Goal: Task Accomplishment & Management: Manage account settings

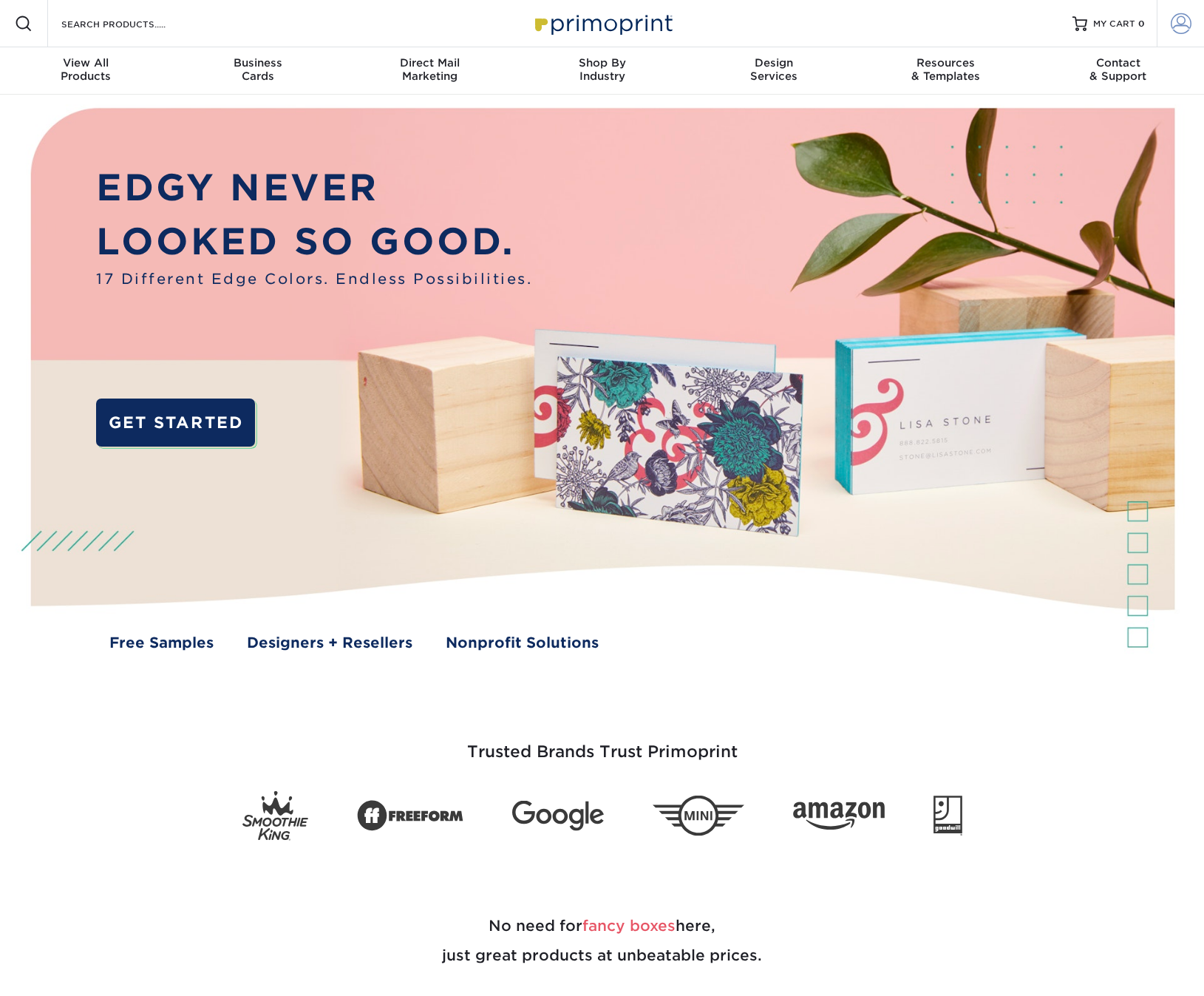
click at [1183, 25] on span at bounding box center [1181, 23] width 20 height 20
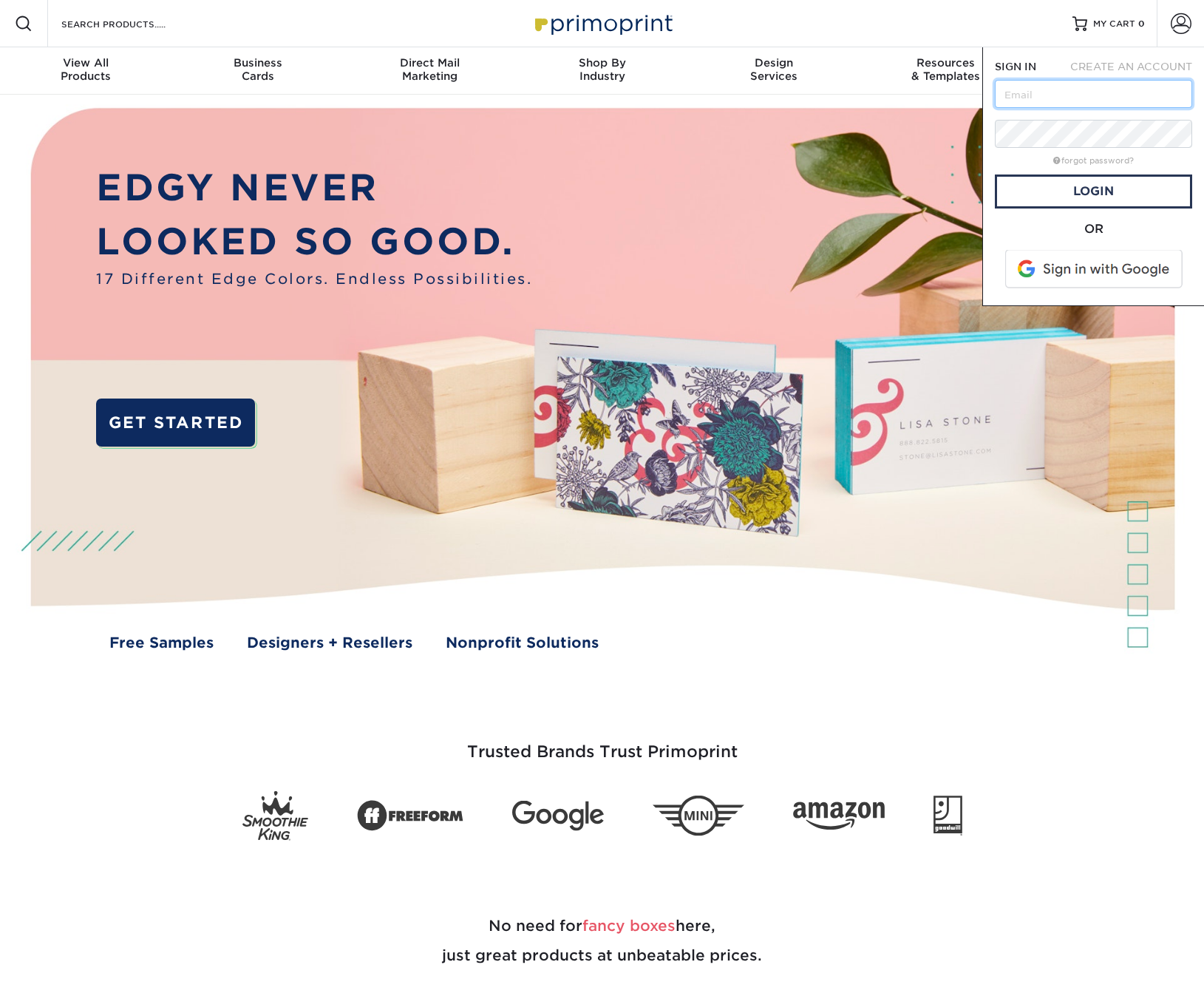
click at [1083, 92] on input "text" at bounding box center [1094, 94] width 198 height 28
type input "[EMAIL_ADDRESS][DOMAIN_NAME]"
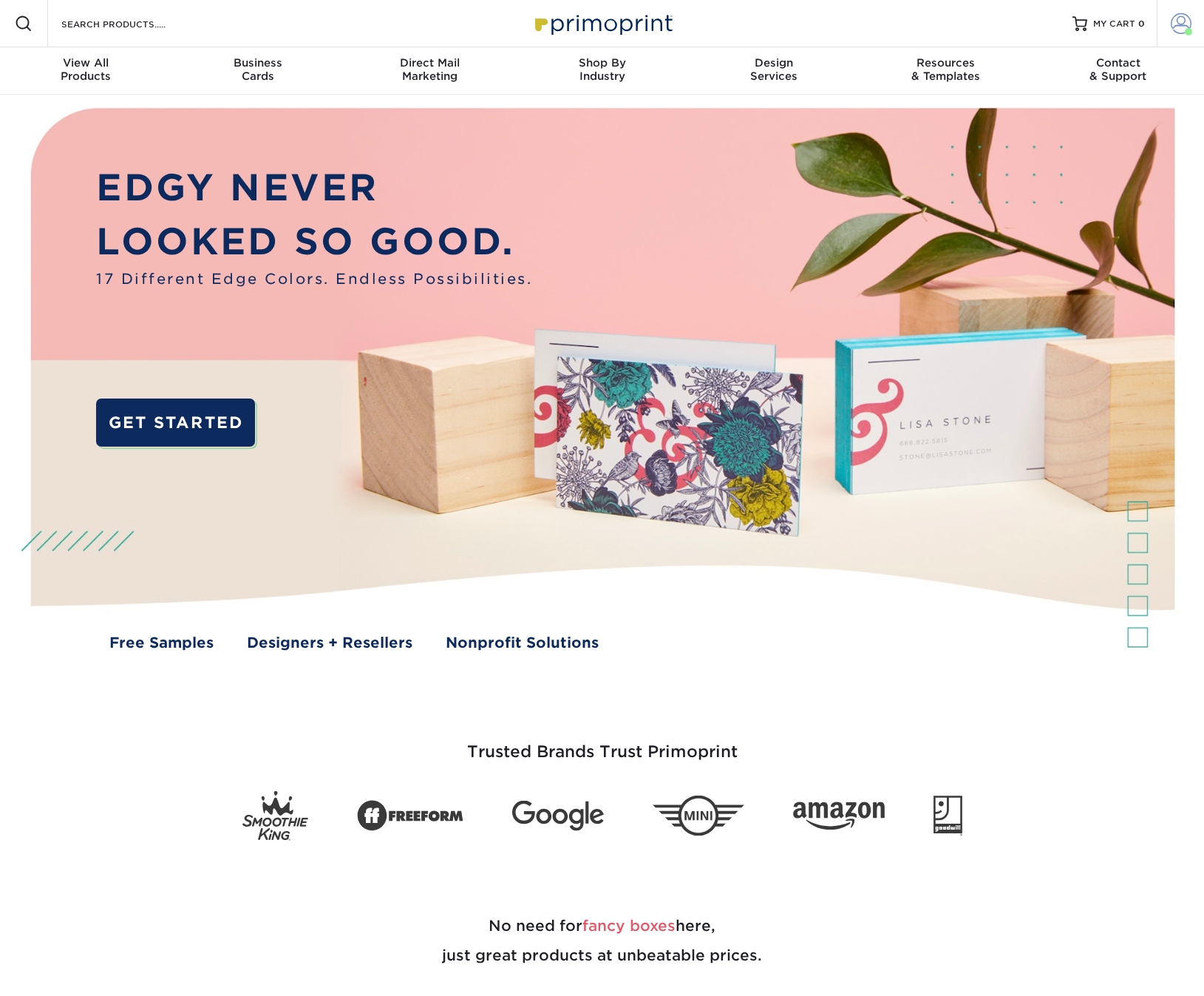
click at [1184, 24] on span at bounding box center [1181, 23] width 20 height 20
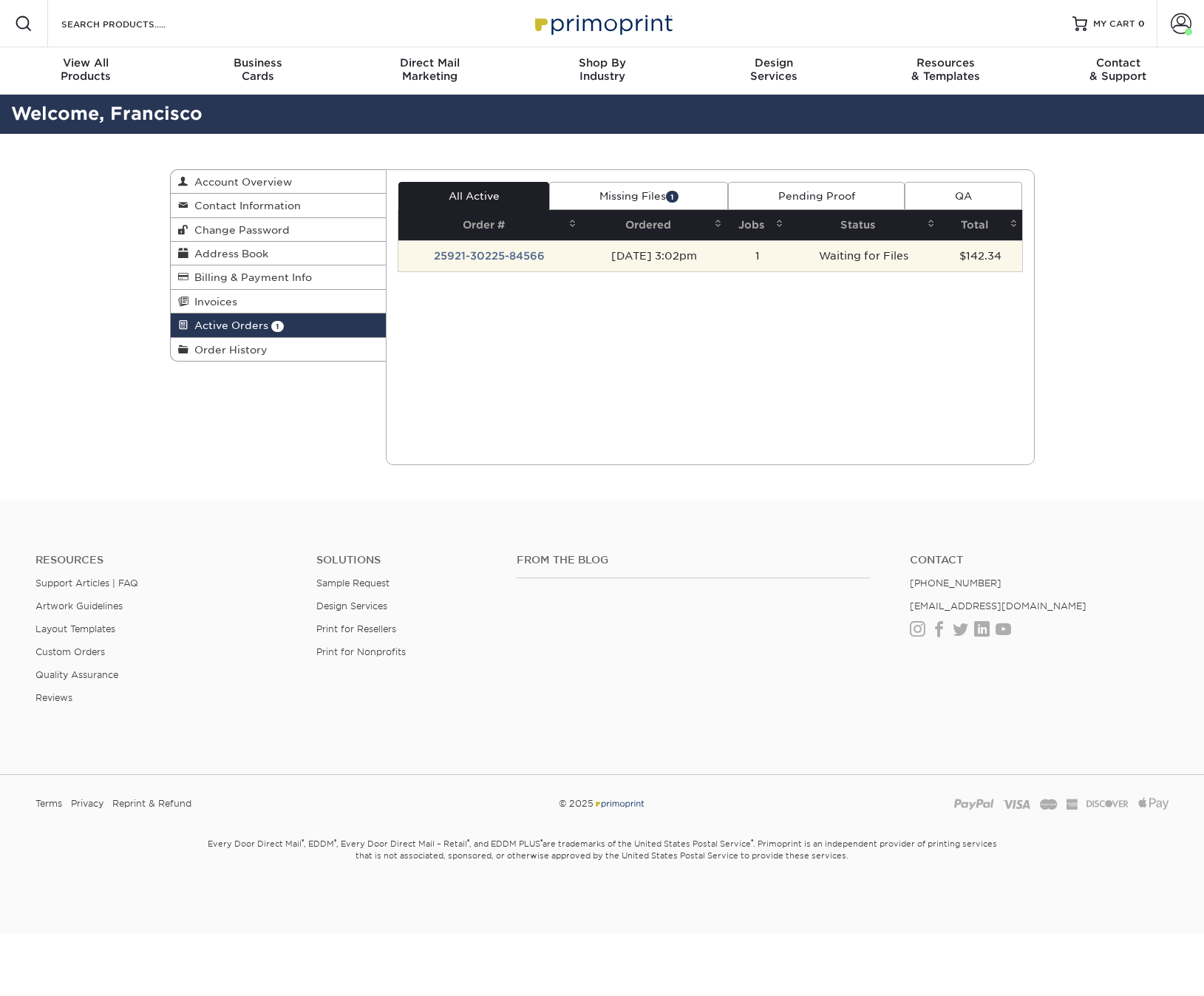
click at [581, 260] on td "09/21/2025 3:02pm" at bounding box center [653, 256] width 145 height 31
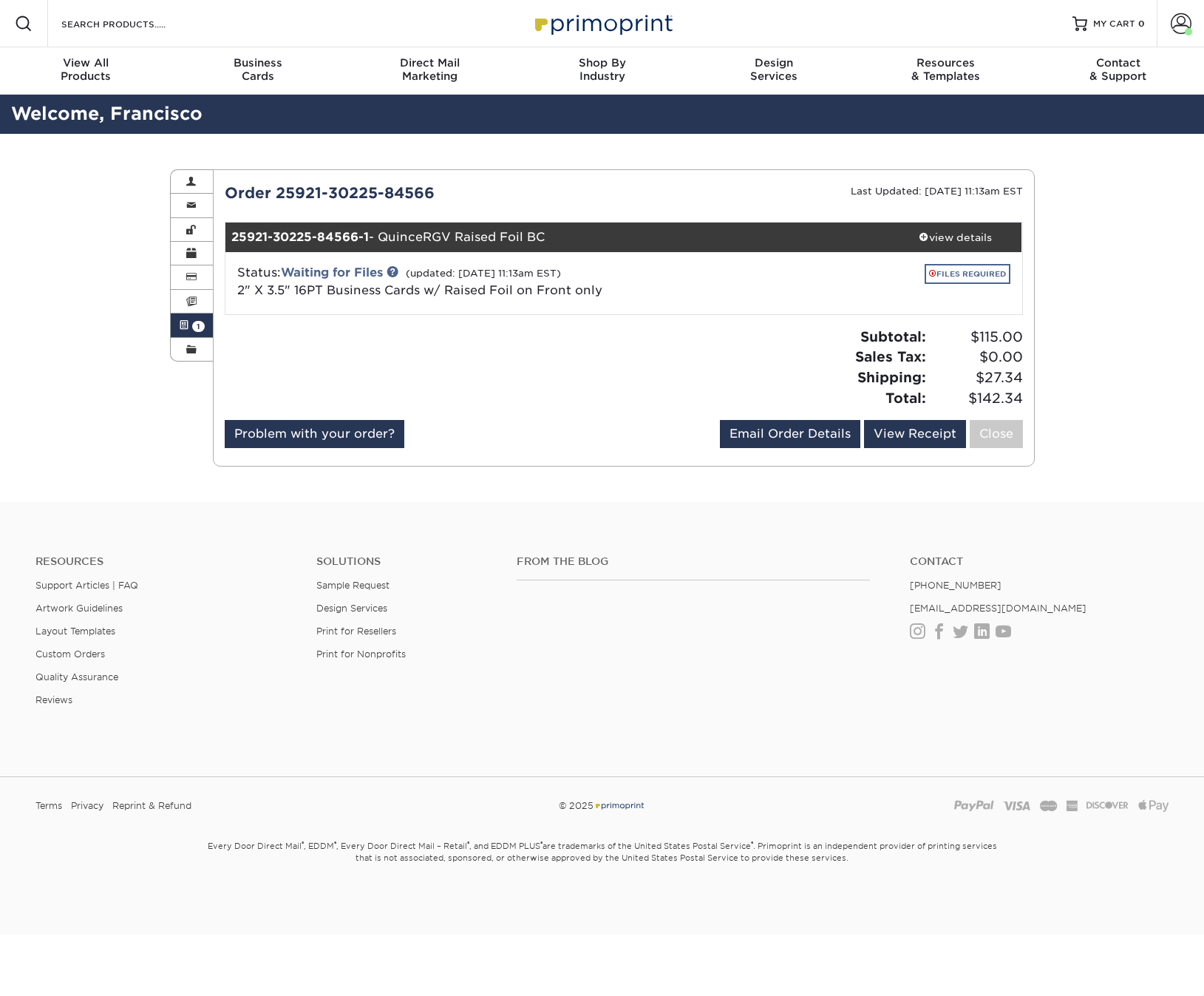
click at [961, 275] on link "FILES REQUIRED" at bounding box center [967, 274] width 86 height 20
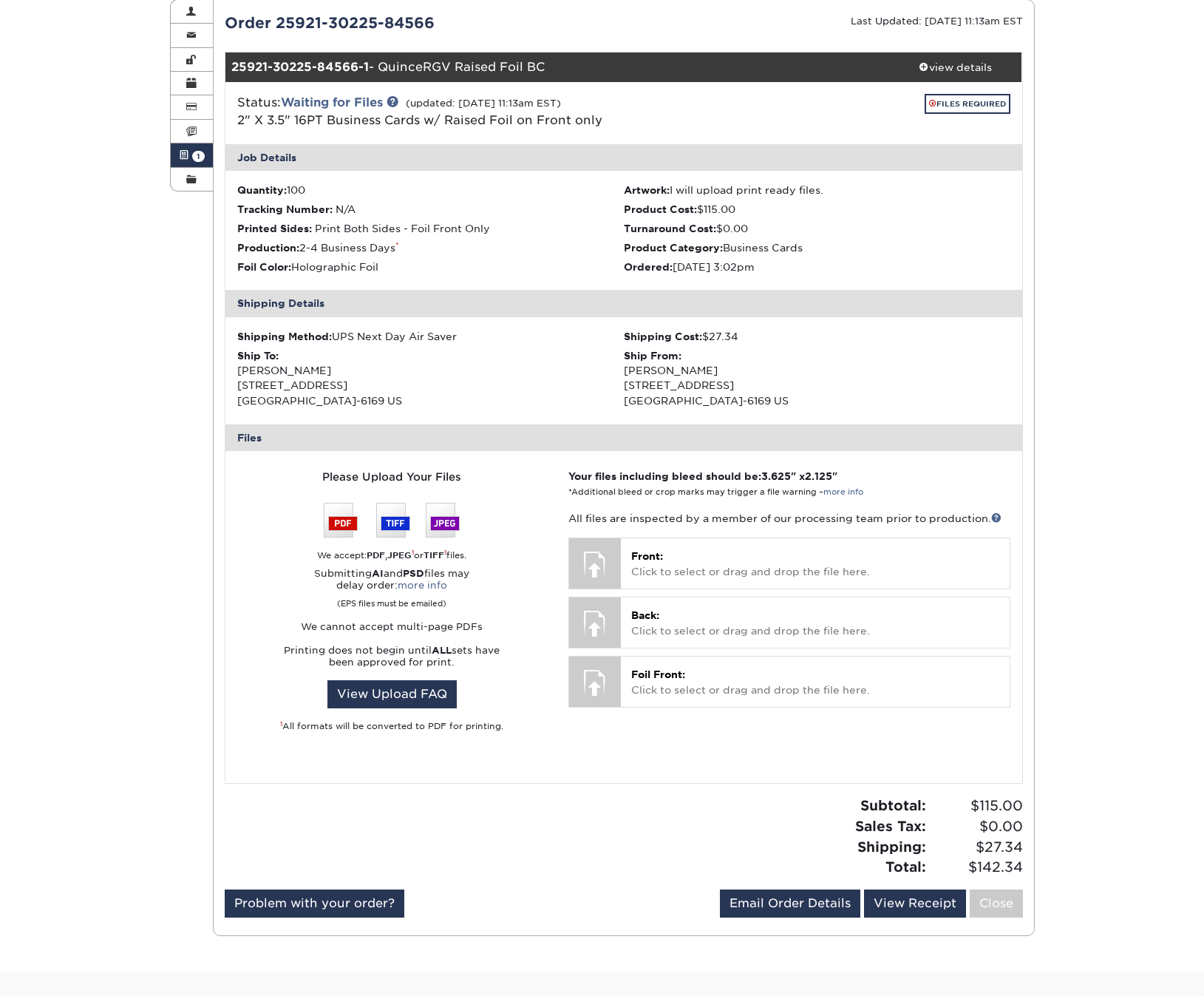
scroll to position [254, 0]
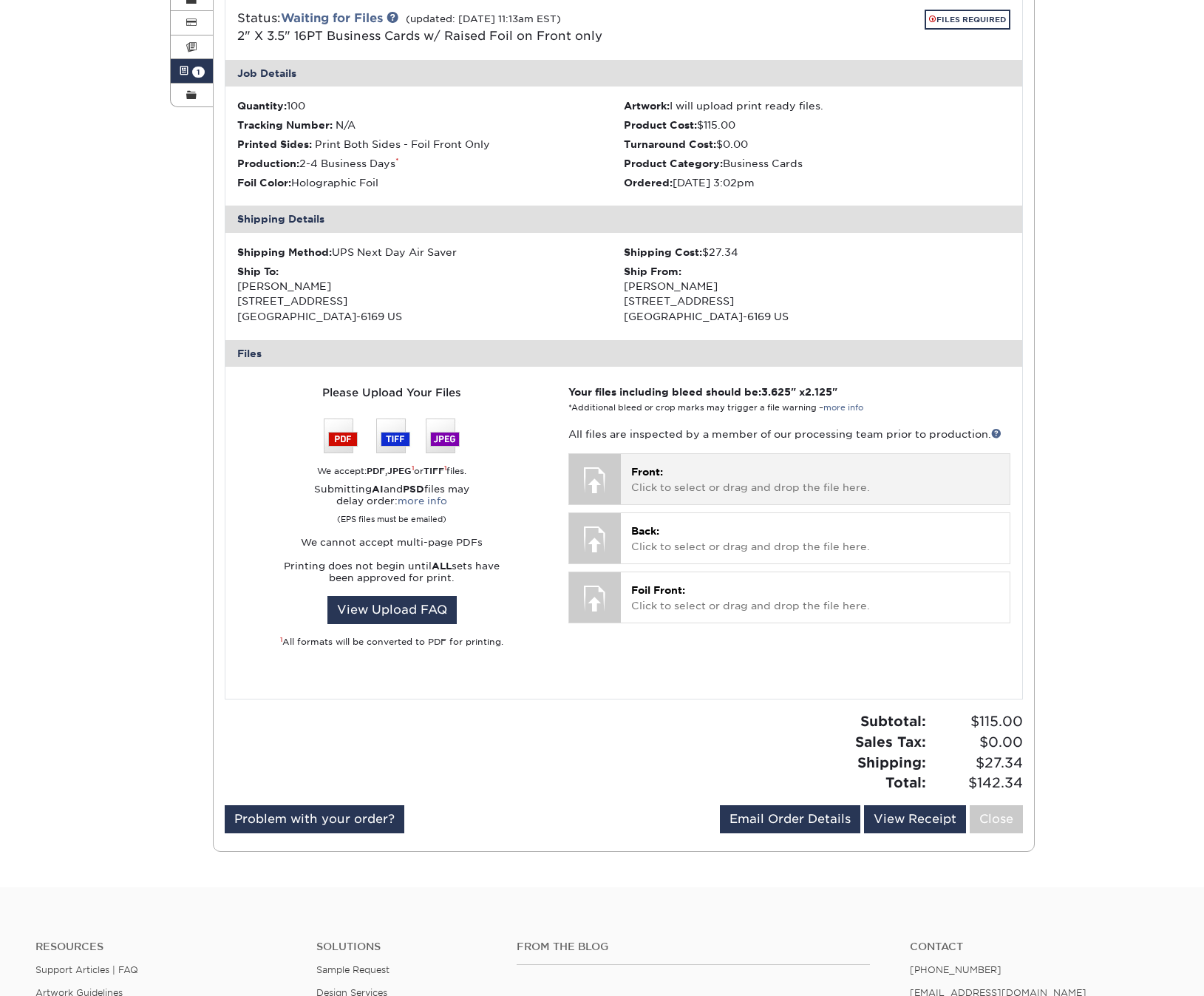
click at [600, 471] on div at bounding box center [595, 480] width 51 height 51
click at [608, 471] on div at bounding box center [595, 480] width 51 height 51
click at [718, 470] on p "Front: Click to select or drag and drop the file here." at bounding box center [815, 479] width 368 height 30
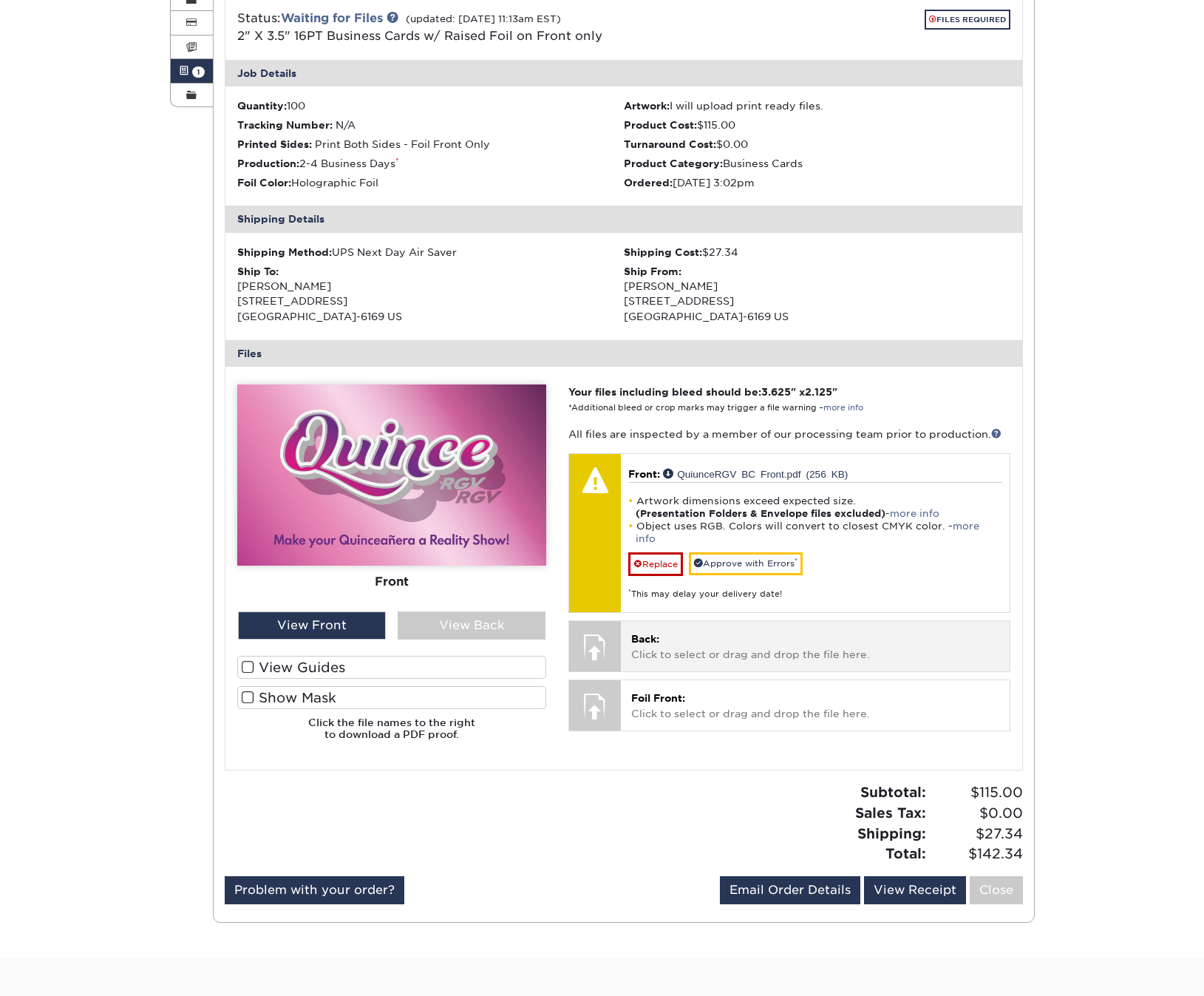
click at [681, 632] on p "Back: Click to select or drag and drop the file here." at bounding box center [815, 646] width 368 height 30
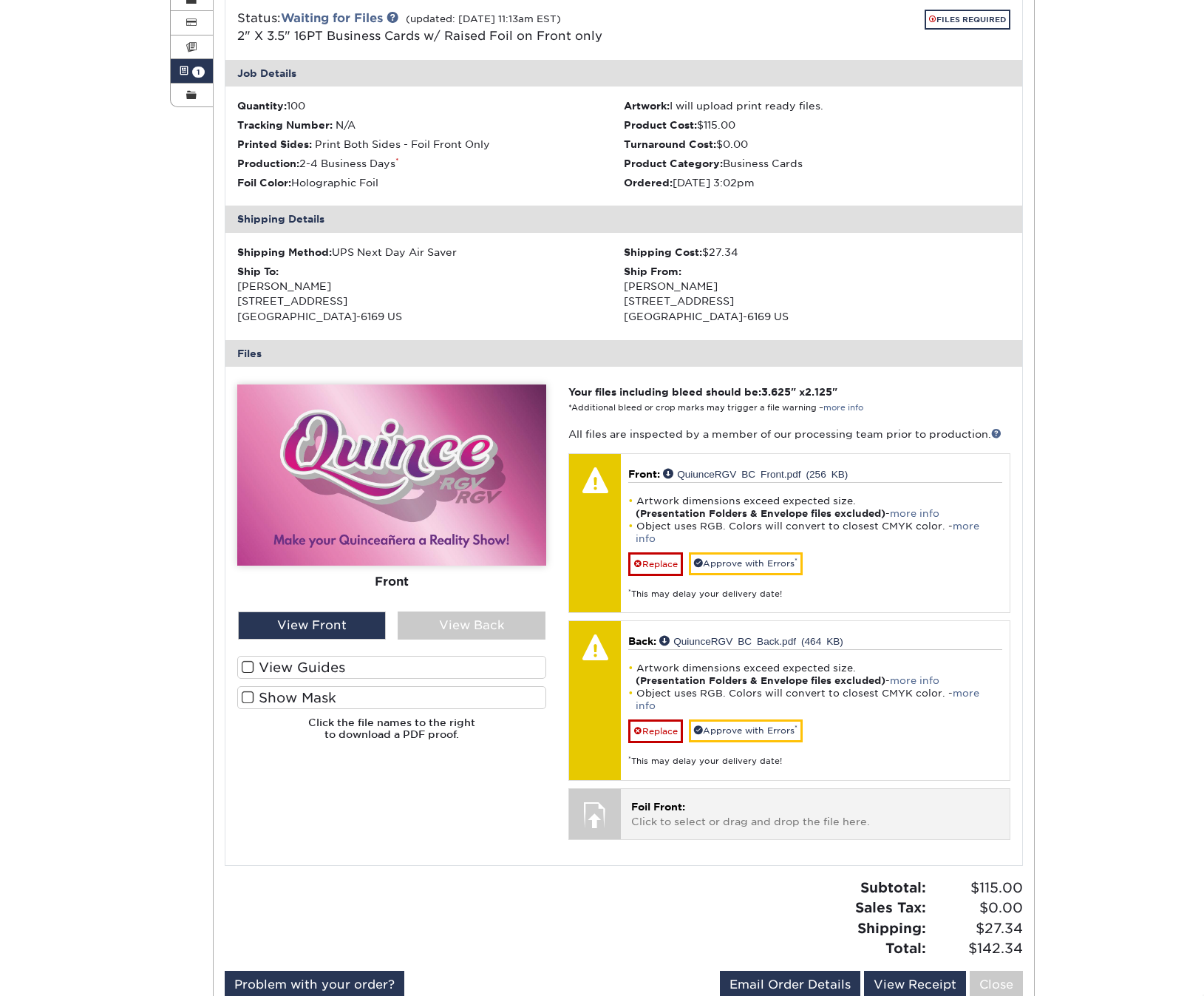
click at [676, 799] on p "Foil Front: Click to select or drag and drop the file here." at bounding box center [815, 814] width 368 height 30
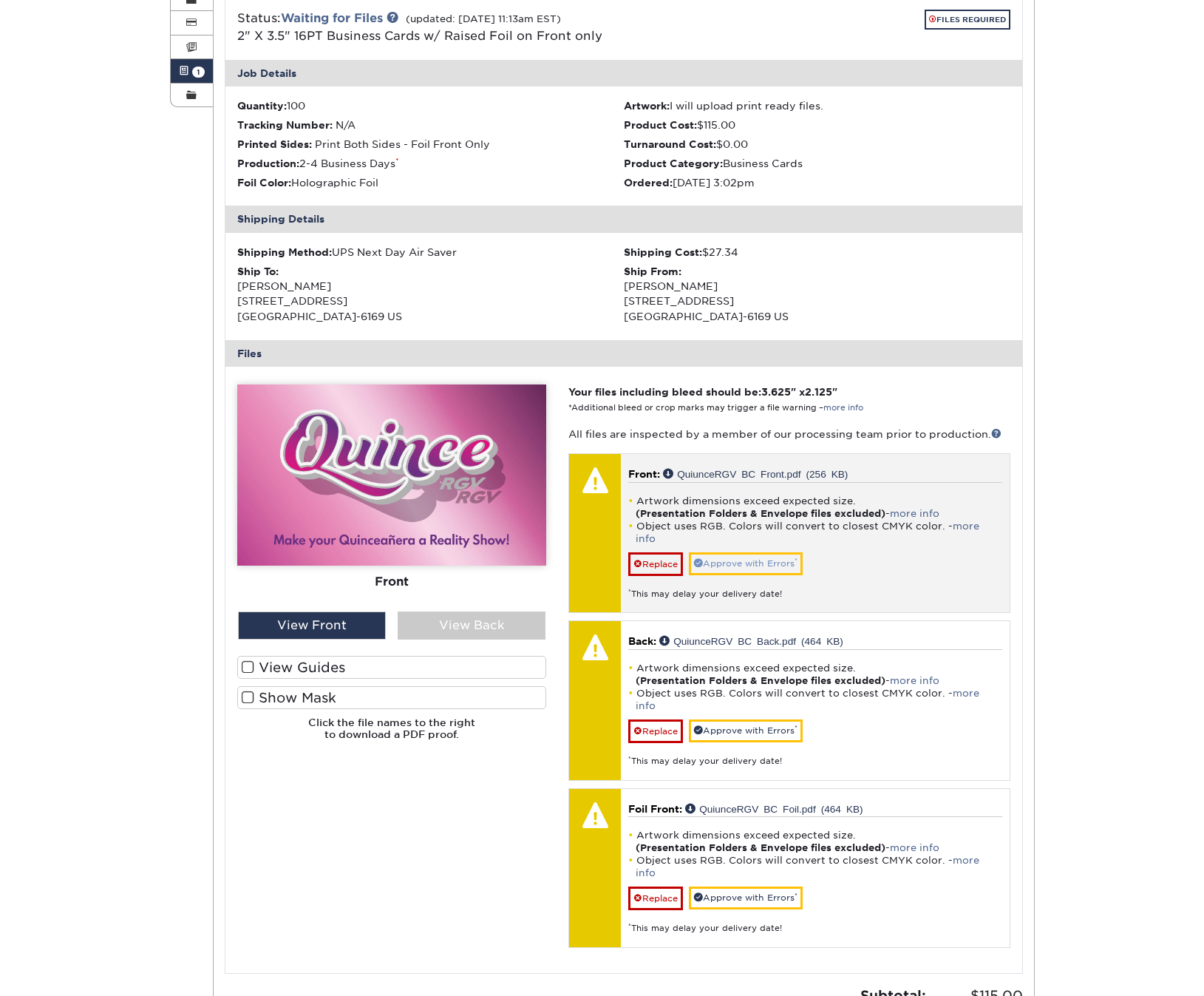
click at [785, 552] on link "Approve with Errors *" at bounding box center [746, 564] width 114 height 23
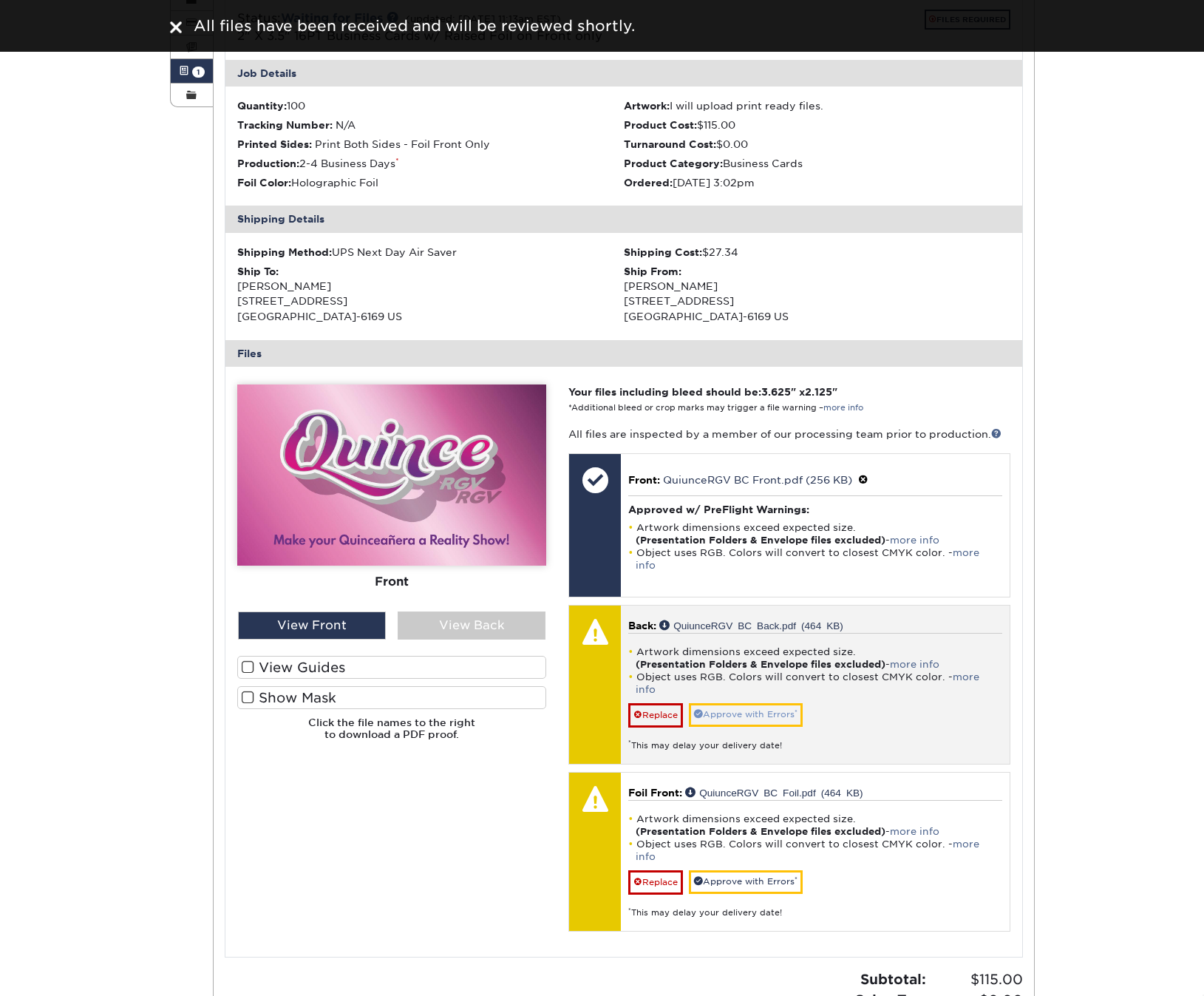
click at [783, 703] on link "Approve with Errors *" at bounding box center [746, 715] width 114 height 23
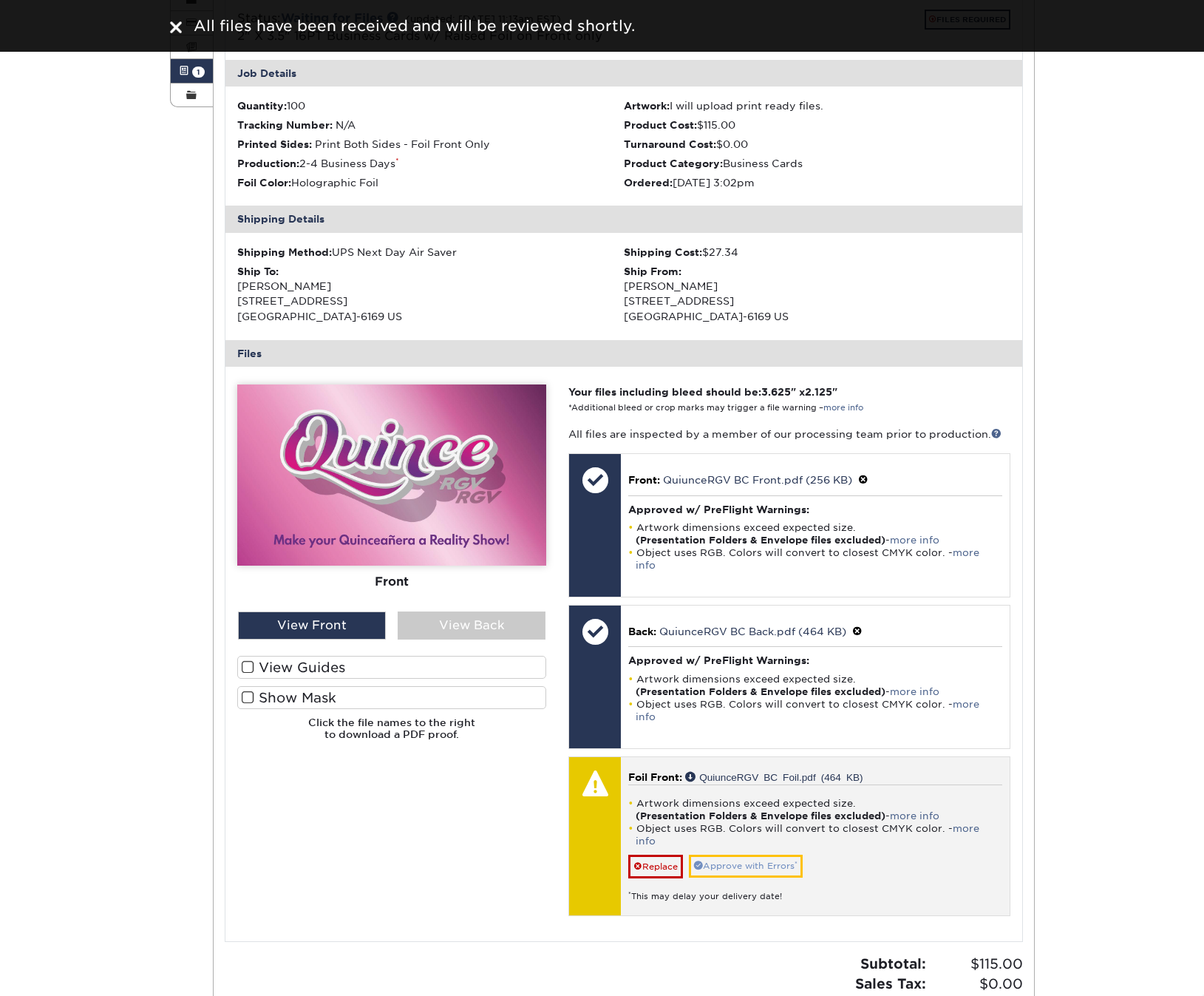
click at [776, 855] on link "Approve with Errors *" at bounding box center [746, 866] width 114 height 23
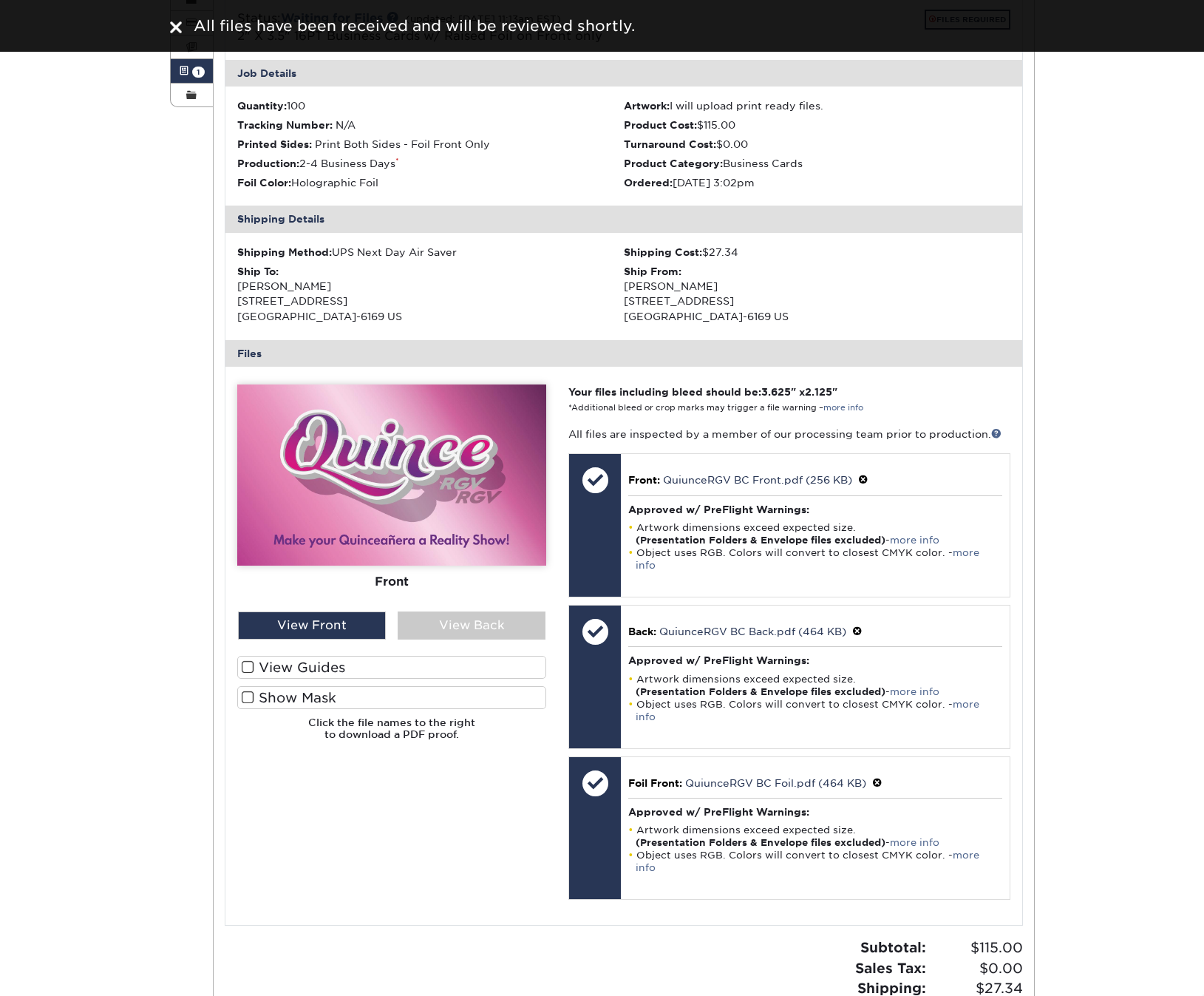
drag, startPoint x: 246, startPoint y: 664, endPoint x: 241, endPoint y: 672, distance: 9.4
click at [246, 664] on span at bounding box center [247, 667] width 12 height 14
click at [0, 0] on input "View Guides" at bounding box center [0, 0] width 0 height 0
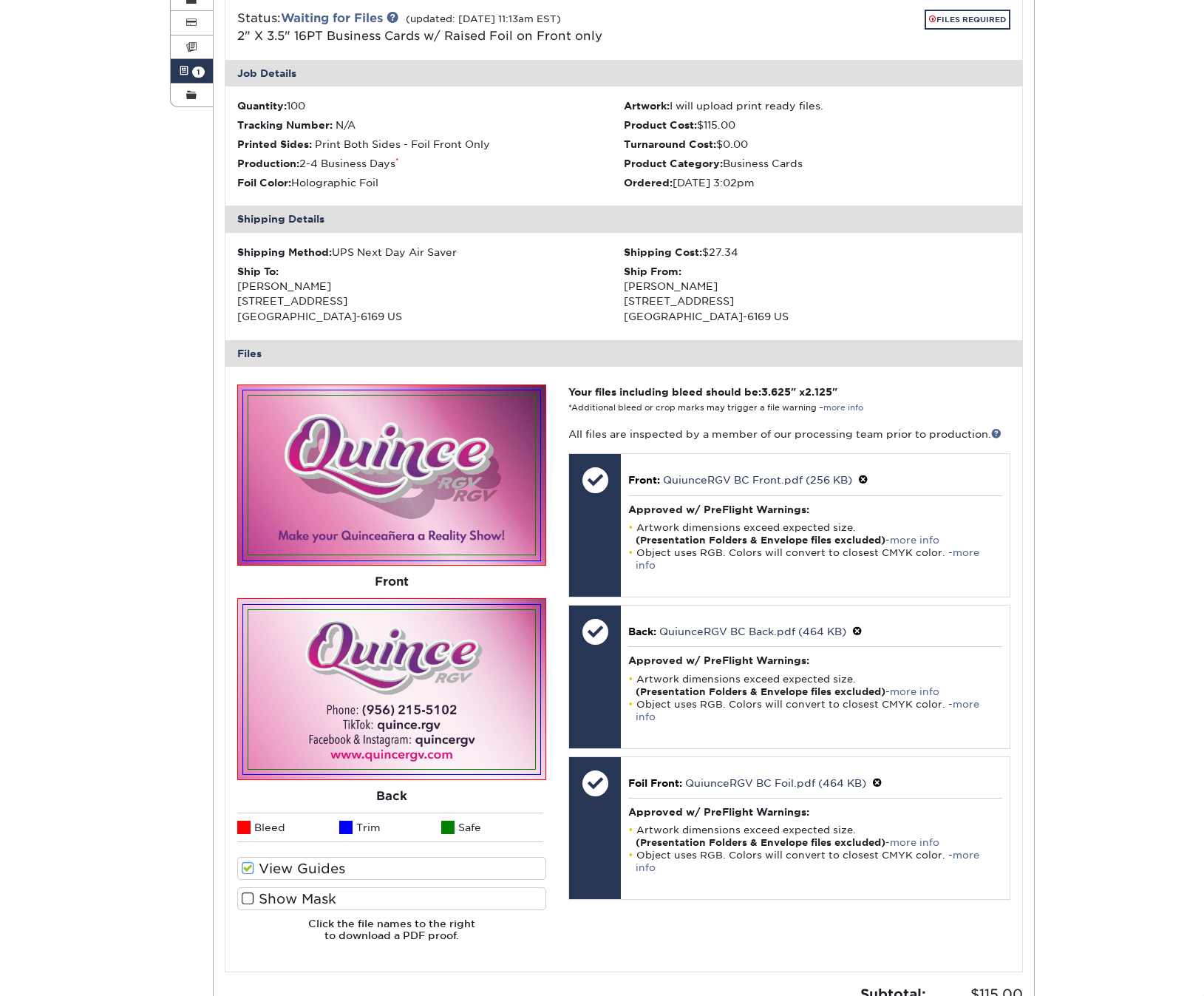
click at [246, 892] on span at bounding box center [247, 899] width 12 height 14
click at [0, 0] on input "Show Mask" at bounding box center [0, 0] width 0 height 0
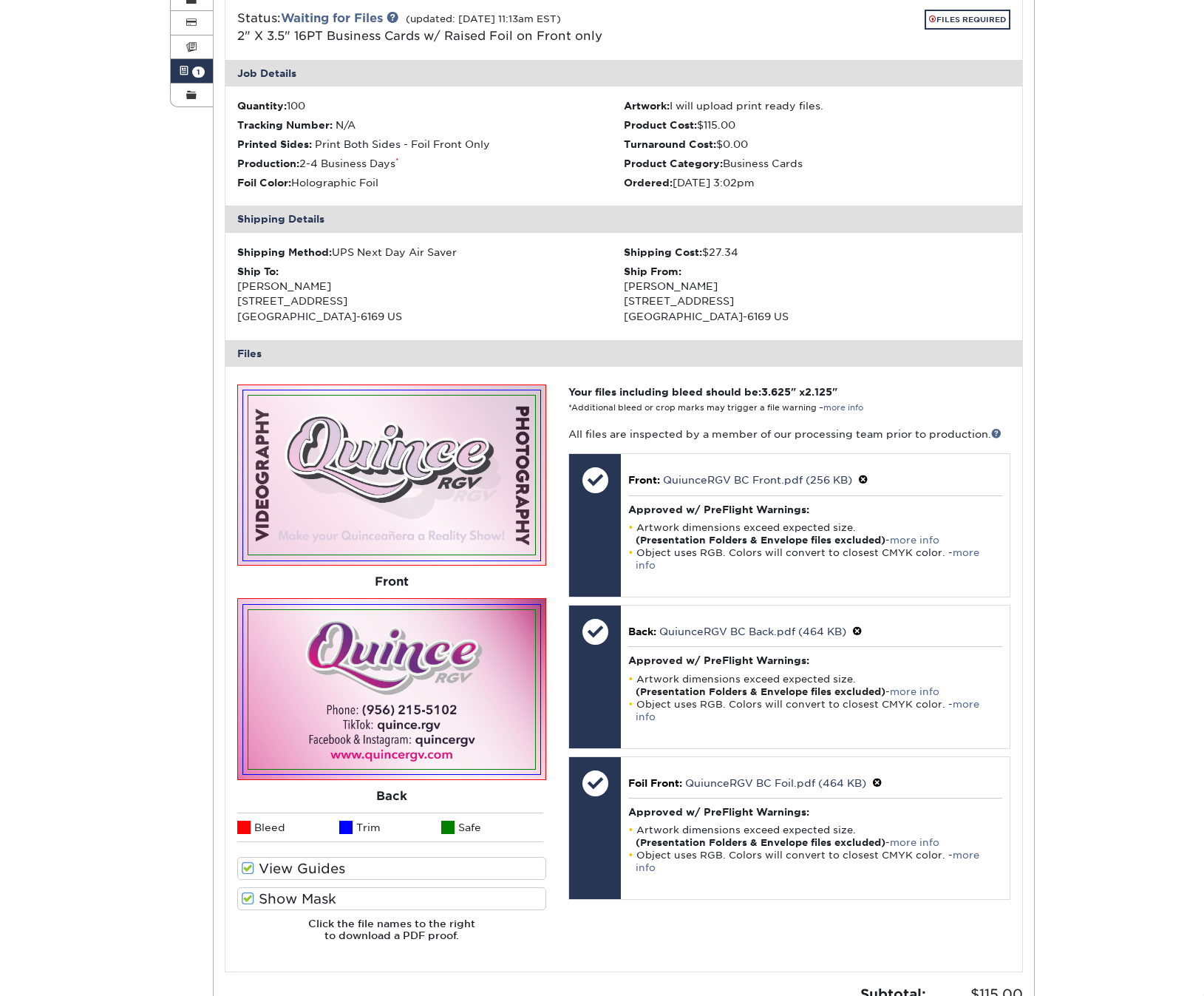
click at [248, 862] on span at bounding box center [247, 868] width 12 height 14
click at [0, 0] on input "View Guides" at bounding box center [0, 0] width 0 height 0
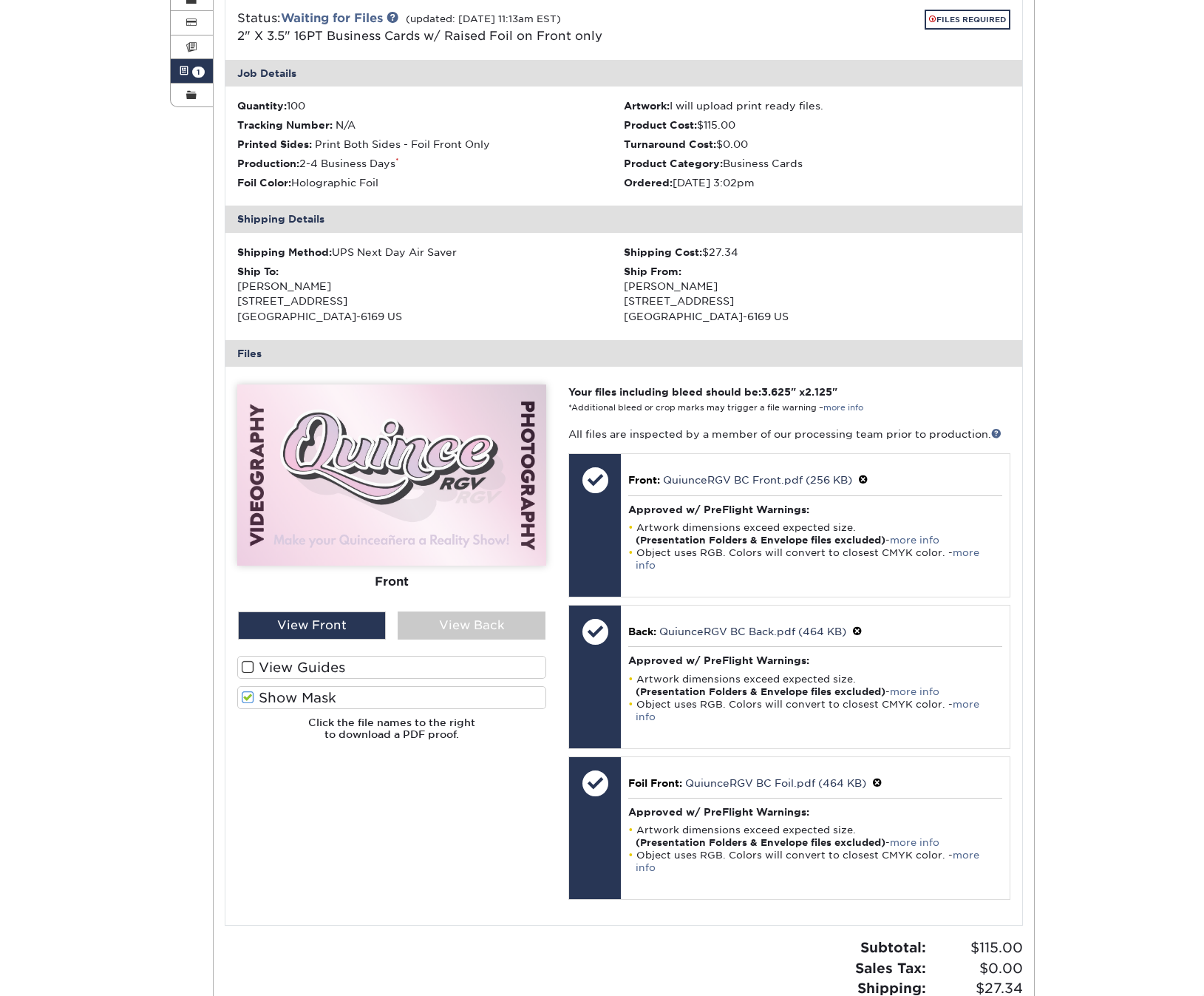
click at [246, 660] on span at bounding box center [247, 667] width 12 height 14
click at [0, 0] on input "View Guides" at bounding box center [0, 0] width 0 height 0
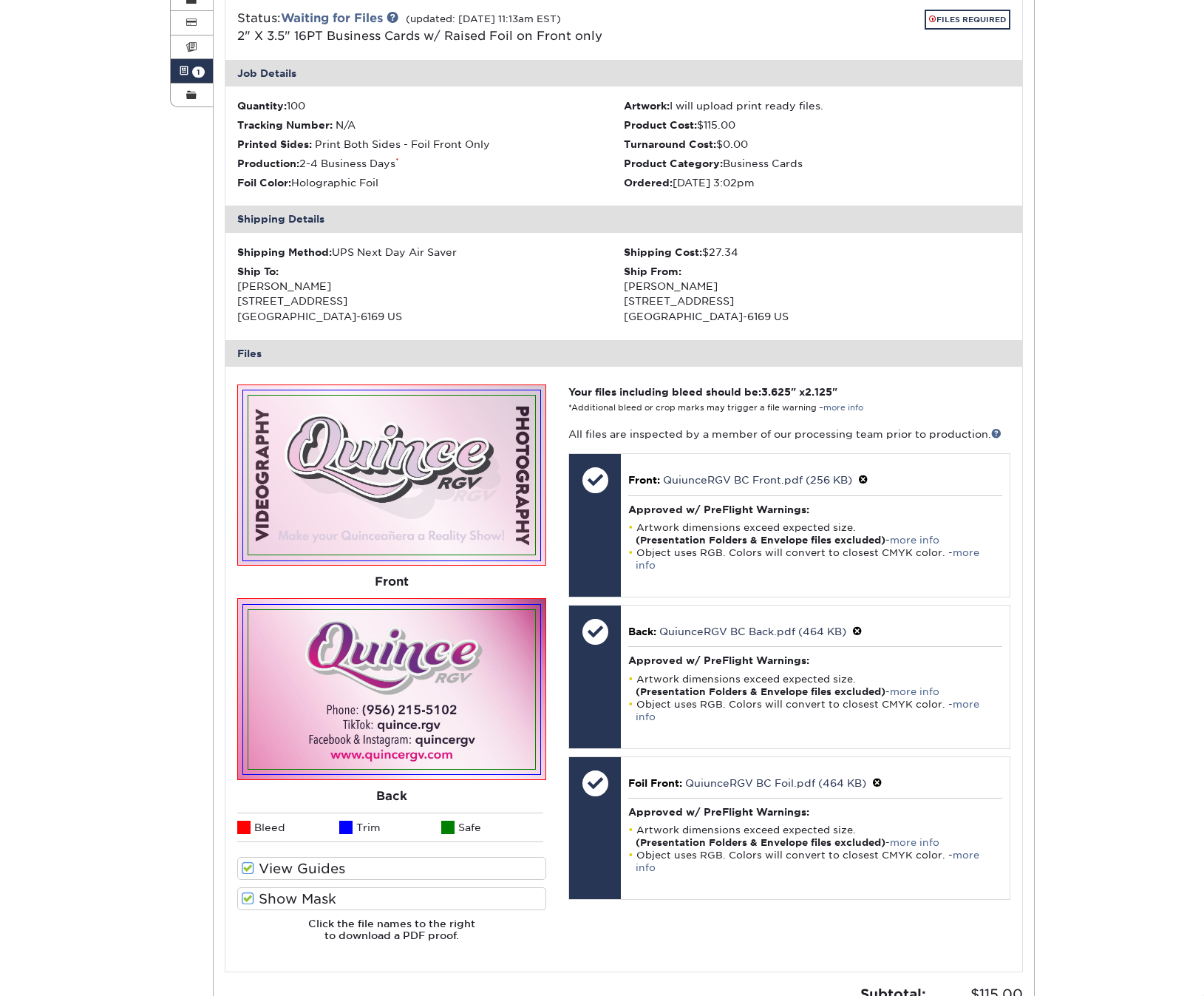
click at [247, 892] on span at bounding box center [247, 899] width 12 height 14
click at [0, 0] on input "Show Mask" at bounding box center [0, 0] width 0 height 0
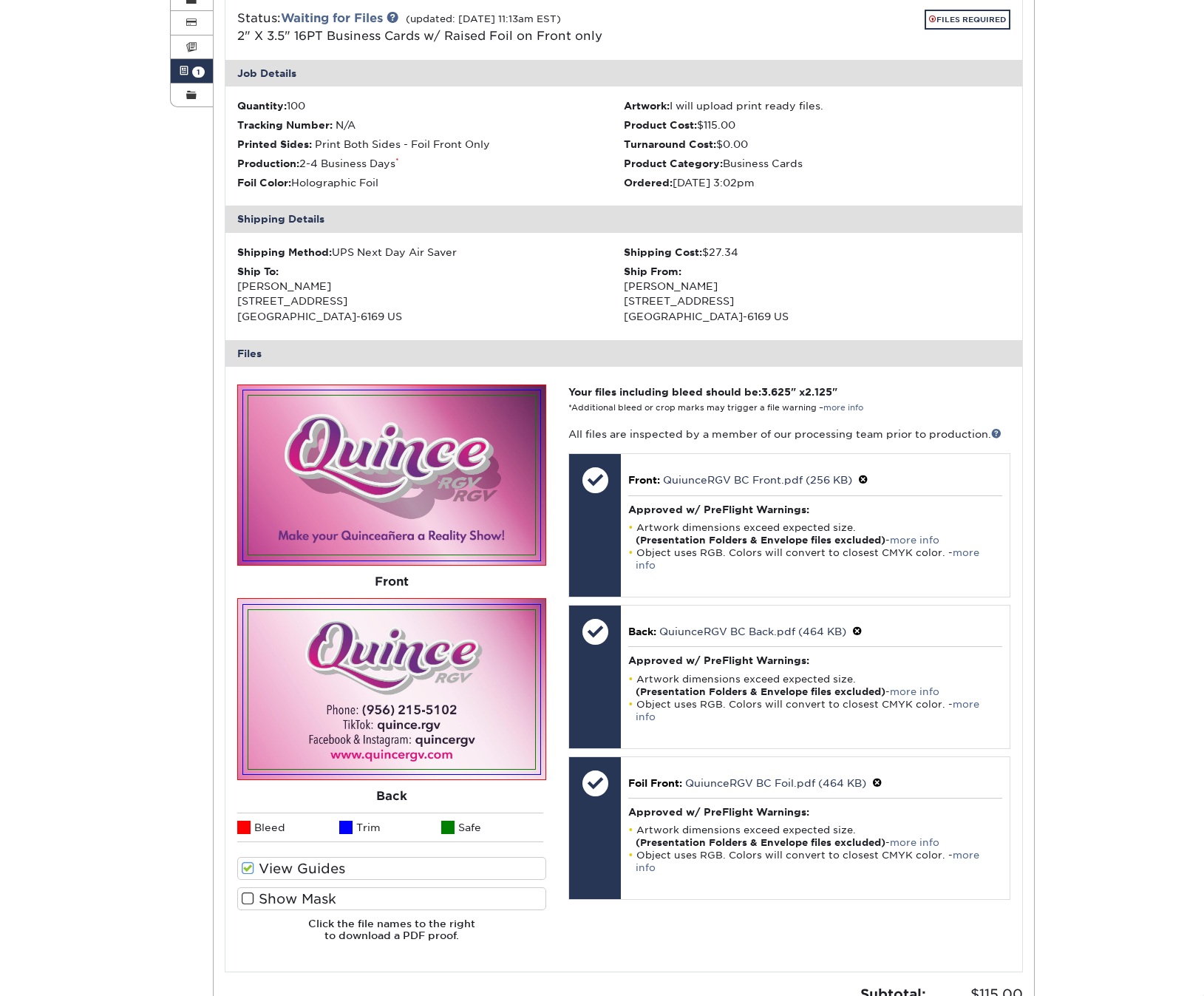
click at [247, 892] on span at bounding box center [247, 899] width 12 height 14
click at [0, 0] on input "Show Mask" at bounding box center [0, 0] width 0 height 0
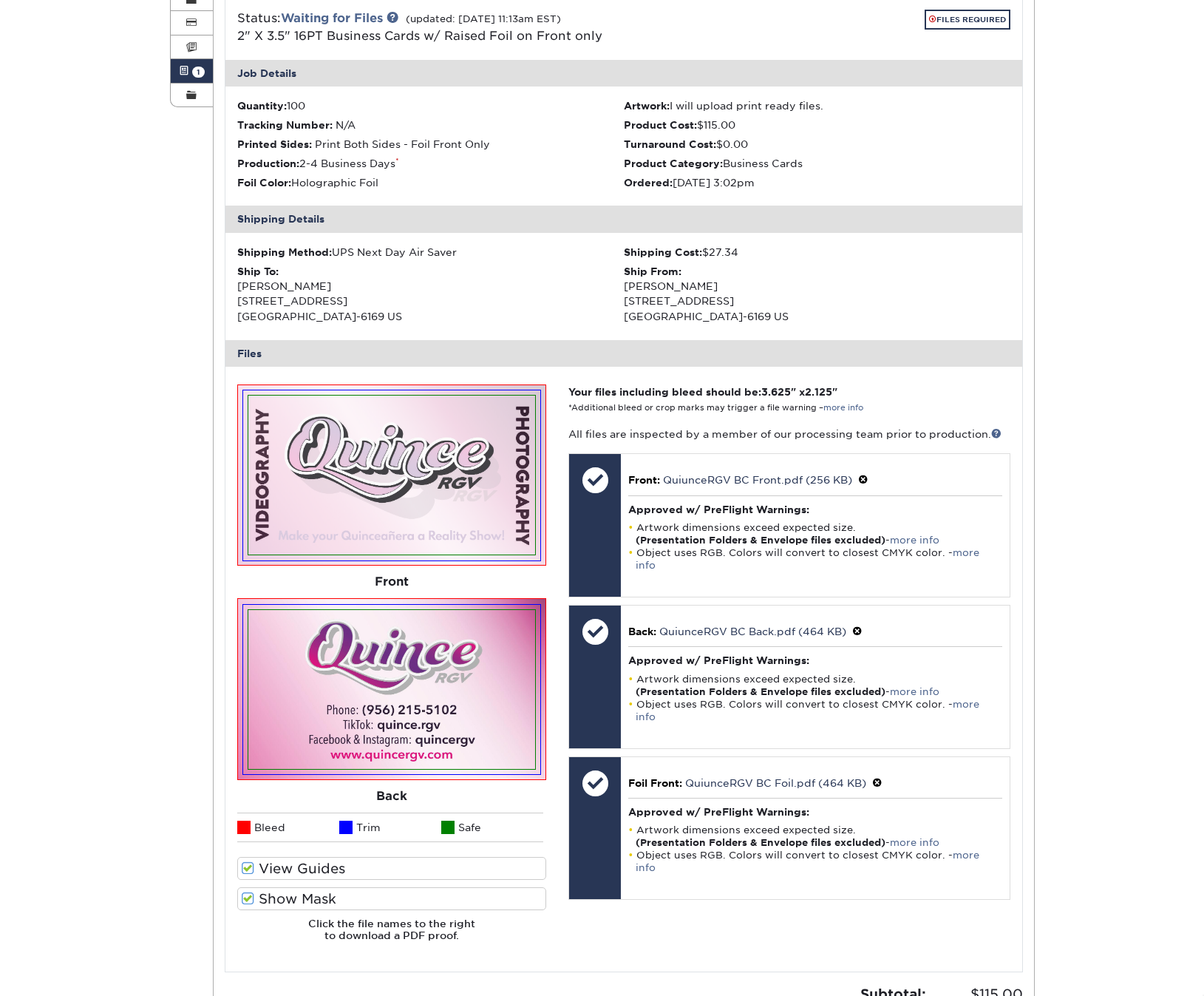
click at [247, 892] on span at bounding box center [247, 899] width 12 height 14
click at [0, 0] on input "Show Mask" at bounding box center [0, 0] width 0 height 0
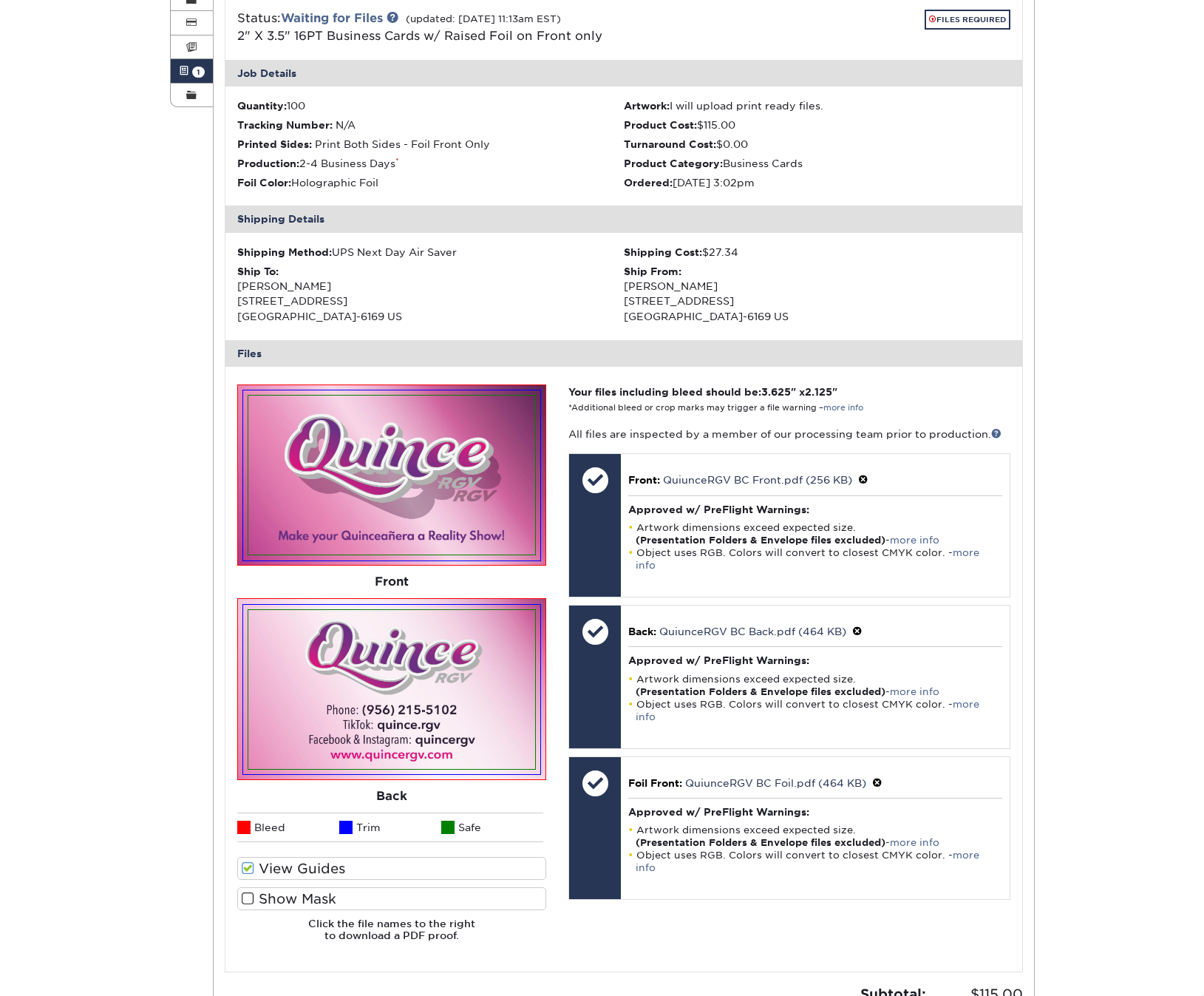
click at [247, 892] on span at bounding box center [247, 899] width 12 height 14
click at [0, 0] on input "Show Mask" at bounding box center [0, 0] width 0 height 0
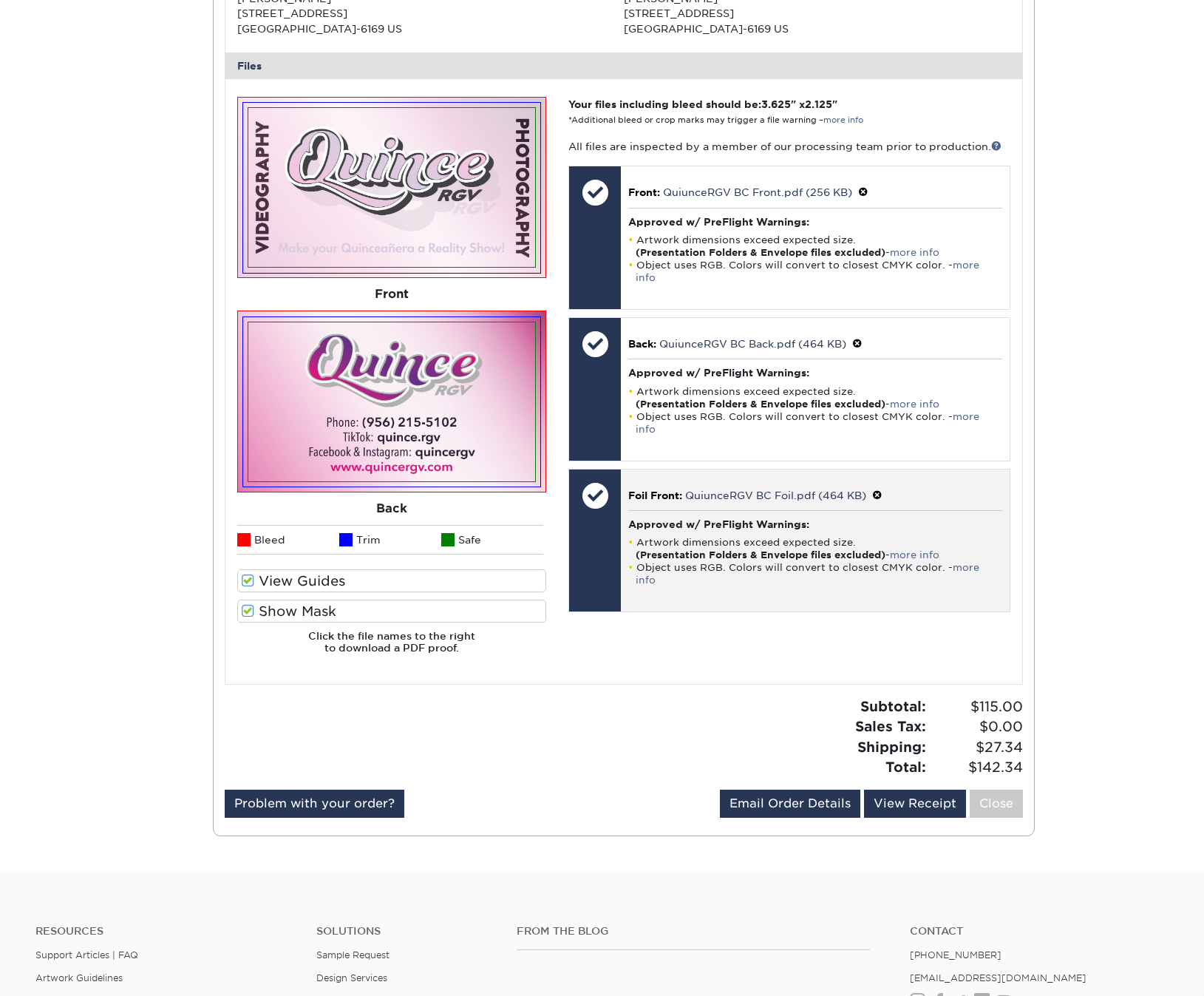
scroll to position [550, 0]
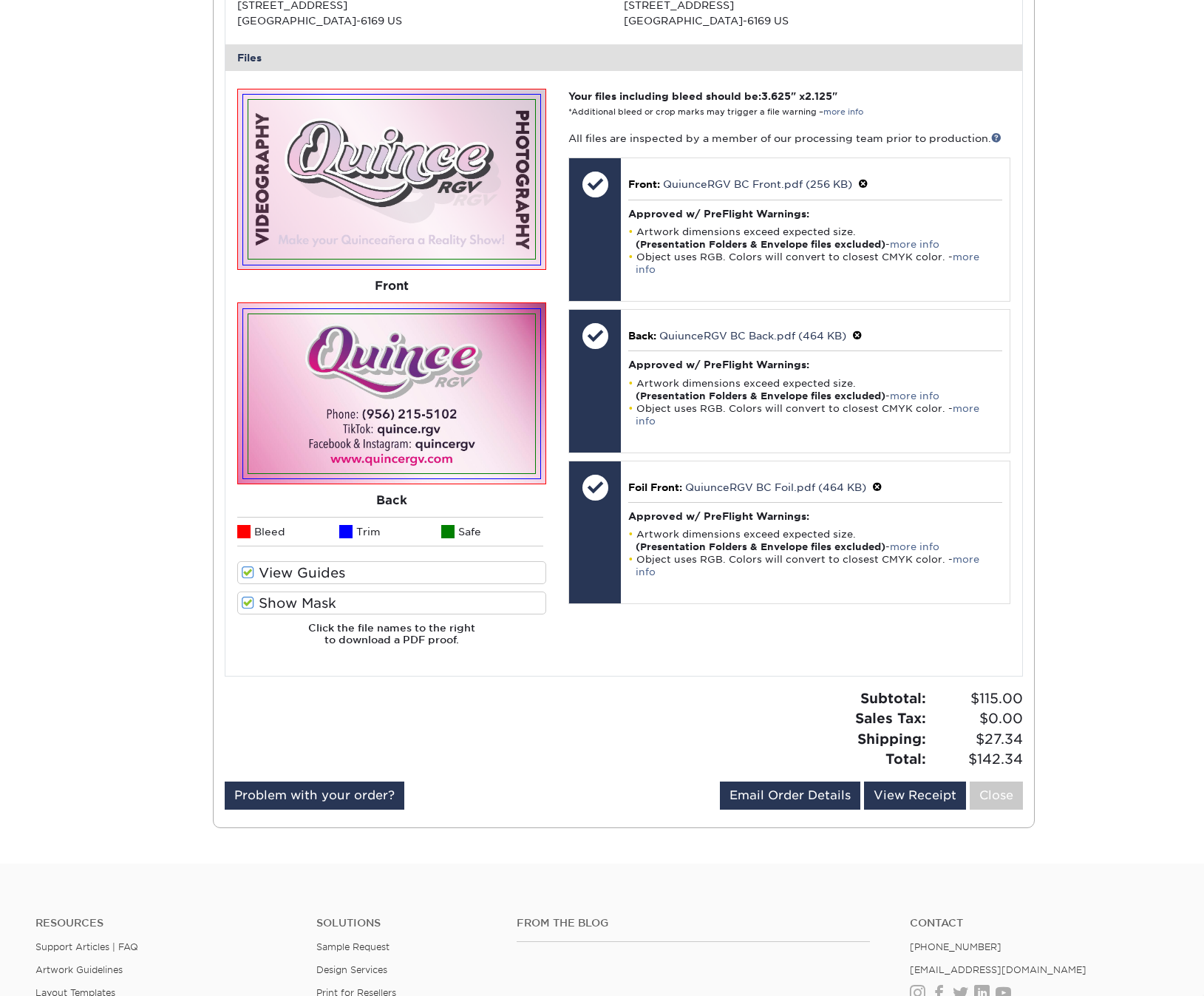
click at [1077, 823] on div "Active Orders Account Overview Contact Information Change Password Address Book…" at bounding box center [602, 223] width 1204 height 1280
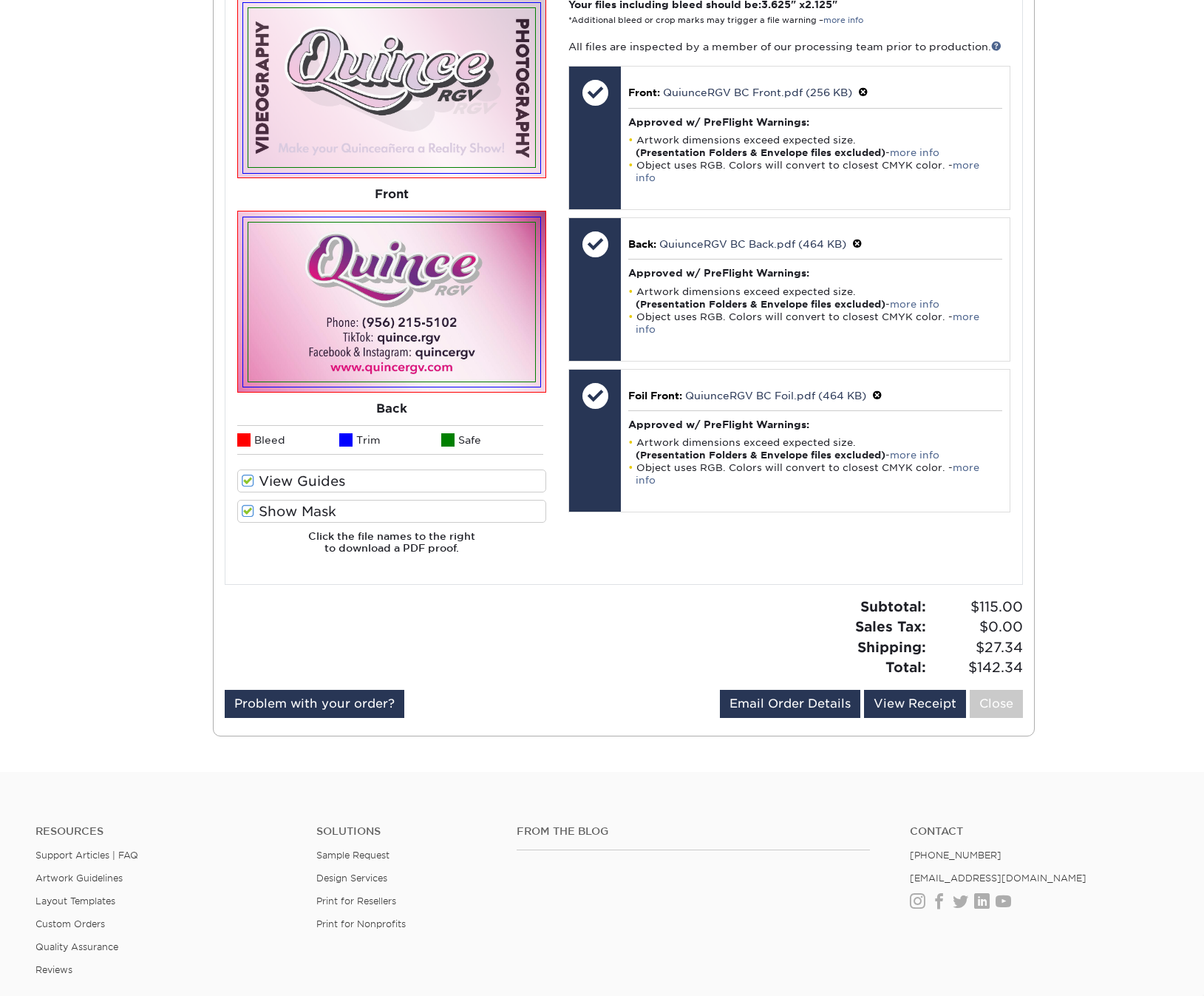
scroll to position [643, 0]
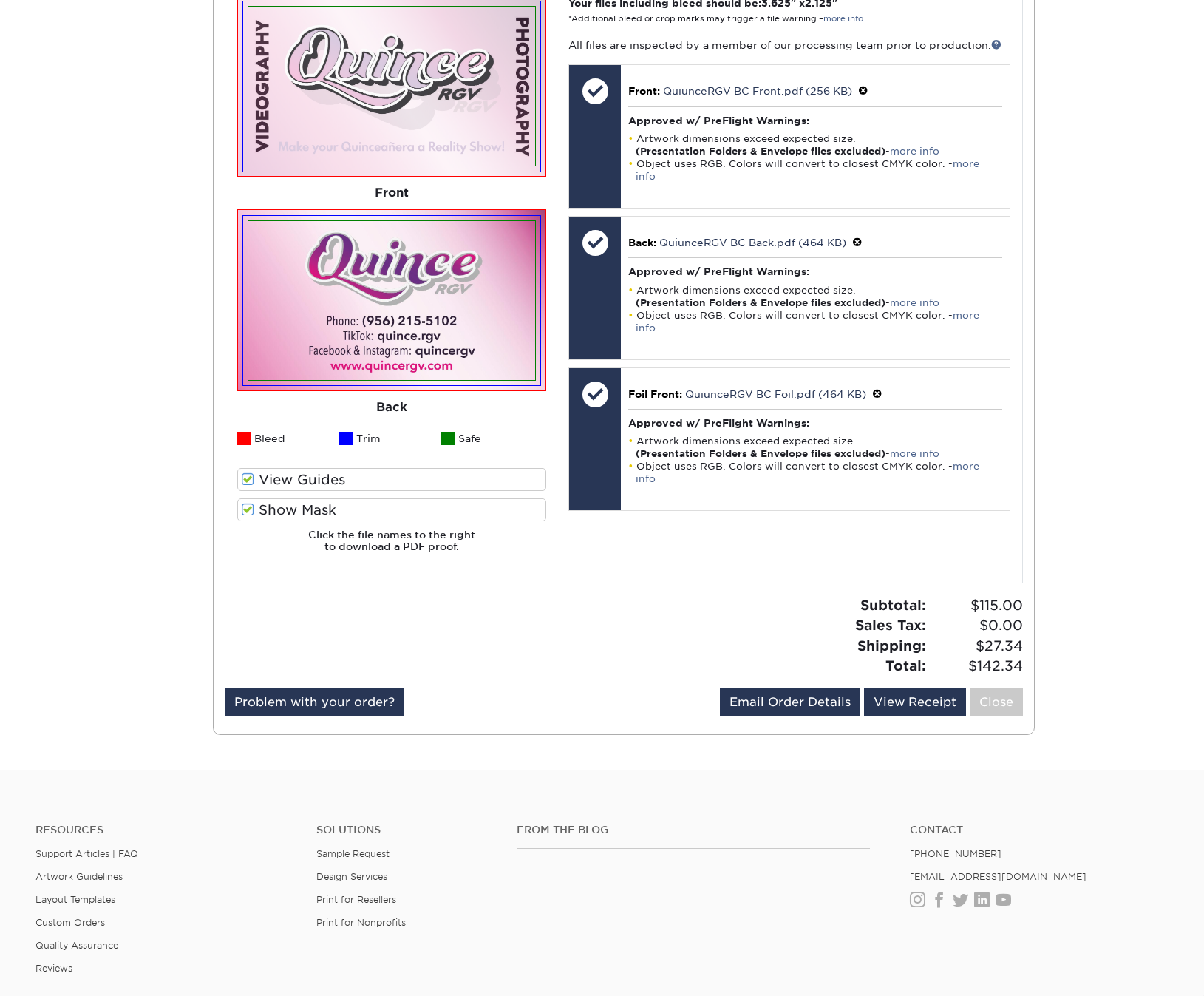
click at [1007, 697] on link "Close" at bounding box center [996, 703] width 53 height 28
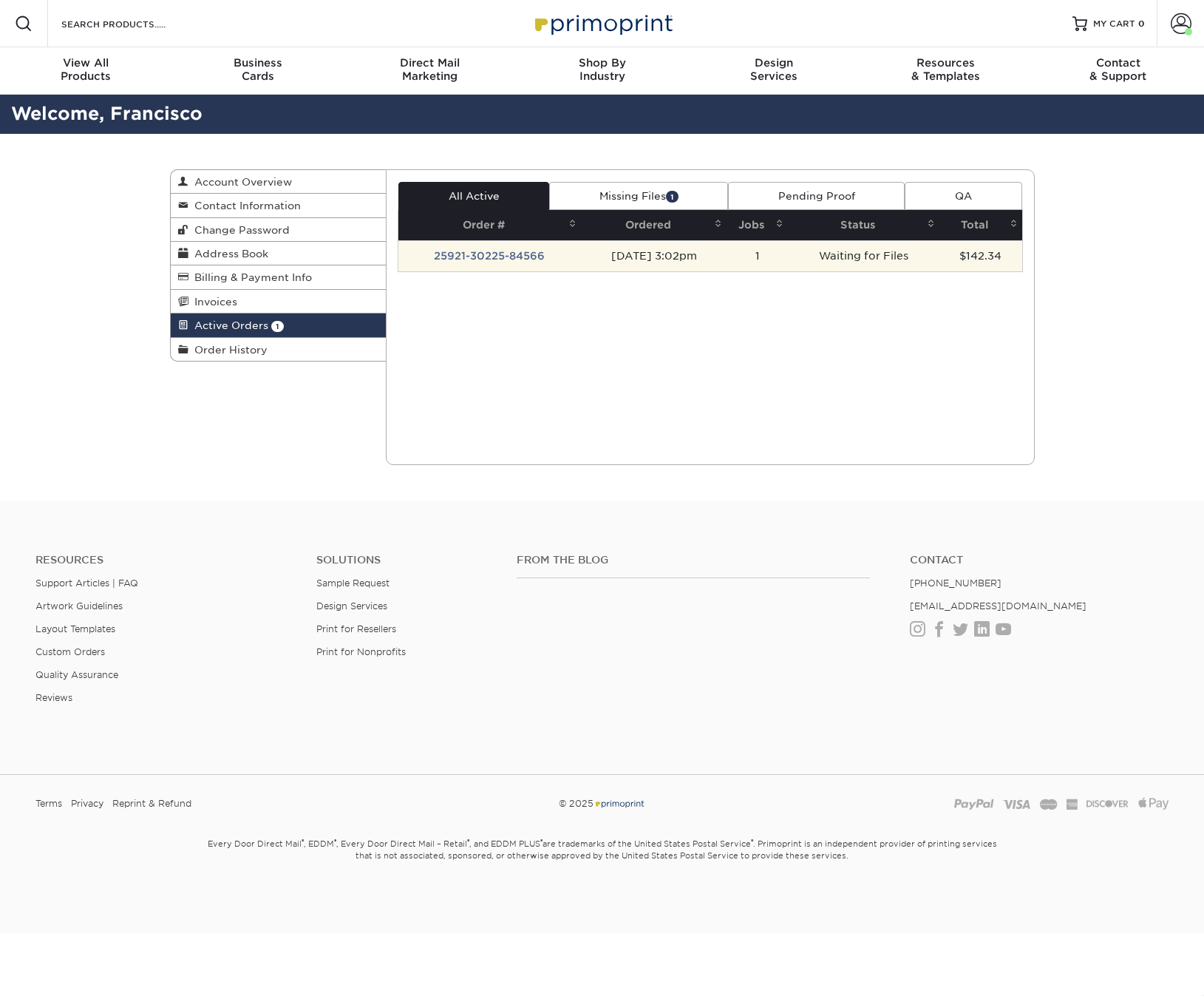
click at [506, 257] on td "25921-30225-84566" at bounding box center [490, 256] width 183 height 31
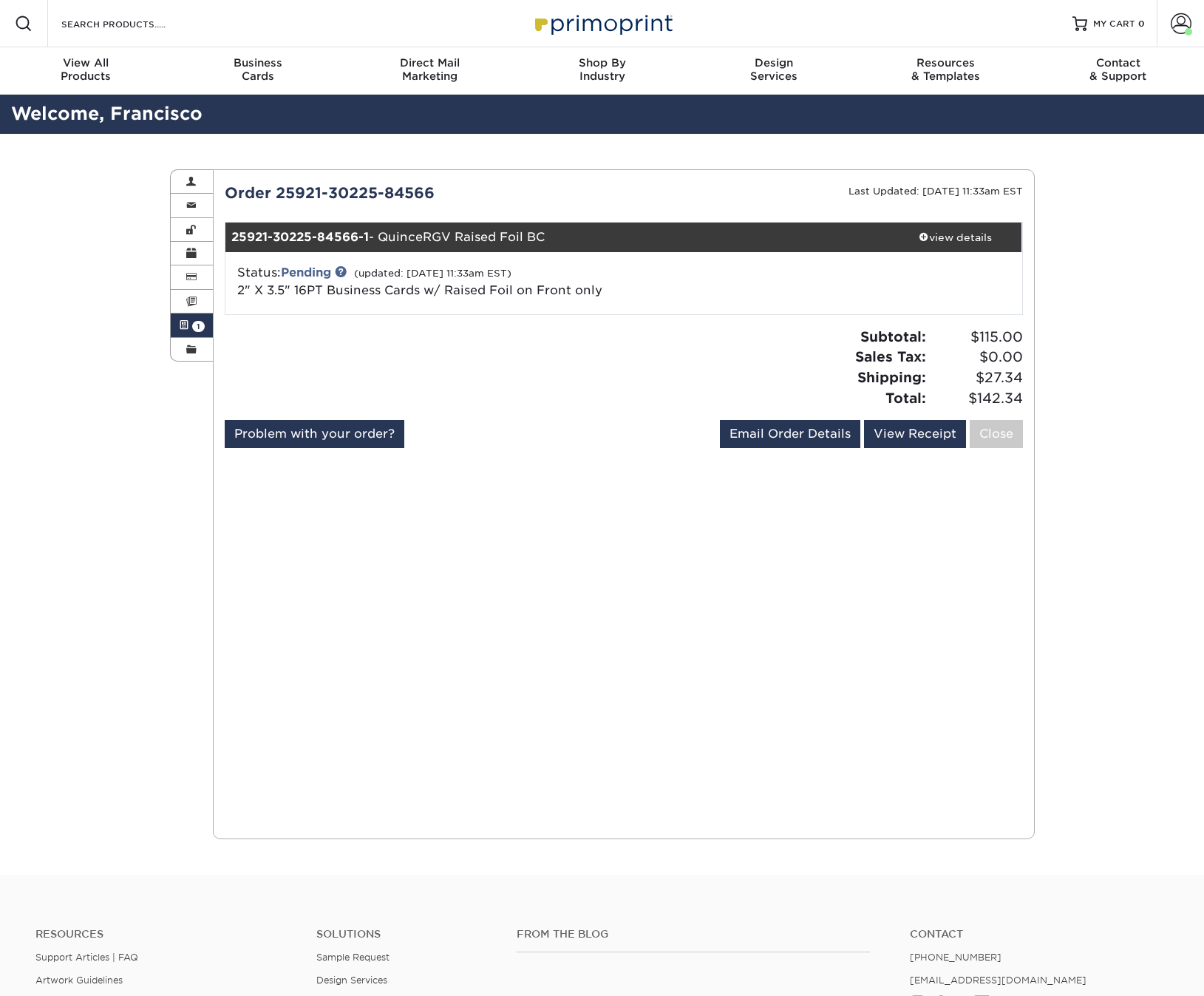
click at [694, 294] on div "Status: Pending (updated: 09/22/2025 11:33am EST) 2" X 3.5" 16PT Business Cards…" at bounding box center [491, 281] width 530 height 35
click at [183, 319] on span at bounding box center [184, 325] width 11 height 11
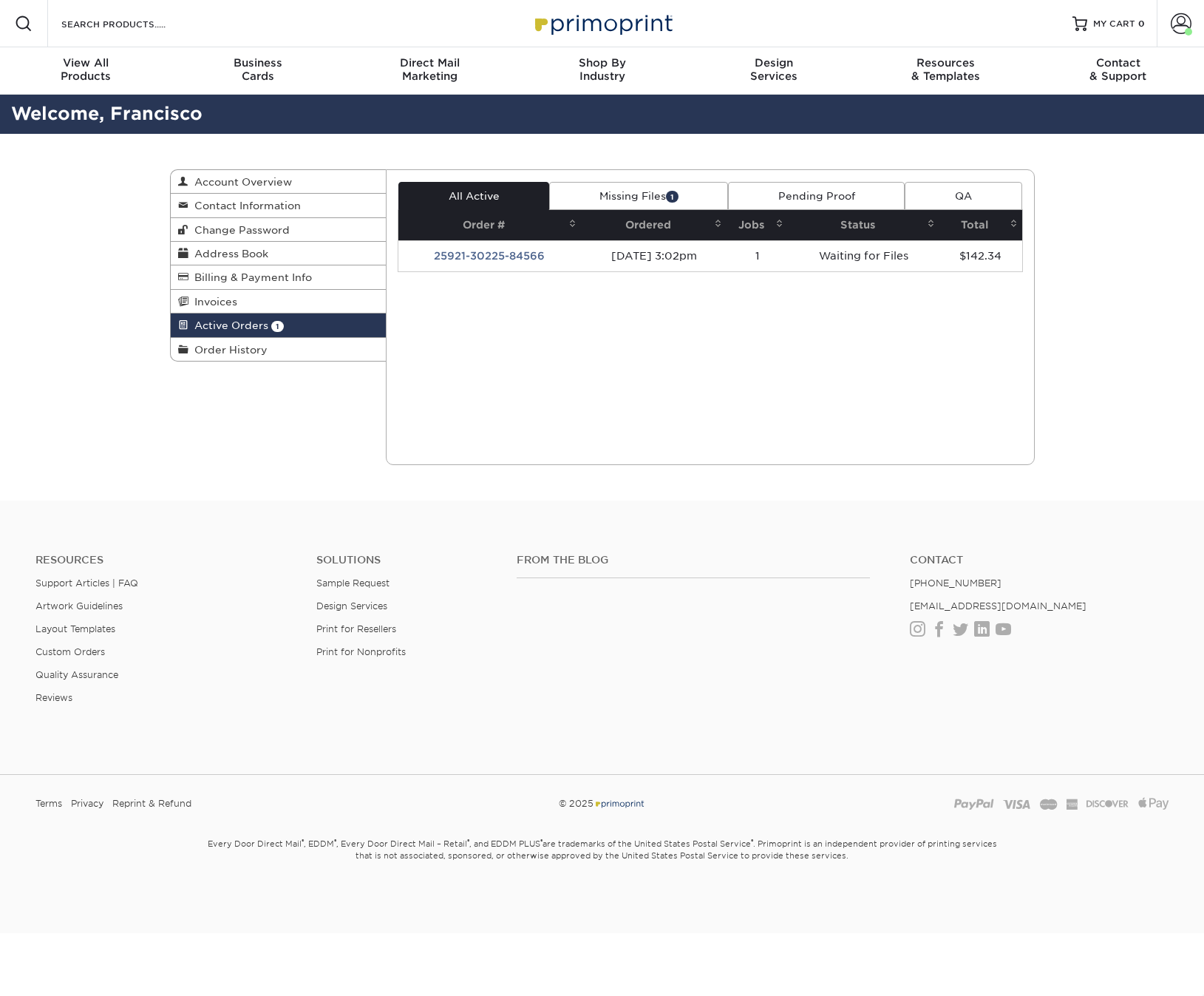
click at [624, 194] on link "Missing Files 1" at bounding box center [638, 196] width 179 height 28
click at [489, 193] on link "All Active" at bounding box center [474, 196] width 151 height 28
click at [615, 194] on link "Missing Files 1" at bounding box center [638, 196] width 179 height 28
click at [828, 194] on link "Pending Proof" at bounding box center [816, 196] width 176 height 28
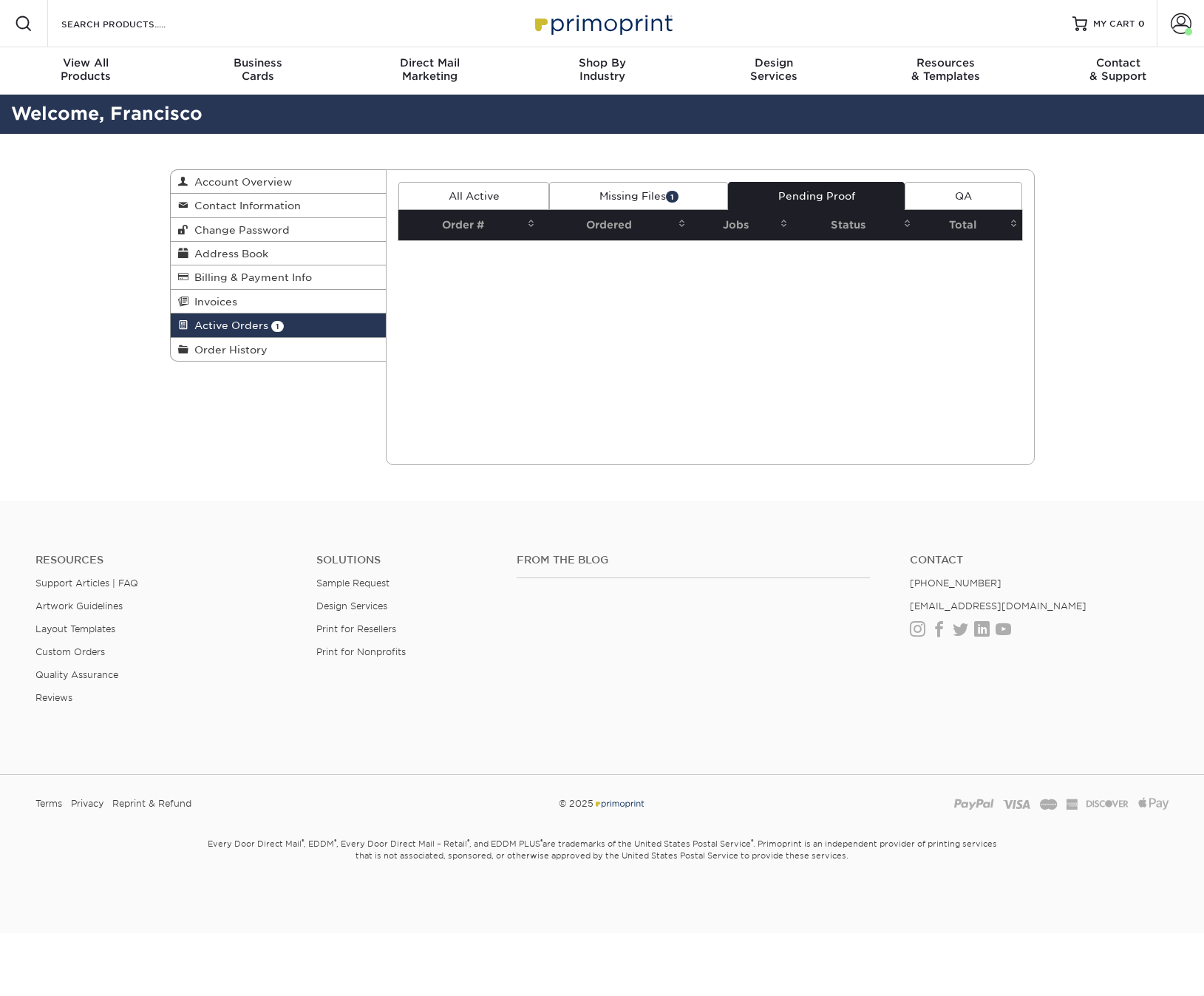
click at [622, 191] on link "Missing Files 1" at bounding box center [638, 196] width 179 height 28
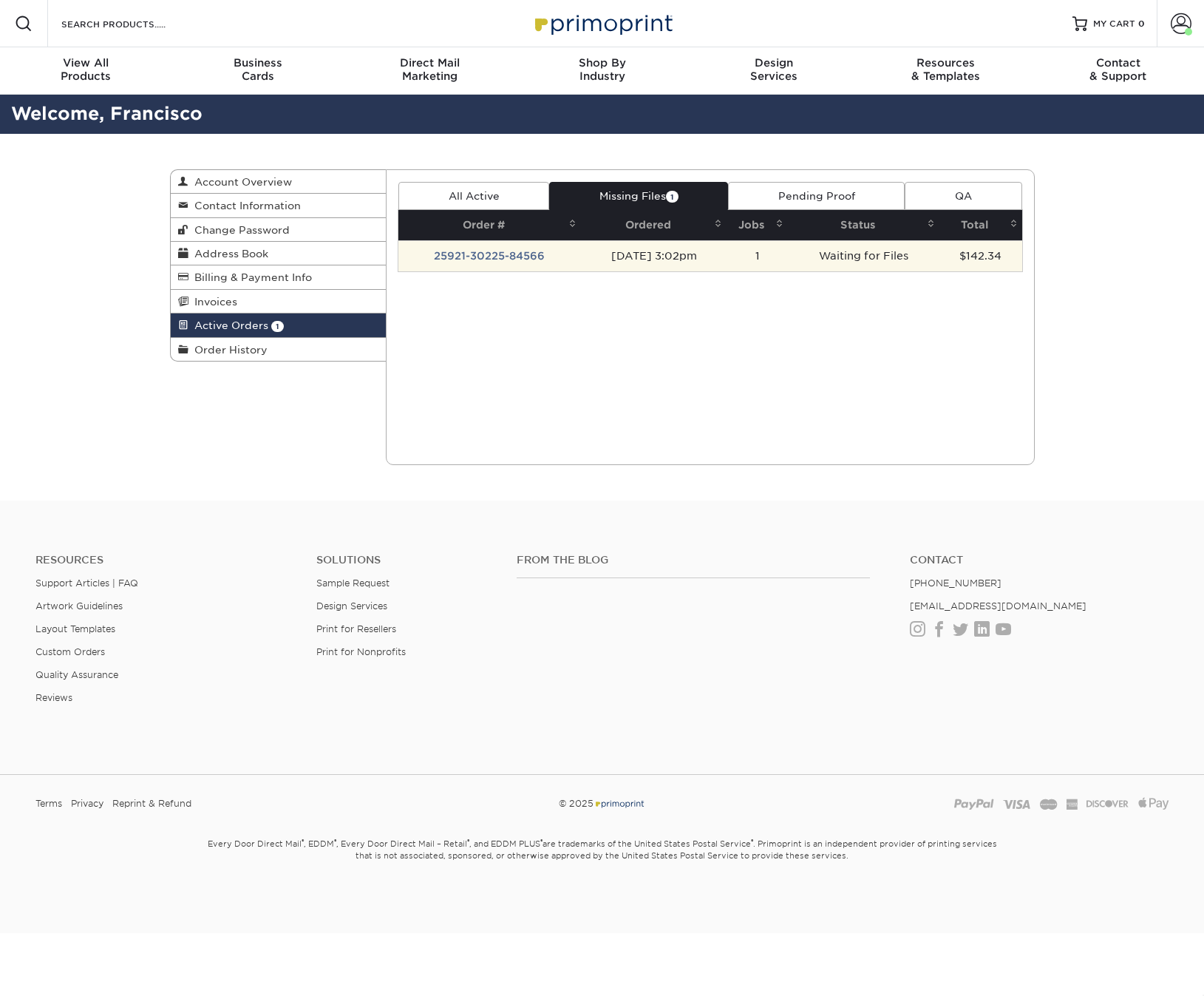
click at [727, 261] on td "09/21/2025 3:02pm" at bounding box center [653, 256] width 145 height 31
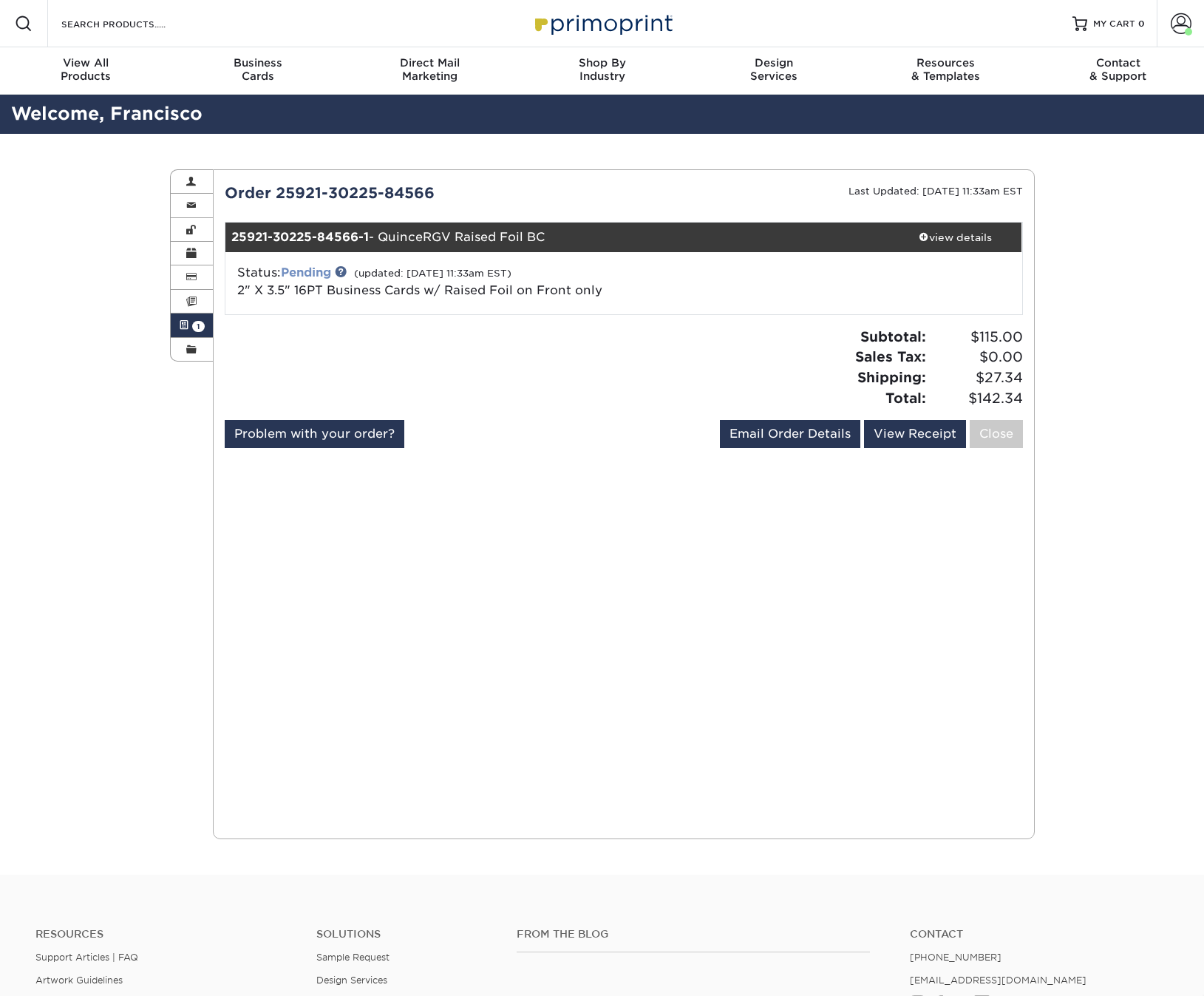
click at [300, 273] on link "Pending" at bounding box center [306, 272] width 51 height 14
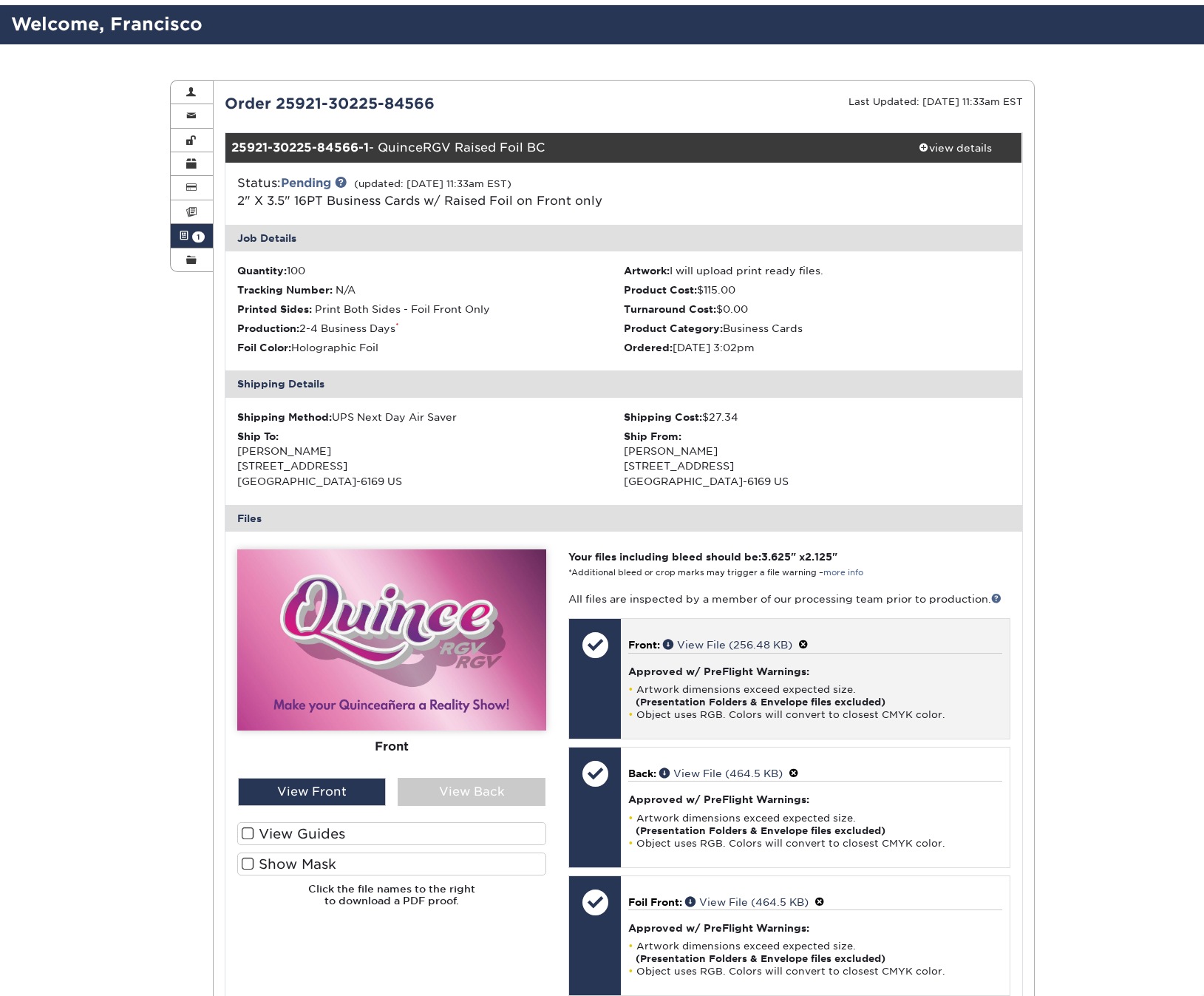
scroll to position [293, 0]
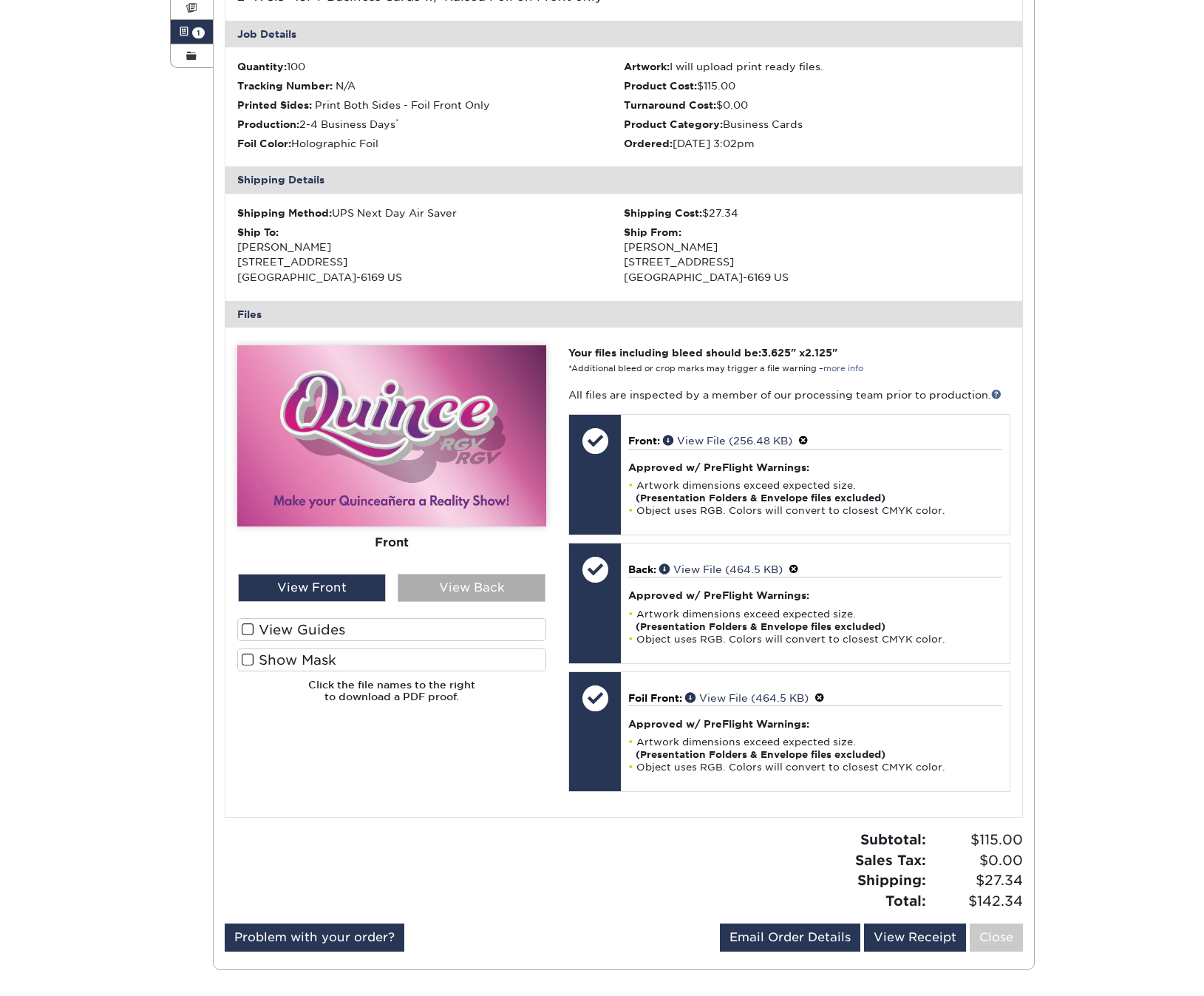
click at [465, 581] on div "View Back" at bounding box center [471, 587] width 148 height 28
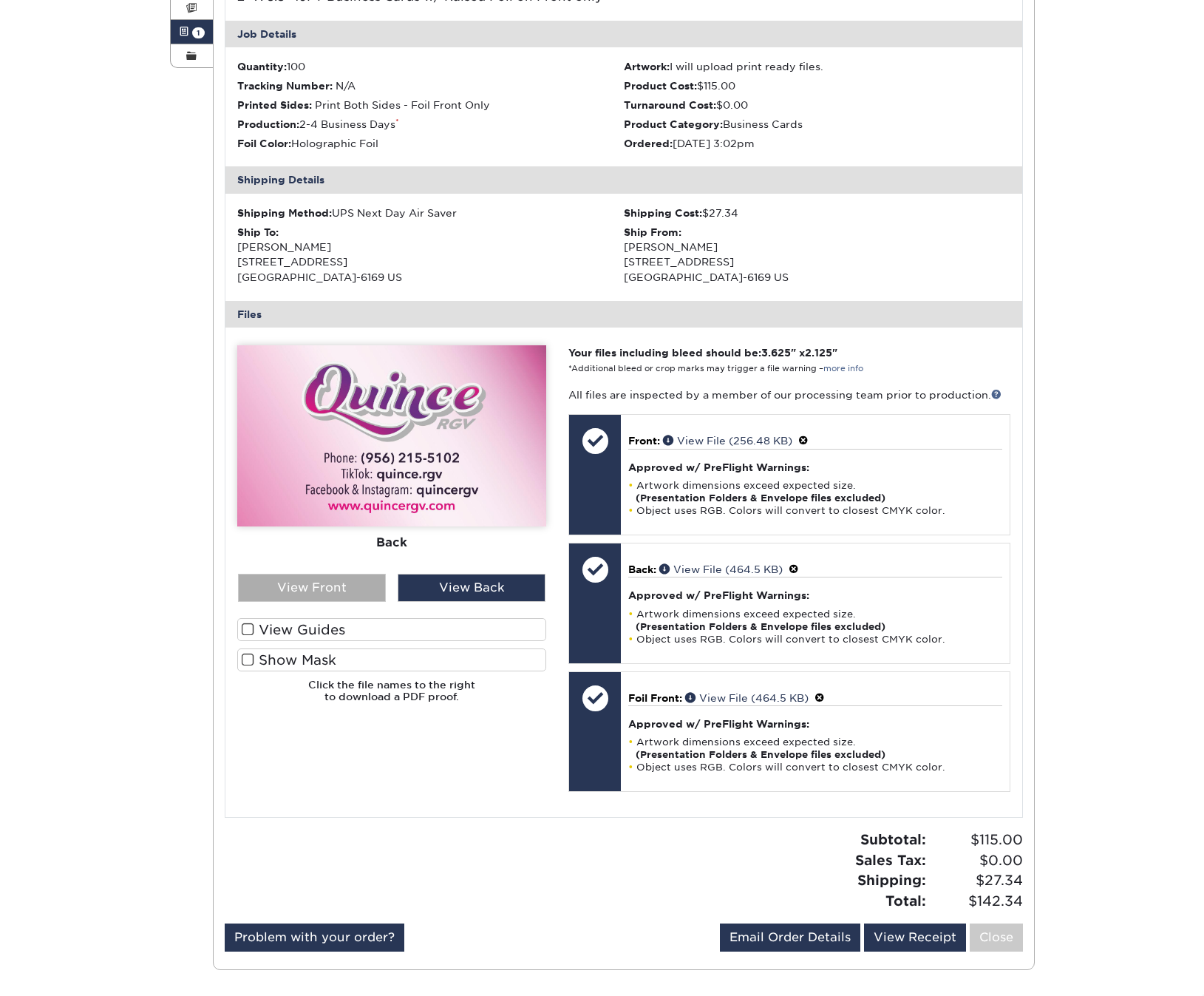
click at [328, 586] on div "View Front" at bounding box center [311, 587] width 148 height 28
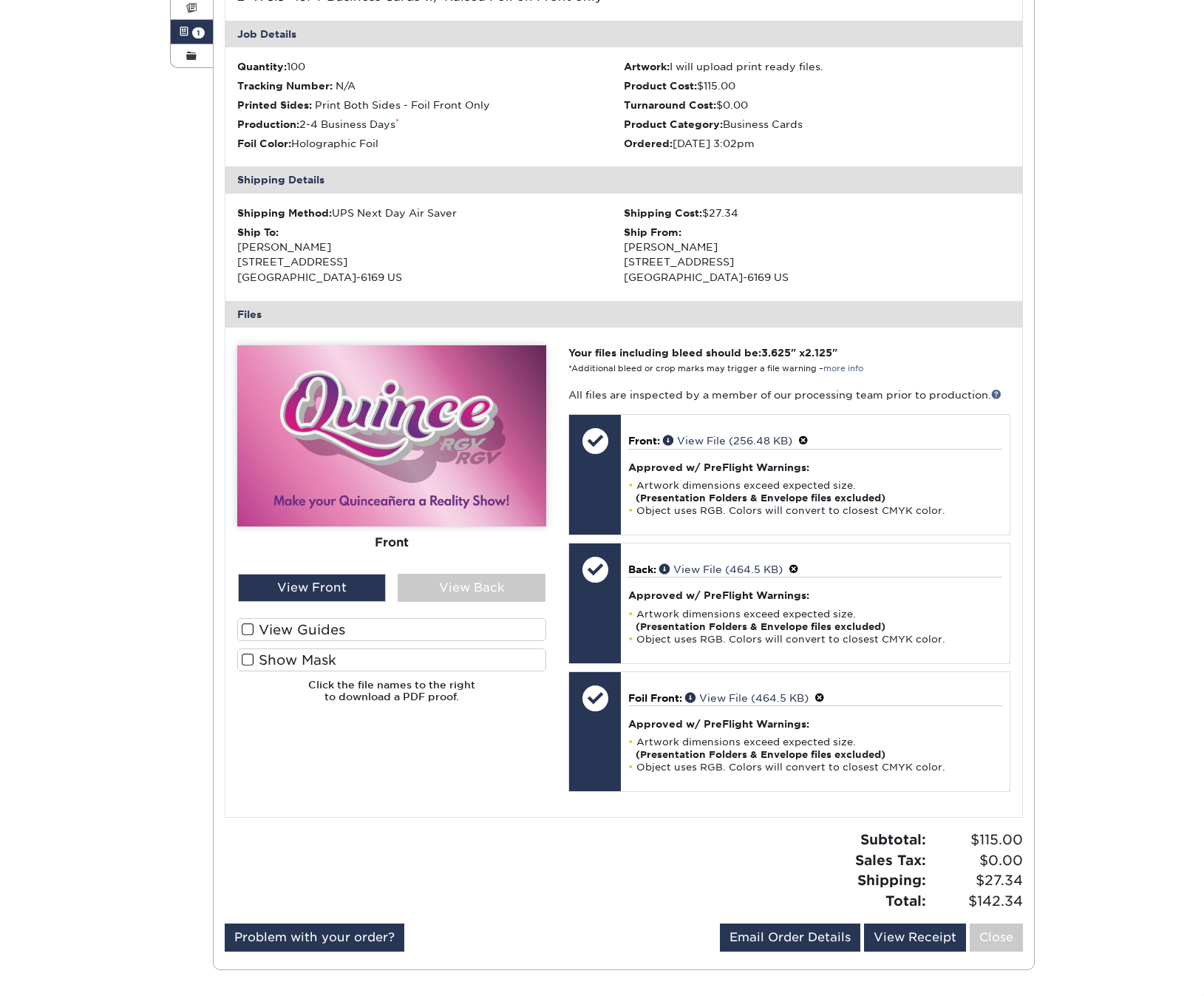
drag, startPoint x: 246, startPoint y: 622, endPoint x: 245, endPoint y: 635, distance: 13.0
click at [246, 623] on span at bounding box center [247, 629] width 12 height 14
click at [0, 0] on input "View Guides" at bounding box center [0, 0] width 0 height 0
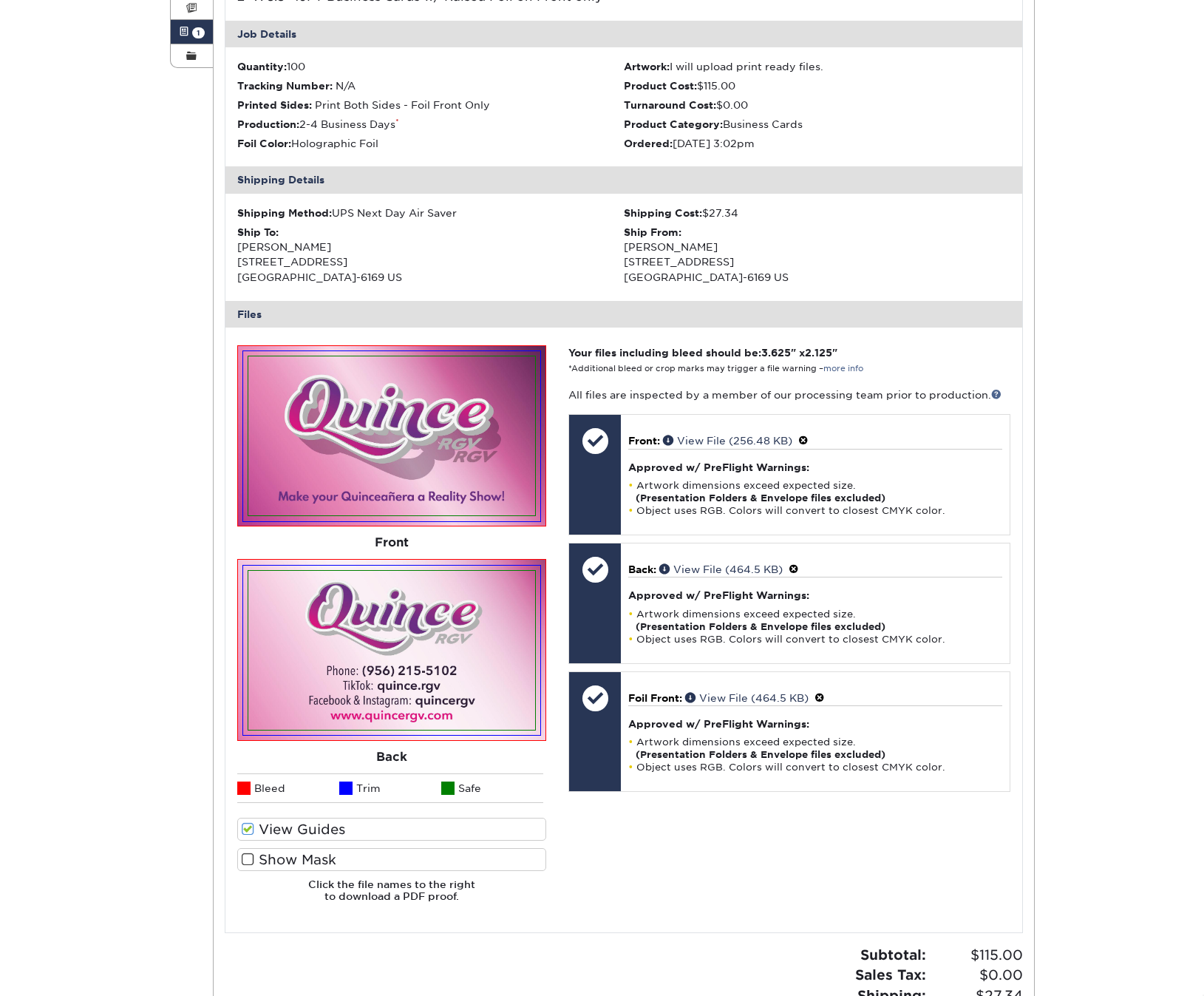
click at [246, 855] on span at bounding box center [247, 860] width 12 height 14
click at [0, 0] on input "Show Mask" at bounding box center [0, 0] width 0 height 0
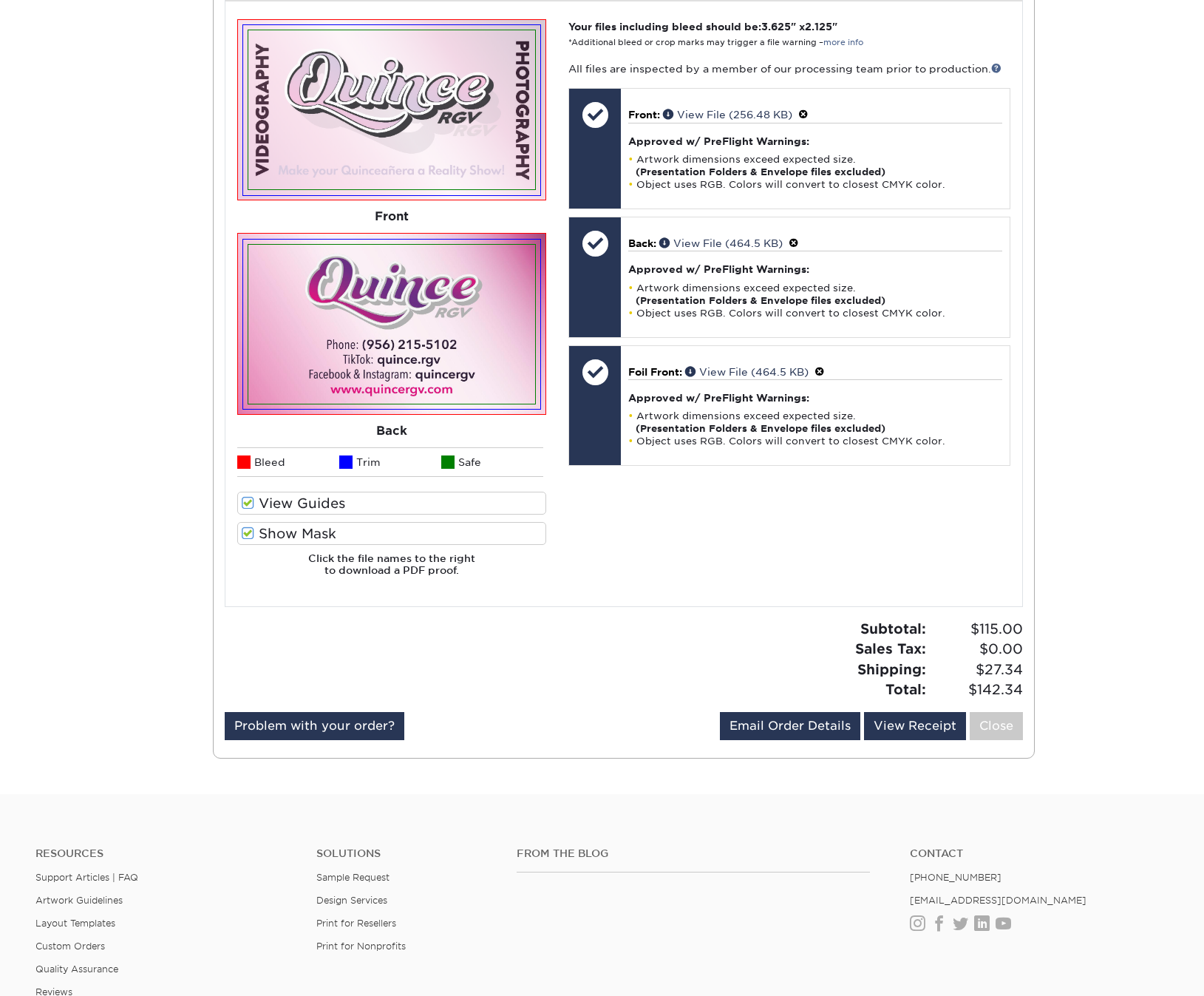
scroll to position [628, 0]
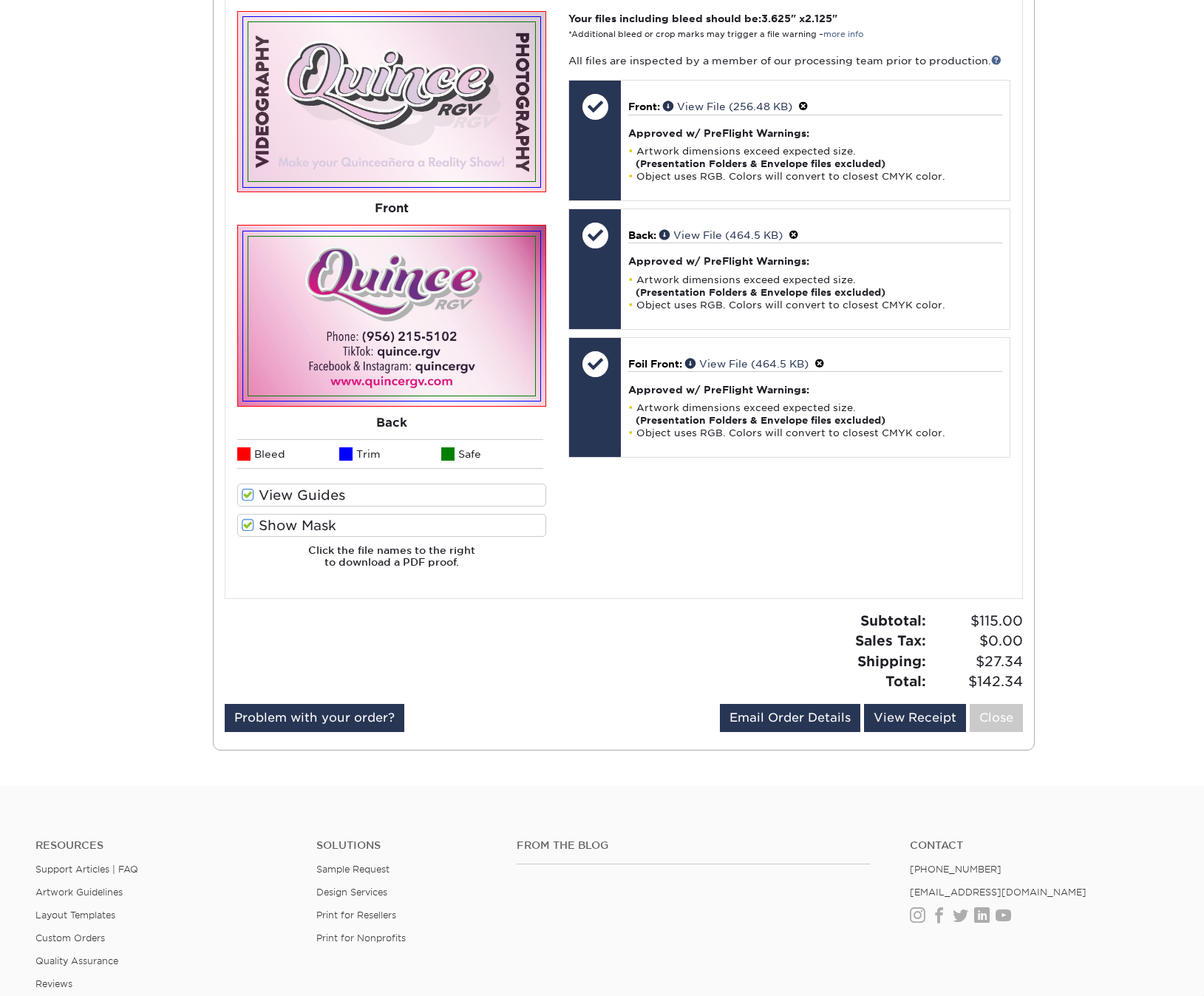
click at [1002, 706] on link "Close" at bounding box center [996, 718] width 53 height 28
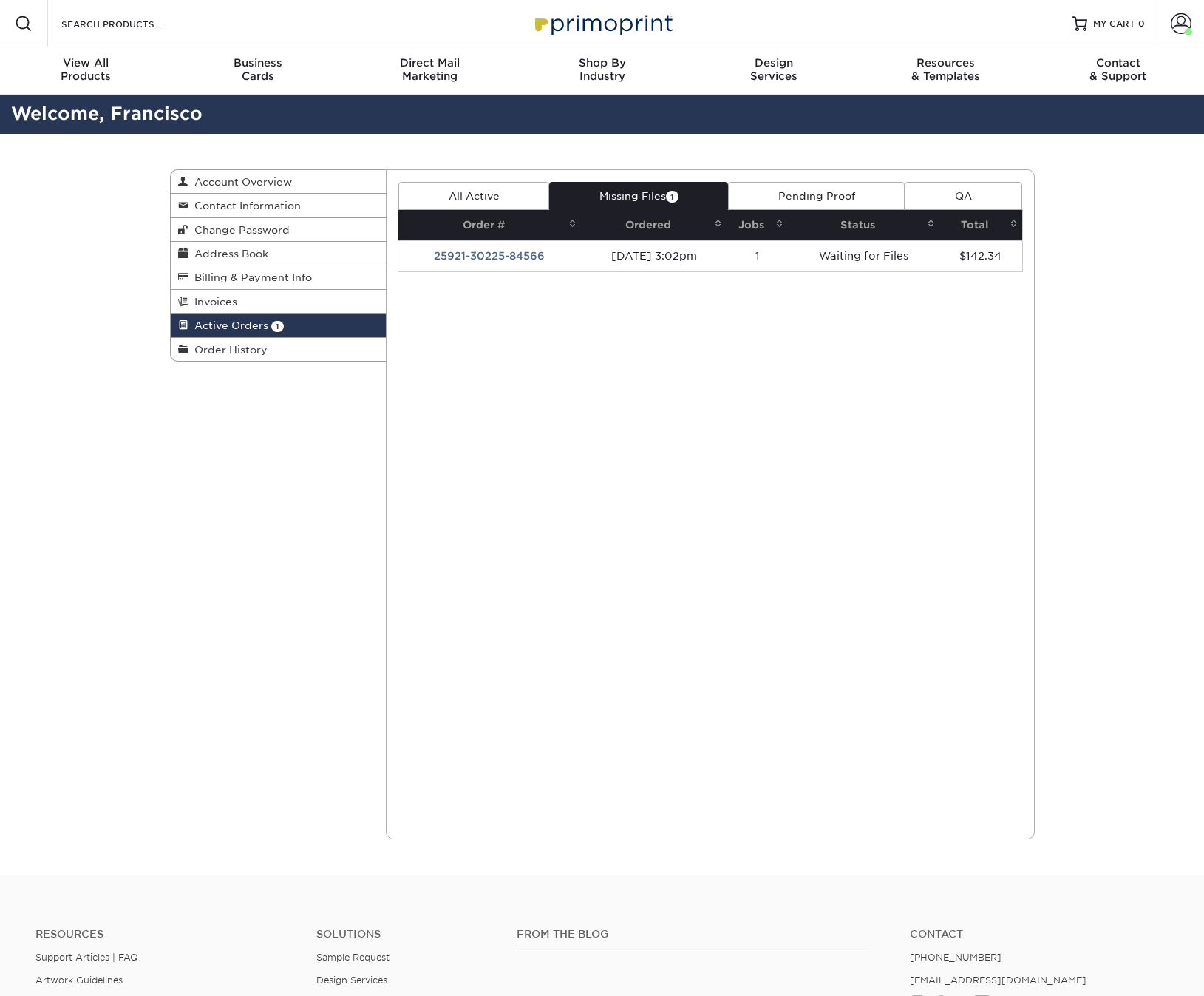
click at [1098, 505] on div "Active Orders Account Overview Contact Information Change Password Address Book…" at bounding box center [602, 504] width 1204 height 741
click at [458, 190] on link "All Active" at bounding box center [474, 196] width 151 height 28
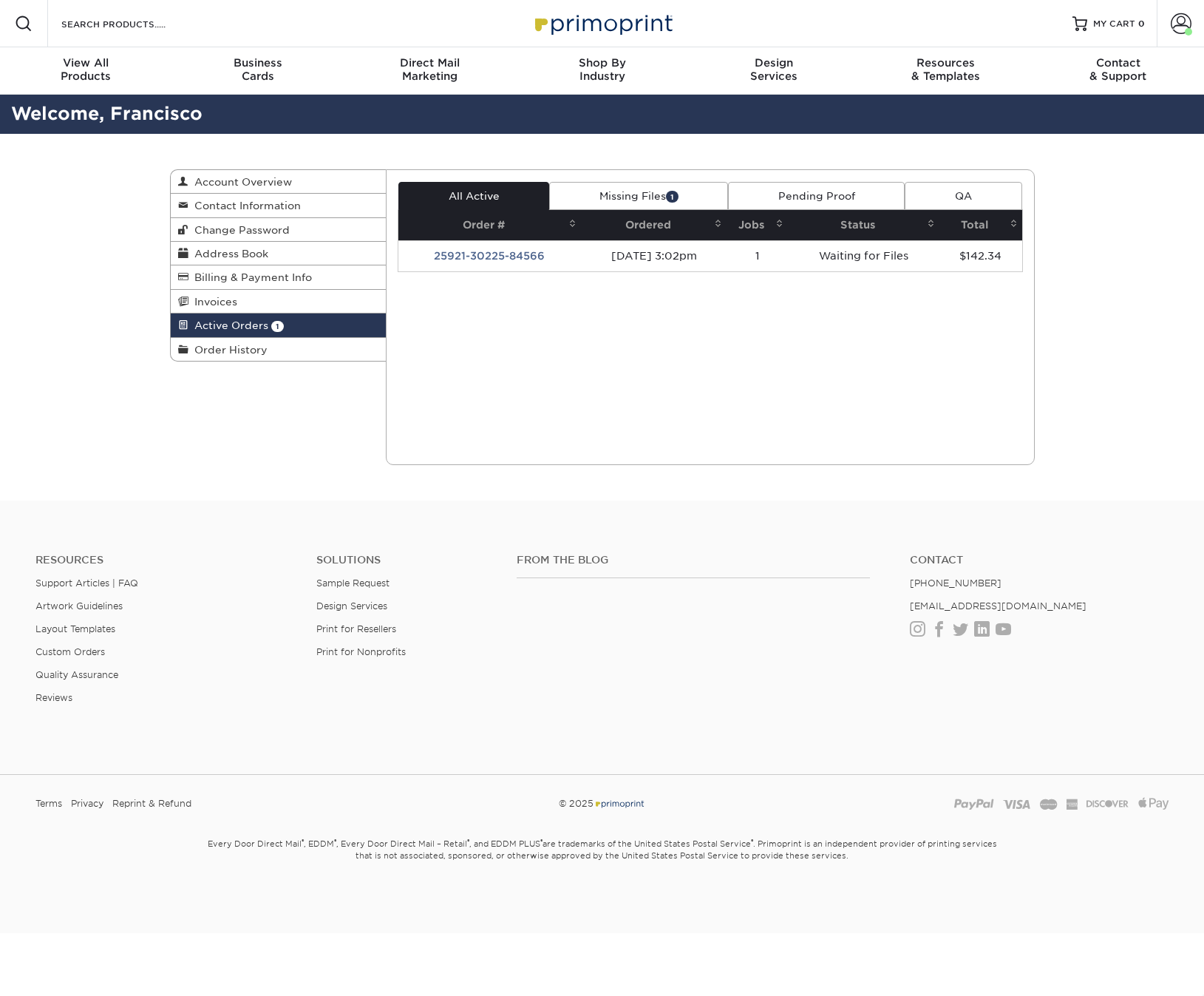
click at [1113, 618] on ul "Contact (888) 822-5815 info@primoprint.com Instagram Facebook Twitter LinkedIn …" at bounding box center [1040, 595] width 281 height 83
click at [1184, 26] on span at bounding box center [1181, 23] width 20 height 20
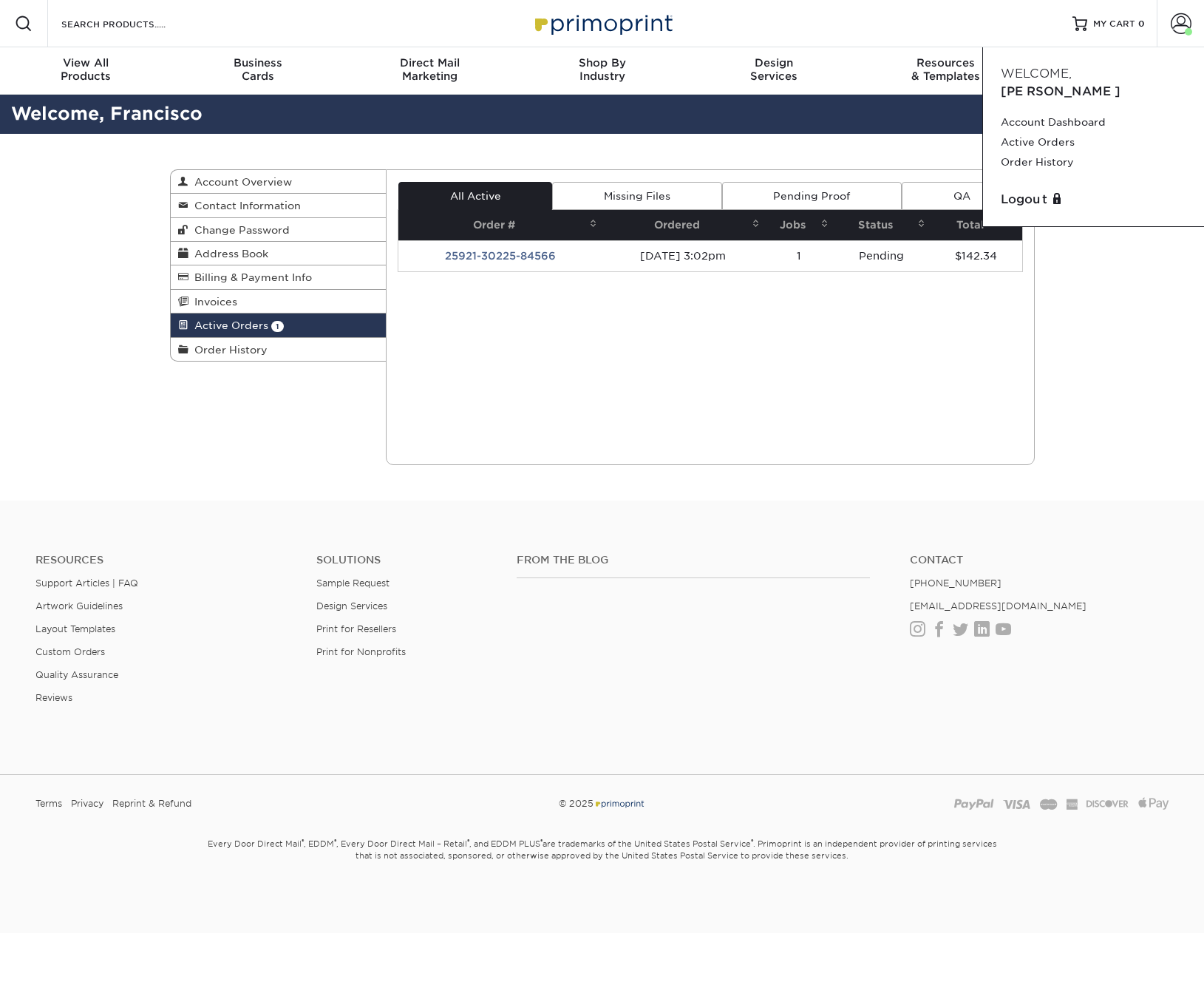
click at [1108, 404] on div "Active Orders Account Overview Contact Information Change Password Address Book…" at bounding box center [602, 317] width 1204 height 367
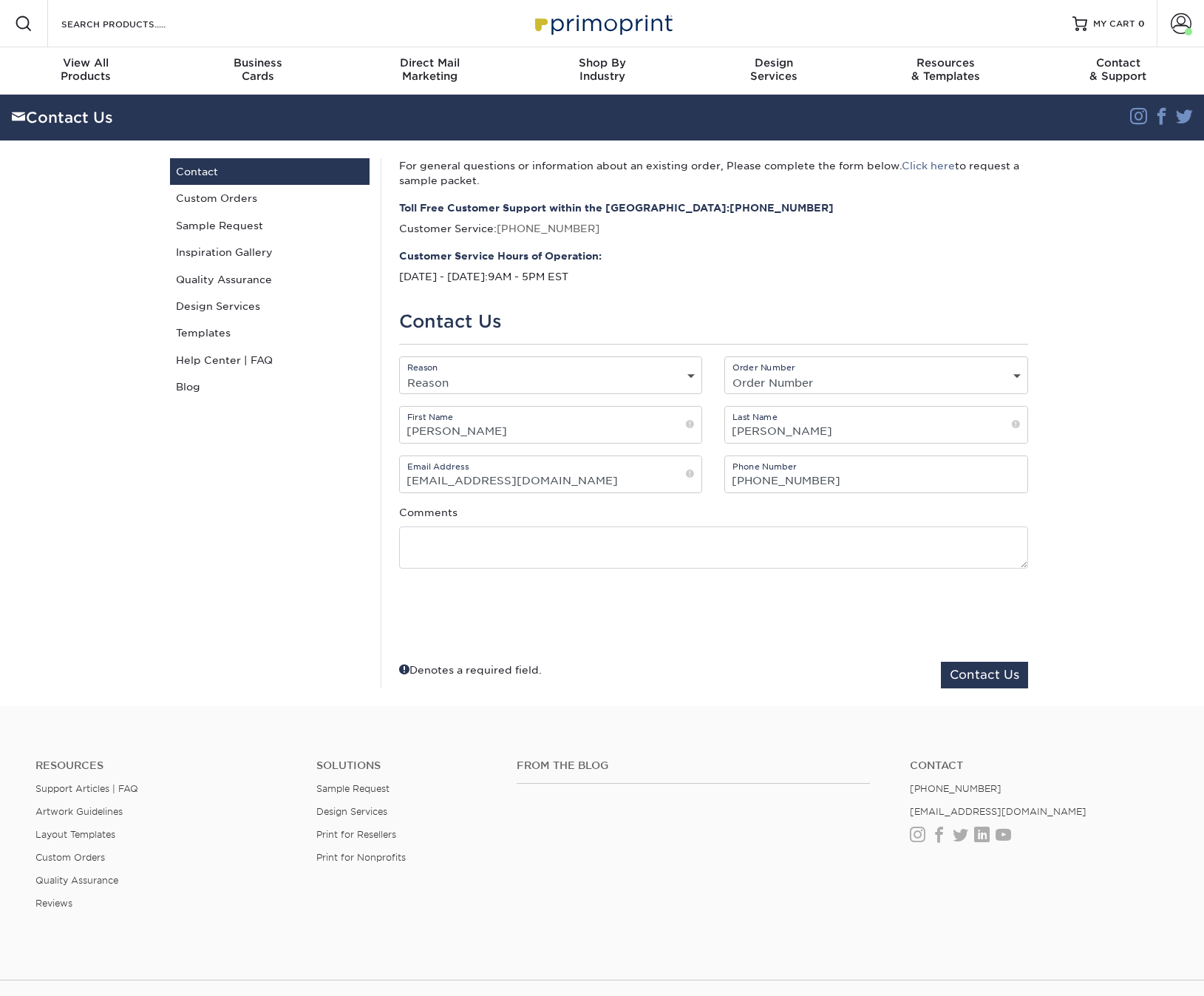
click at [214, 480] on div "Contact Us Contact Custom Orders Sample Request Inspiration Gallery Quality Ass…" at bounding box center [270, 423] width 222 height 530
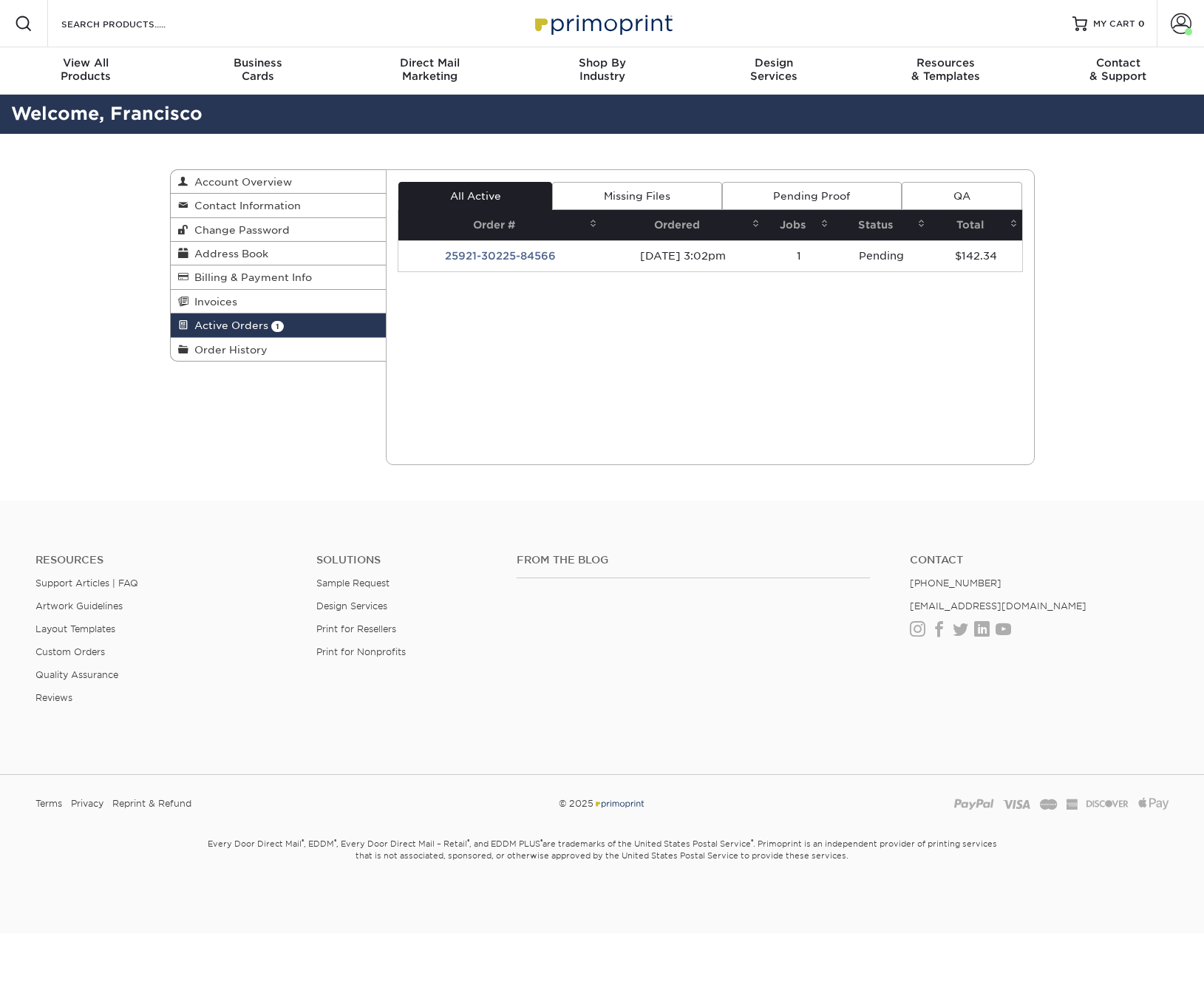
click at [658, 188] on link "Missing Files" at bounding box center [636, 196] width 169 height 28
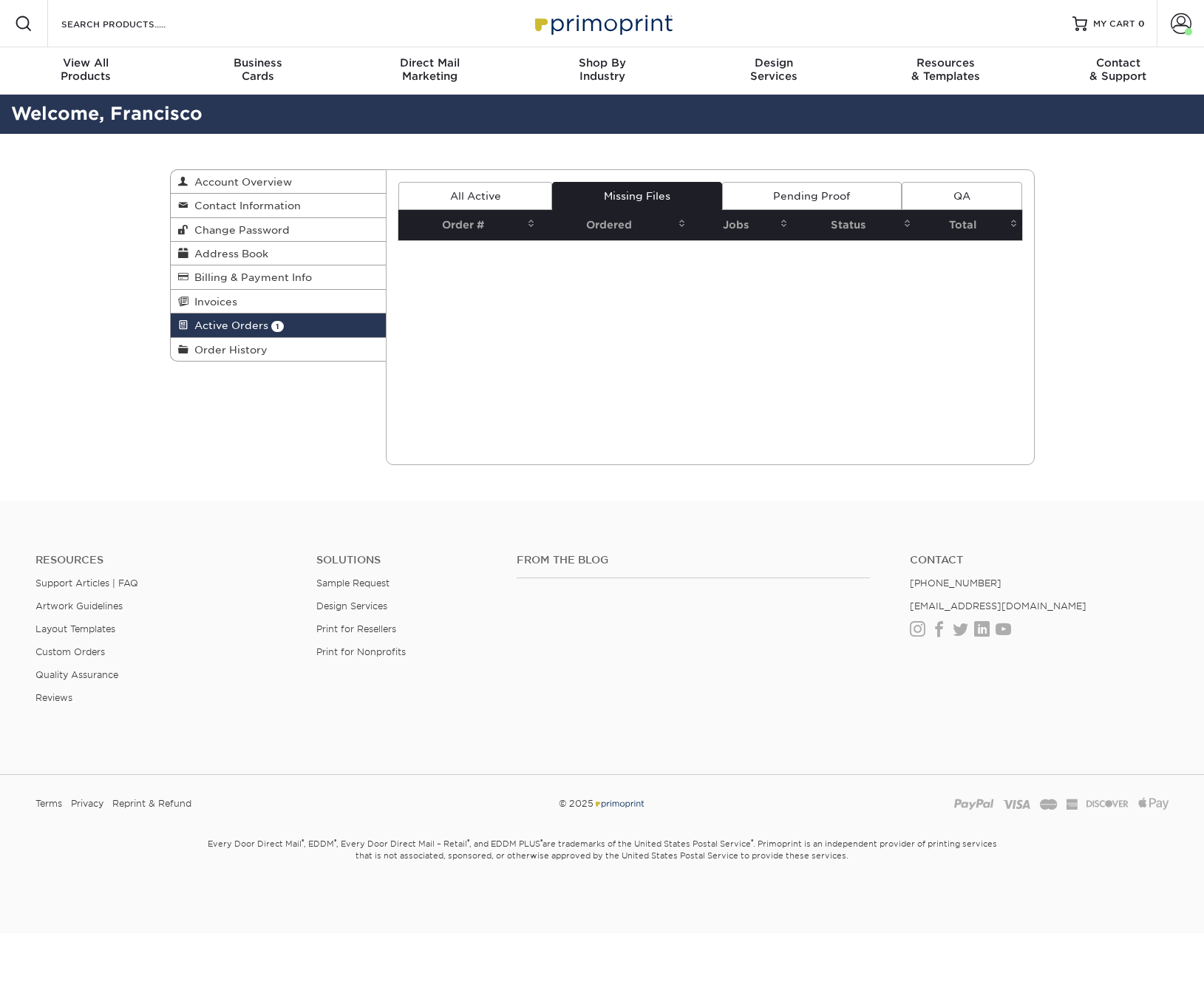
click at [811, 190] on link "Pending Proof" at bounding box center [812, 196] width 180 height 28
click at [497, 193] on link "All Active" at bounding box center [475, 196] width 154 height 28
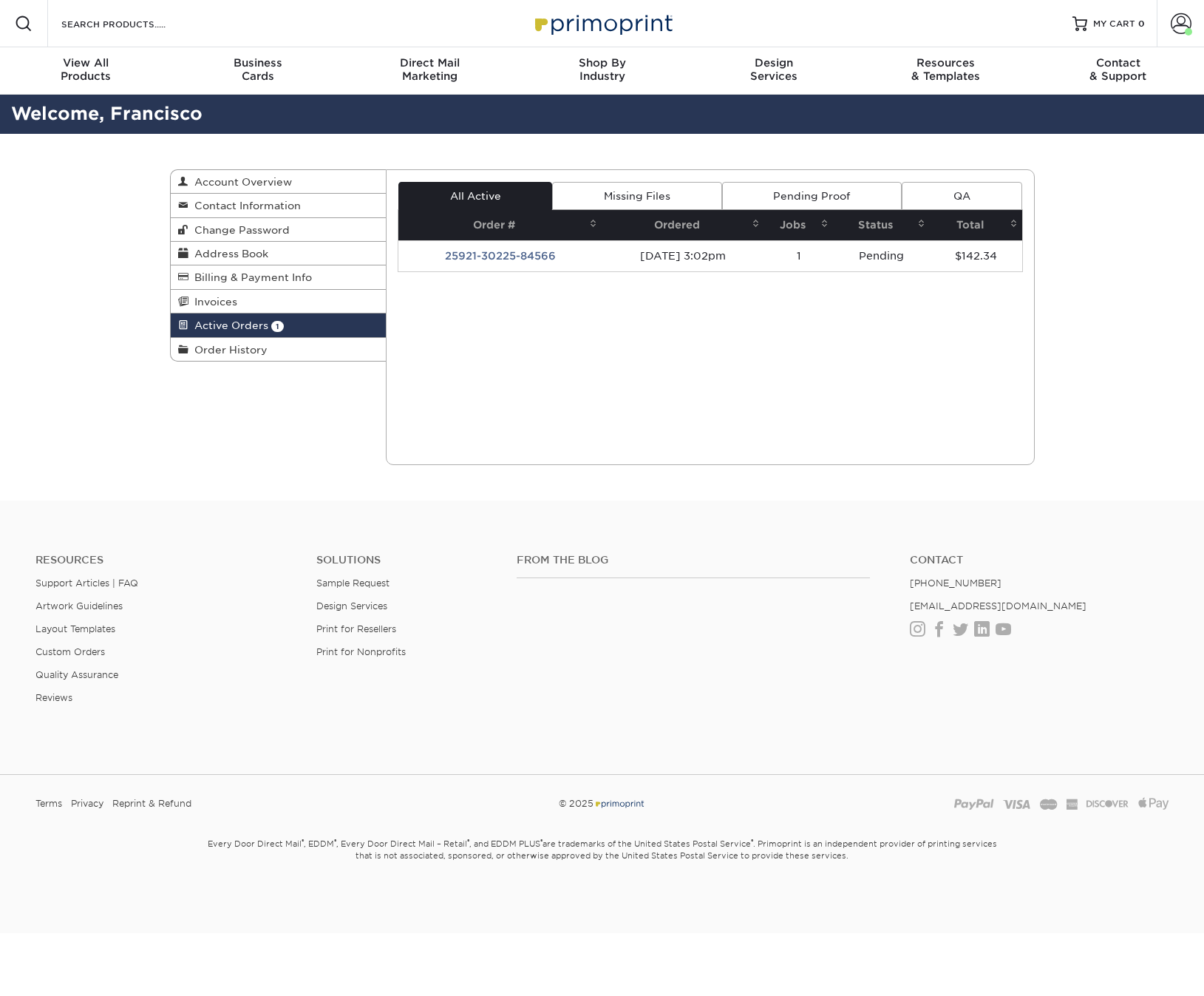
drag, startPoint x: 1156, startPoint y: 333, endPoint x: 1135, endPoint y: 328, distance: 21.6
click at [1155, 333] on div "Active Orders Account Overview Contact Information Change Password Address Book…" at bounding box center [602, 317] width 1204 height 367
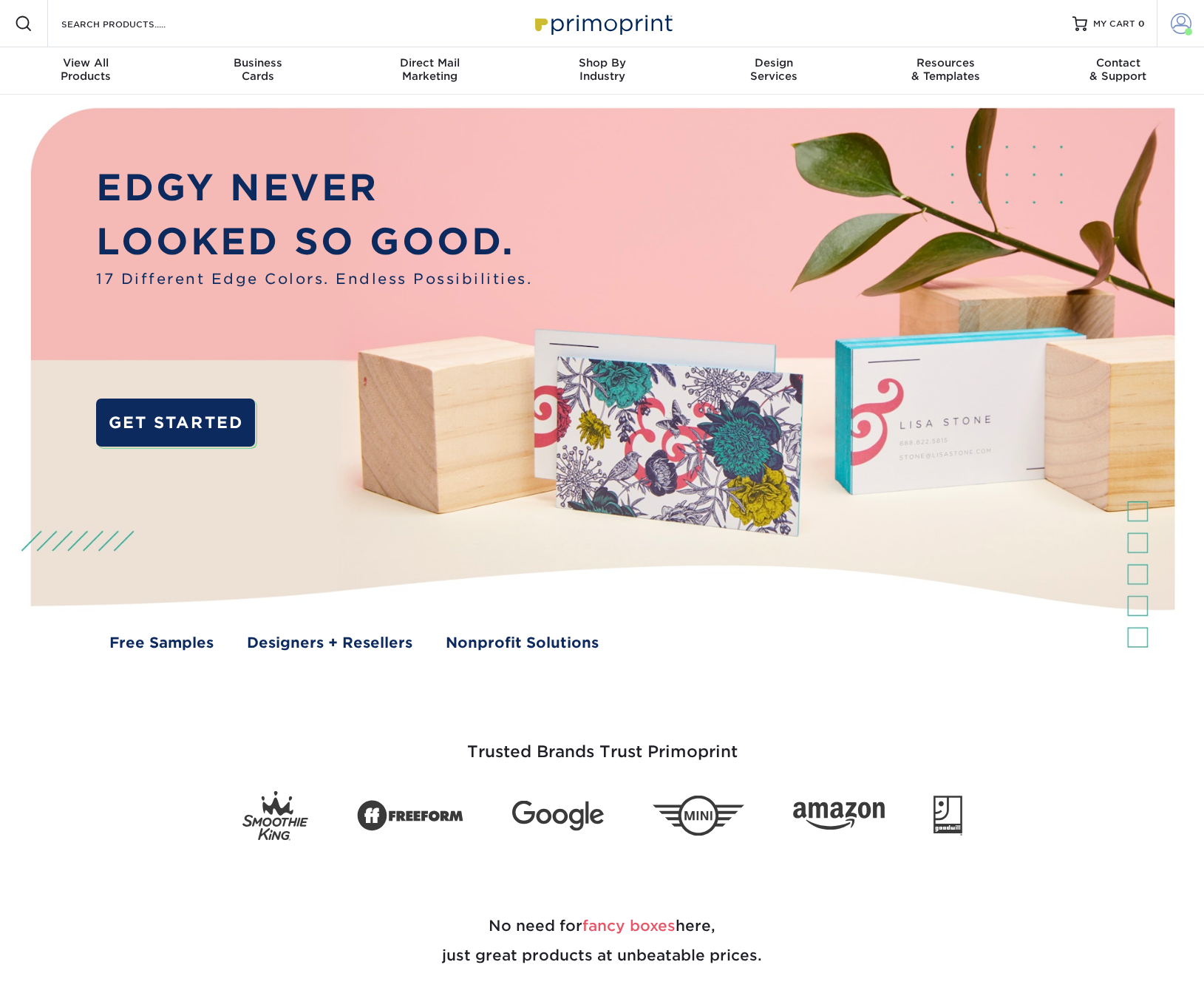
click at [1184, 27] on span at bounding box center [1181, 23] width 20 height 20
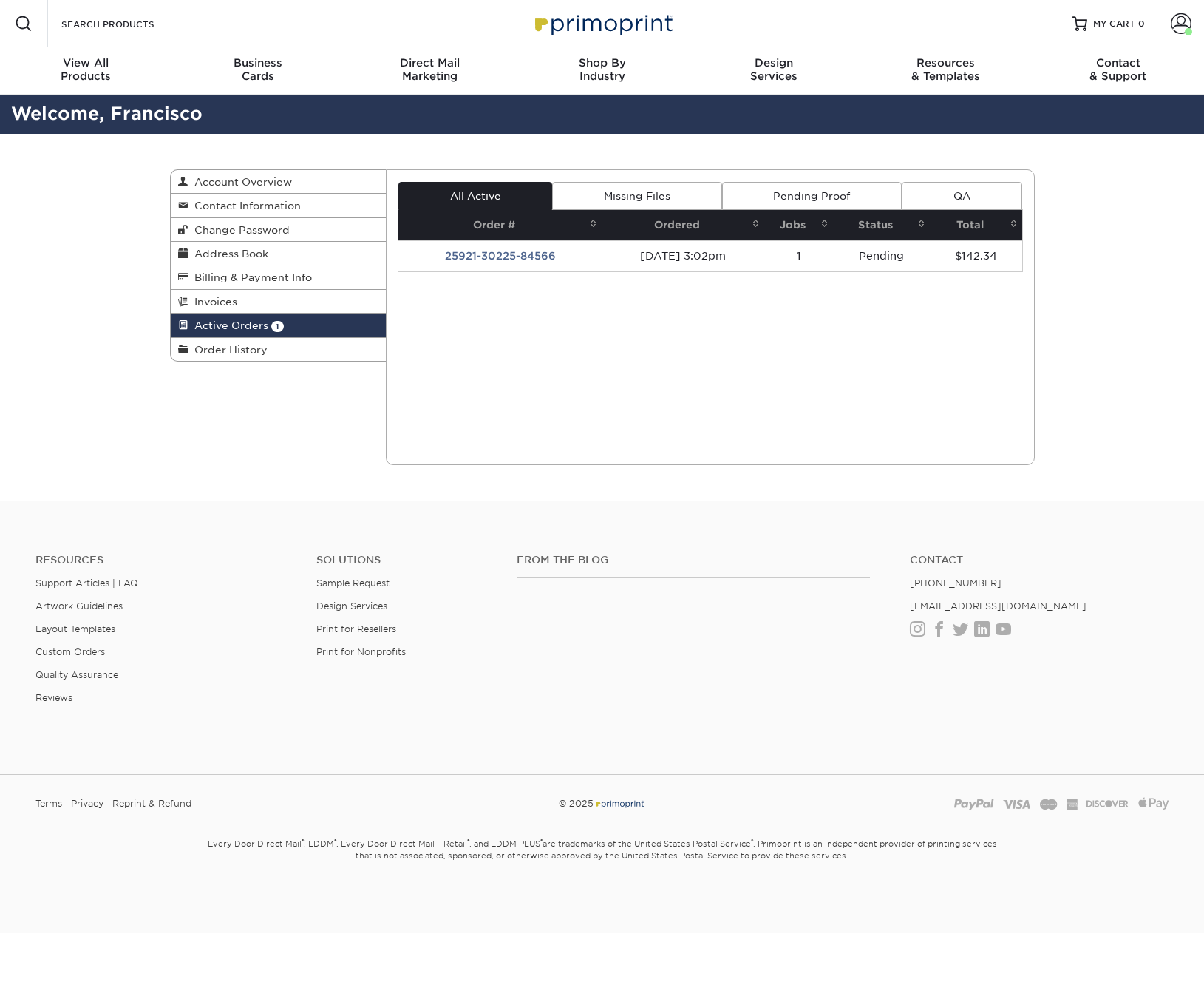
click at [1091, 477] on div "Active Orders Account Overview Contact Information Change Password Address Book…" at bounding box center [602, 317] width 1204 height 367
click at [1112, 366] on div "Active Orders Account Overview Contact Information Change Password Address Book…" at bounding box center [602, 317] width 1204 height 367
click at [1115, 488] on div "Active Orders Account Overview Contact Information Change Password Address Book…" at bounding box center [602, 317] width 1204 height 367
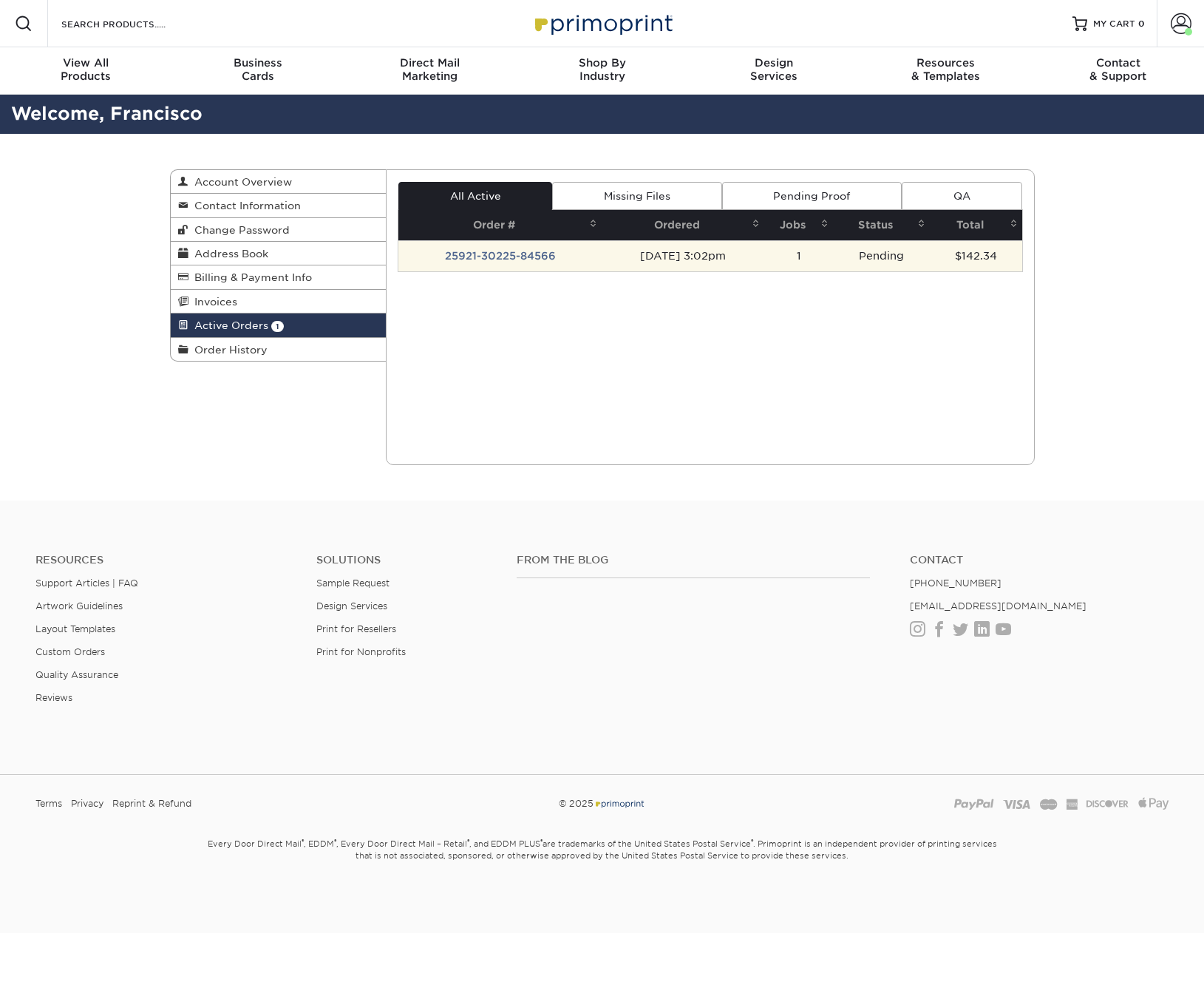
click at [580, 253] on td "25921-30225-84566" at bounding box center [500, 256] width 203 height 31
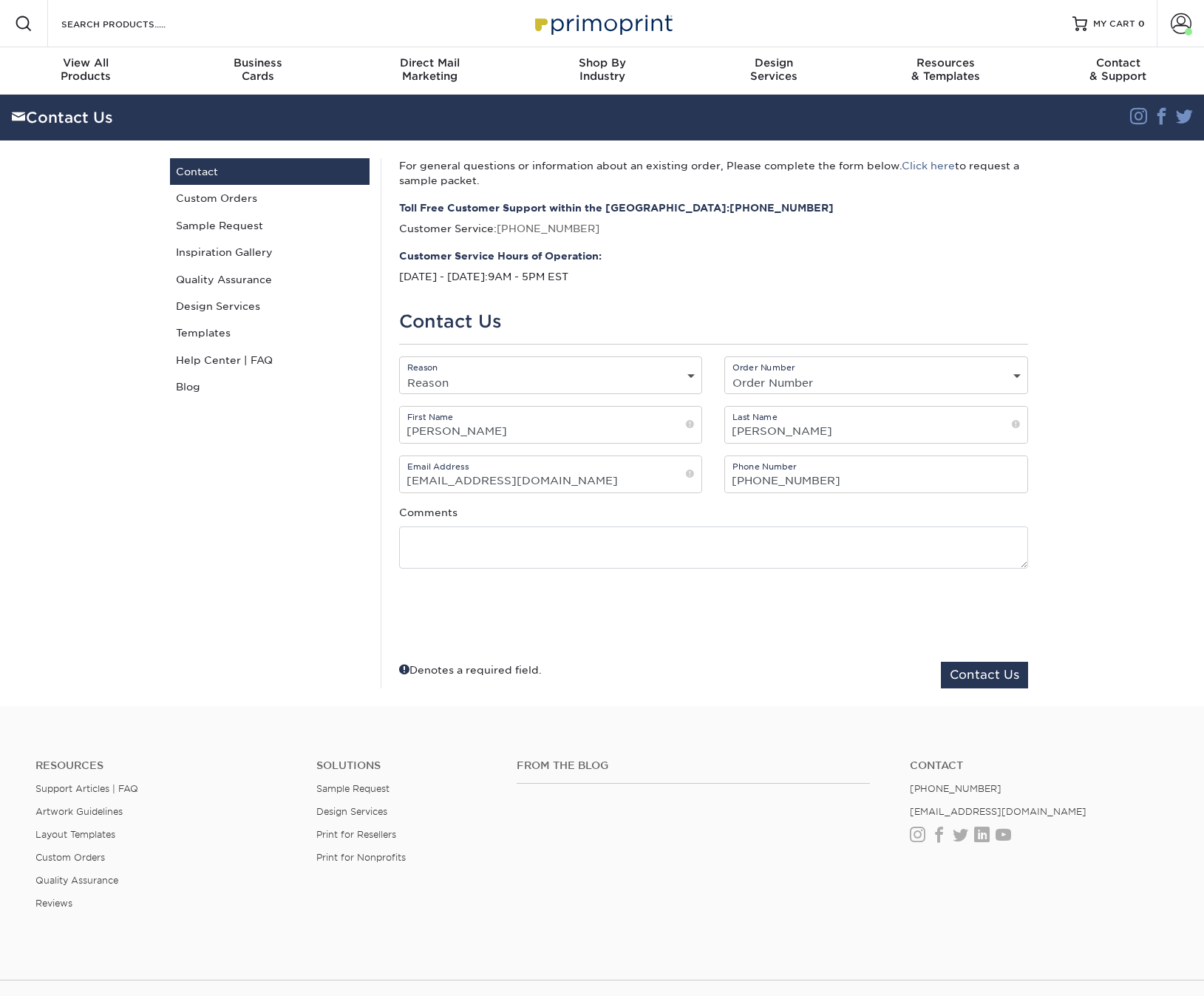
click at [1139, 409] on section "Contact Us Instagram Facebook Twitter Contact Us Contact Custom Orders Sample R…" at bounding box center [602, 400] width 1204 height 611
click at [1182, 24] on span at bounding box center [1181, 23] width 20 height 20
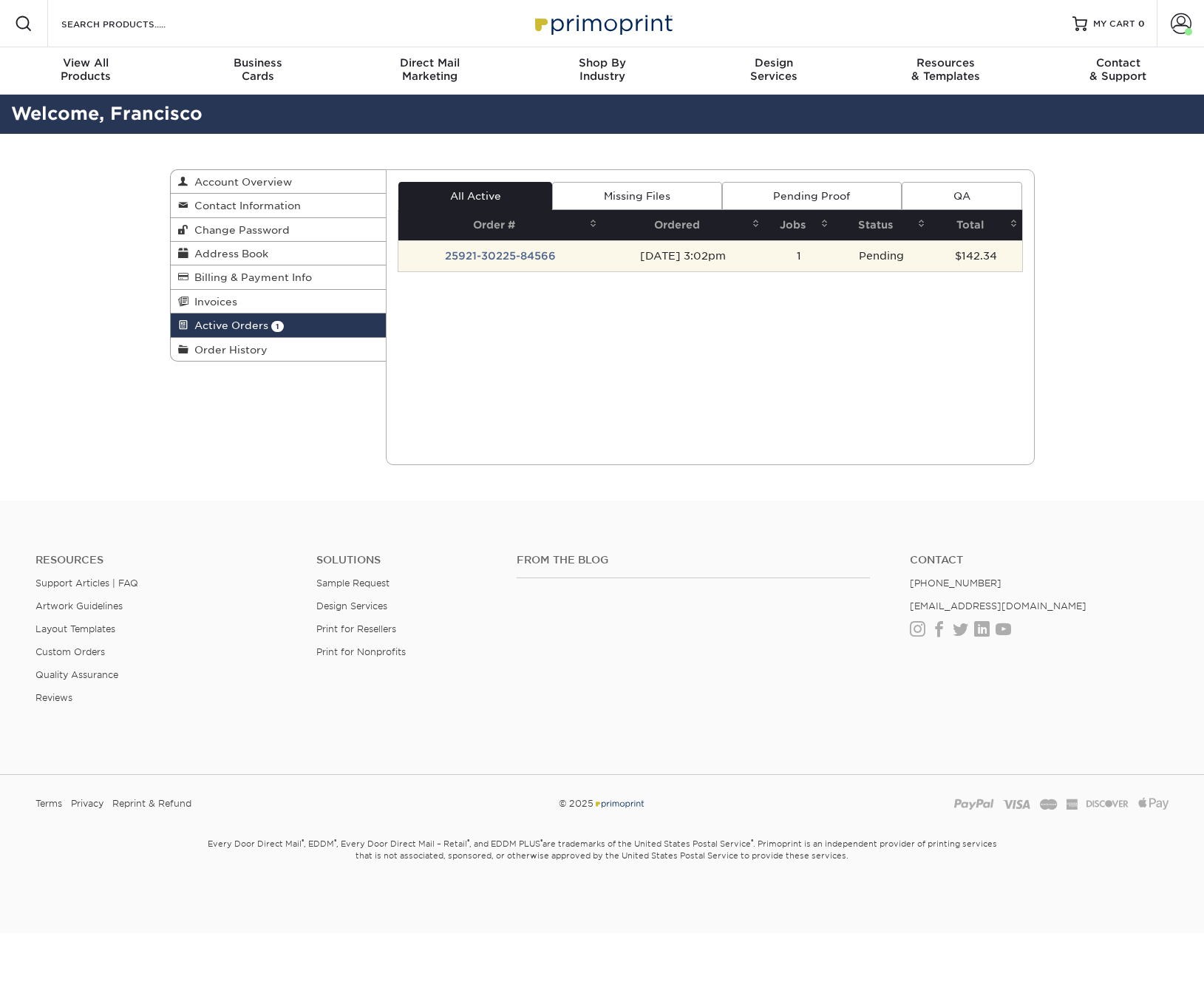
click at [576, 255] on td "25921-30225-84566" at bounding box center [500, 256] width 203 height 31
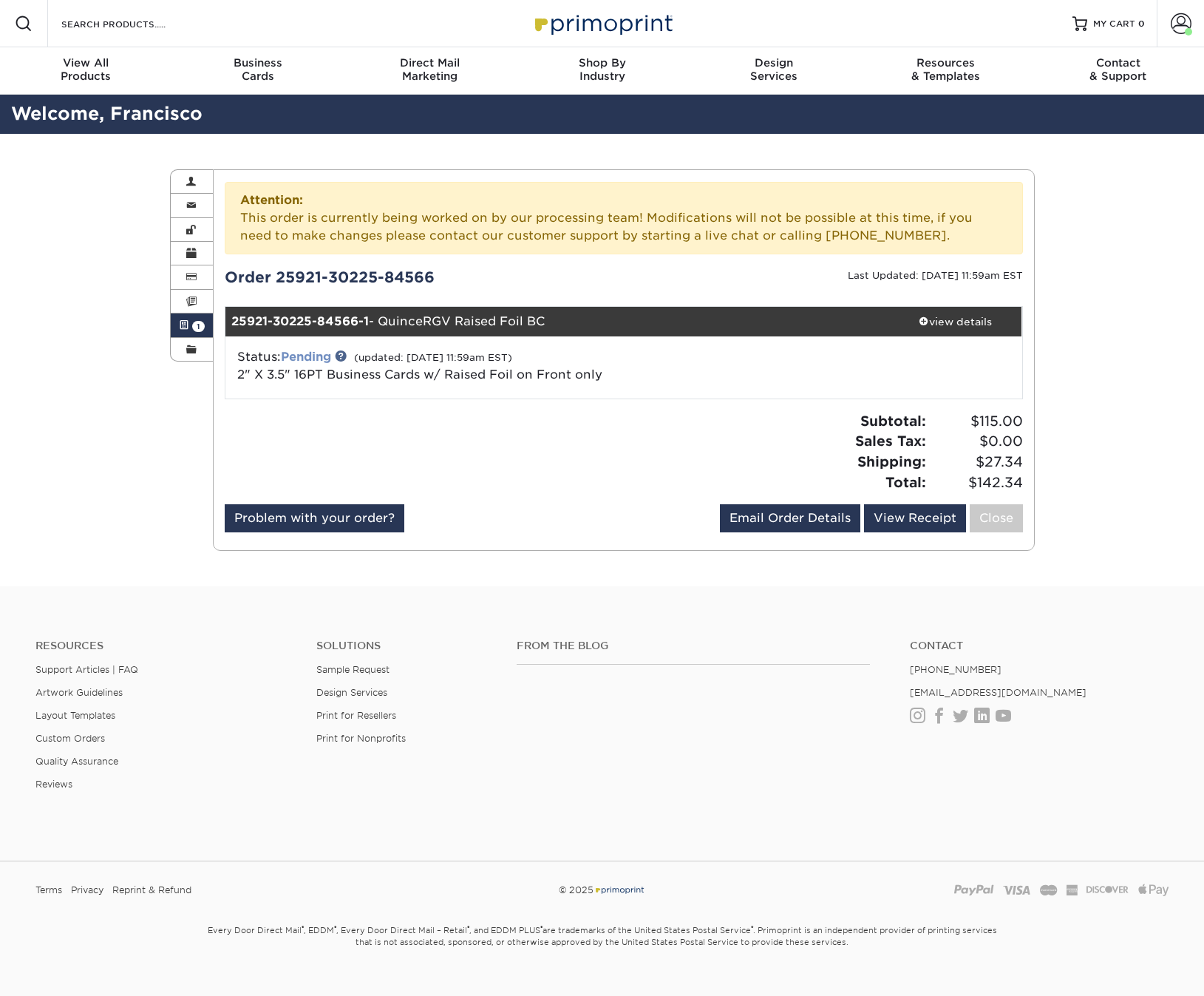
click at [305, 357] on link "Pending" at bounding box center [306, 356] width 51 height 14
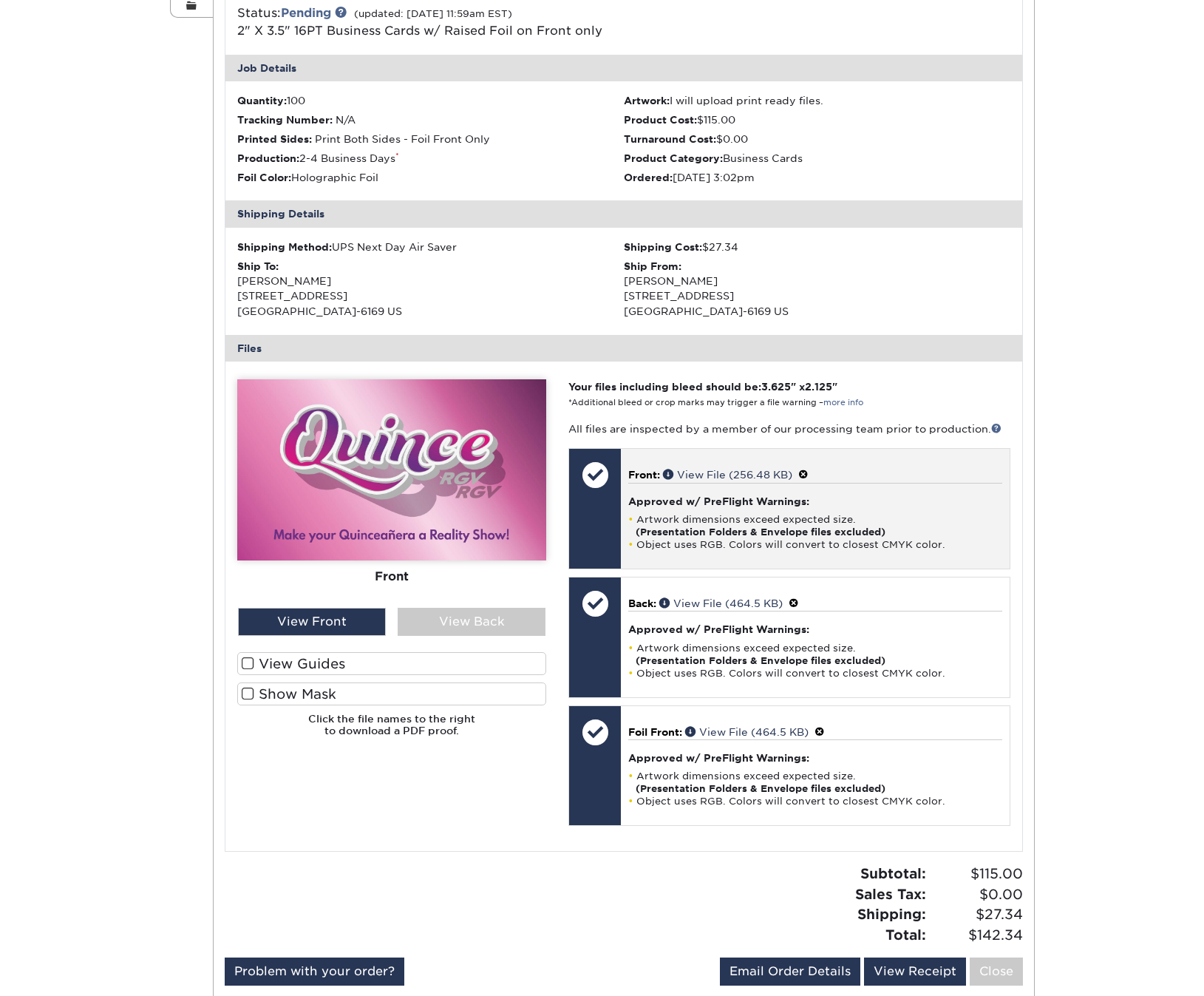
scroll to position [404, 0]
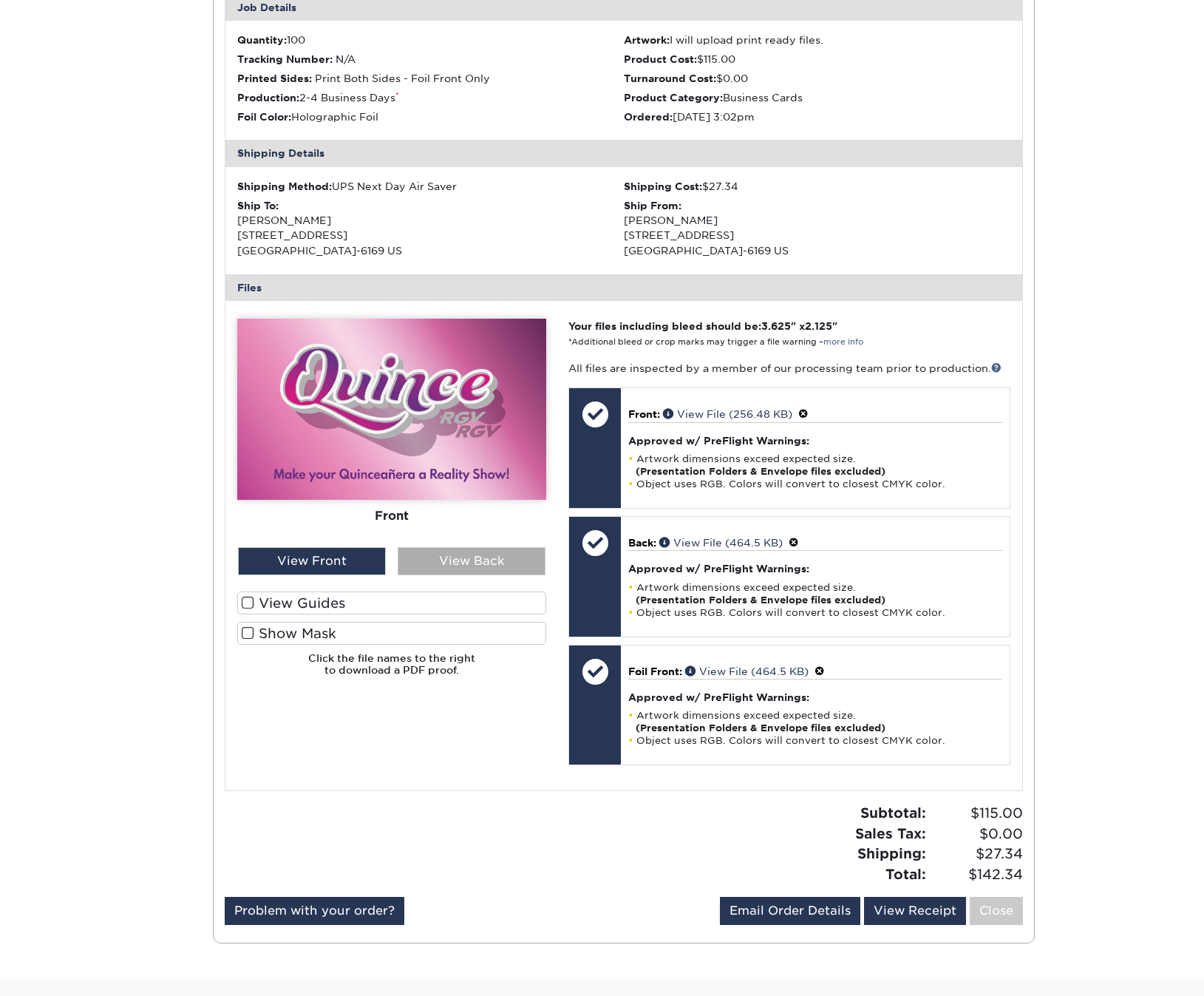
click at [466, 561] on div "View Back" at bounding box center [471, 561] width 148 height 28
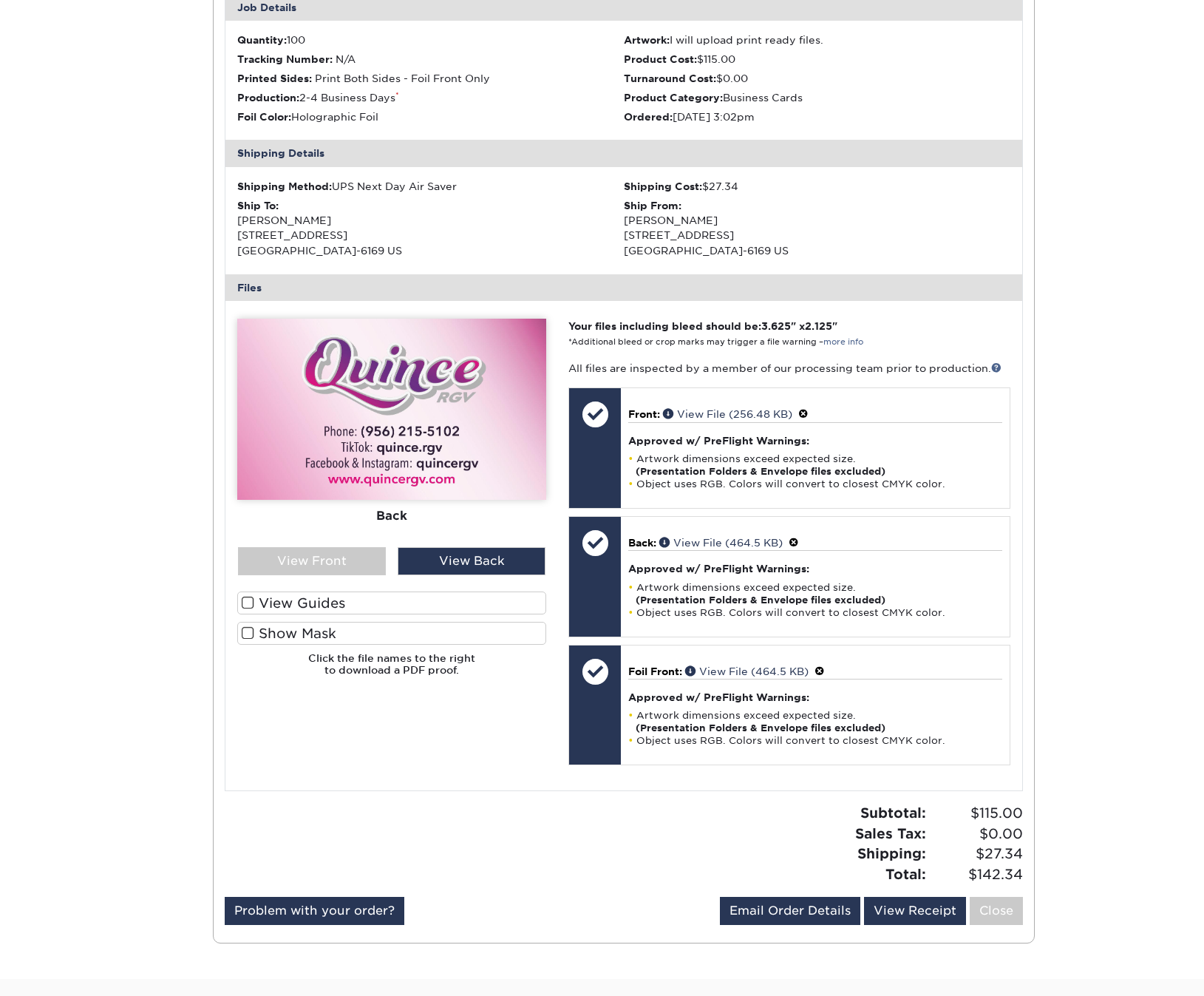
click at [252, 597] on span at bounding box center [247, 602] width 12 height 14
click at [0, 0] on input "View Guides" at bounding box center [0, 0] width 0 height 0
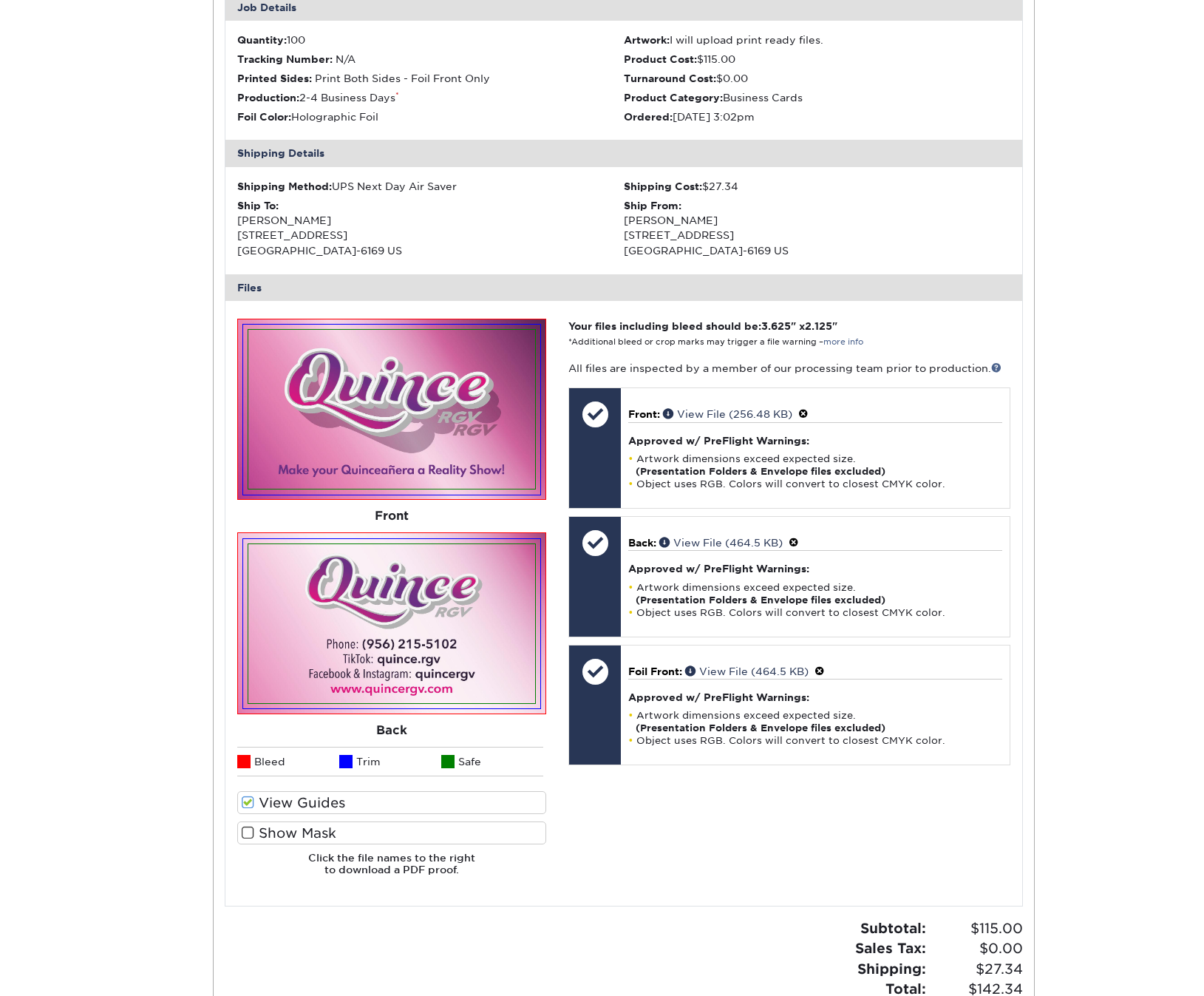
click at [247, 827] on span at bounding box center [247, 833] width 12 height 14
click at [0, 0] on input "Show Mask" at bounding box center [0, 0] width 0 height 0
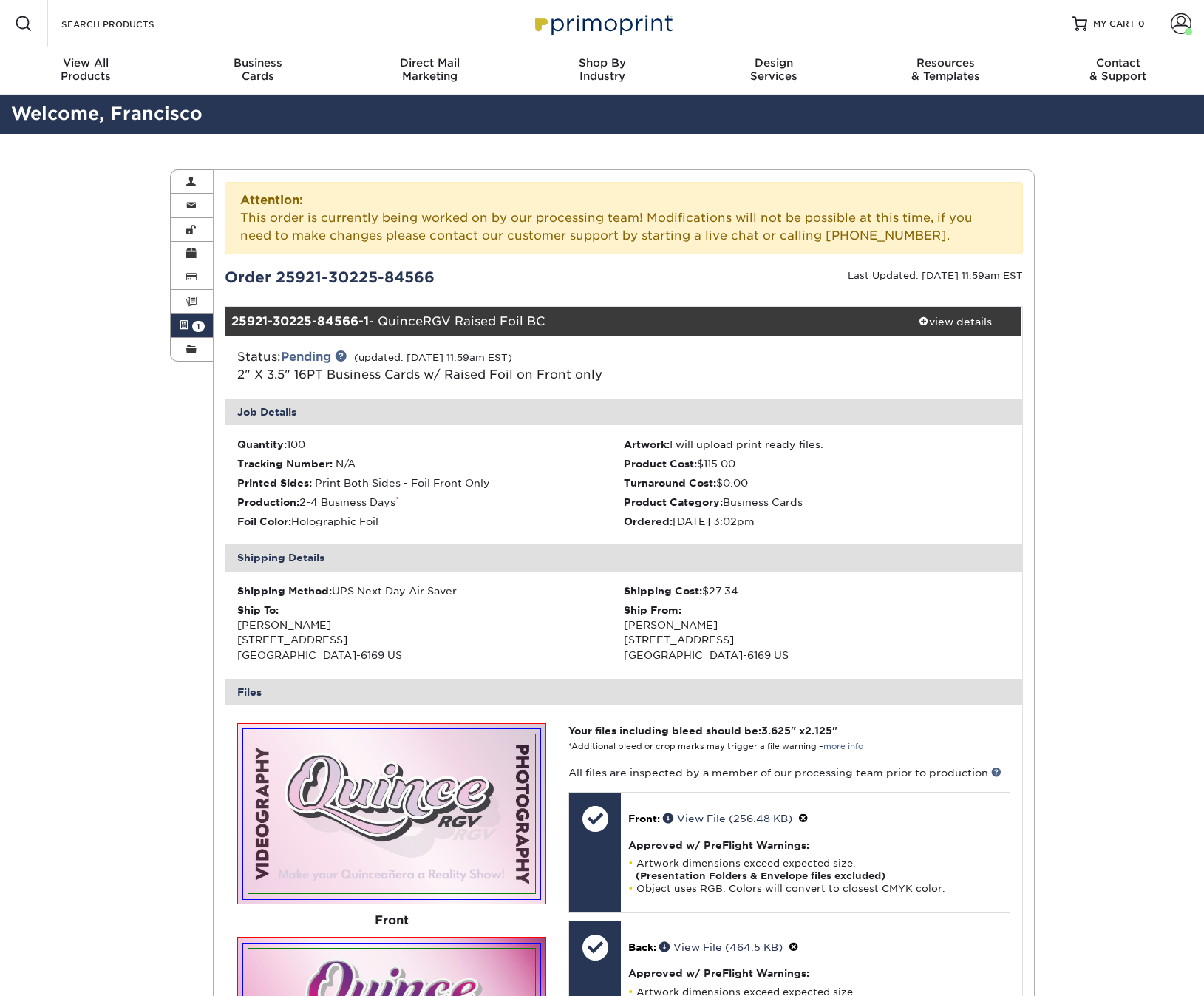
scroll to position [0, 0]
click at [1115, 392] on div "Active Orders Account Overview Contact Information Change Password Address Book…" at bounding box center [602, 816] width 1204 height 1364
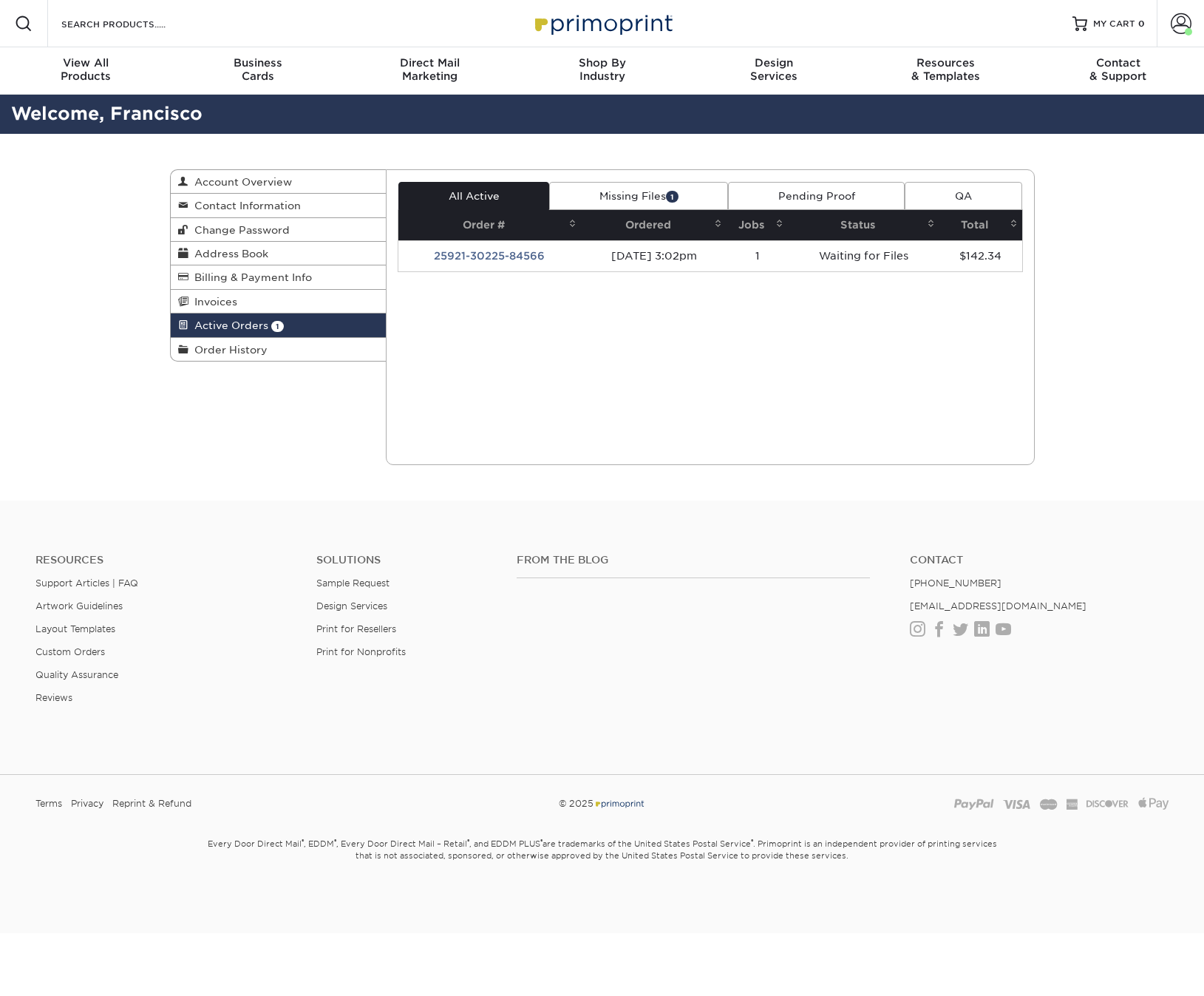
click at [649, 192] on link "Missing Files 1" at bounding box center [638, 196] width 179 height 28
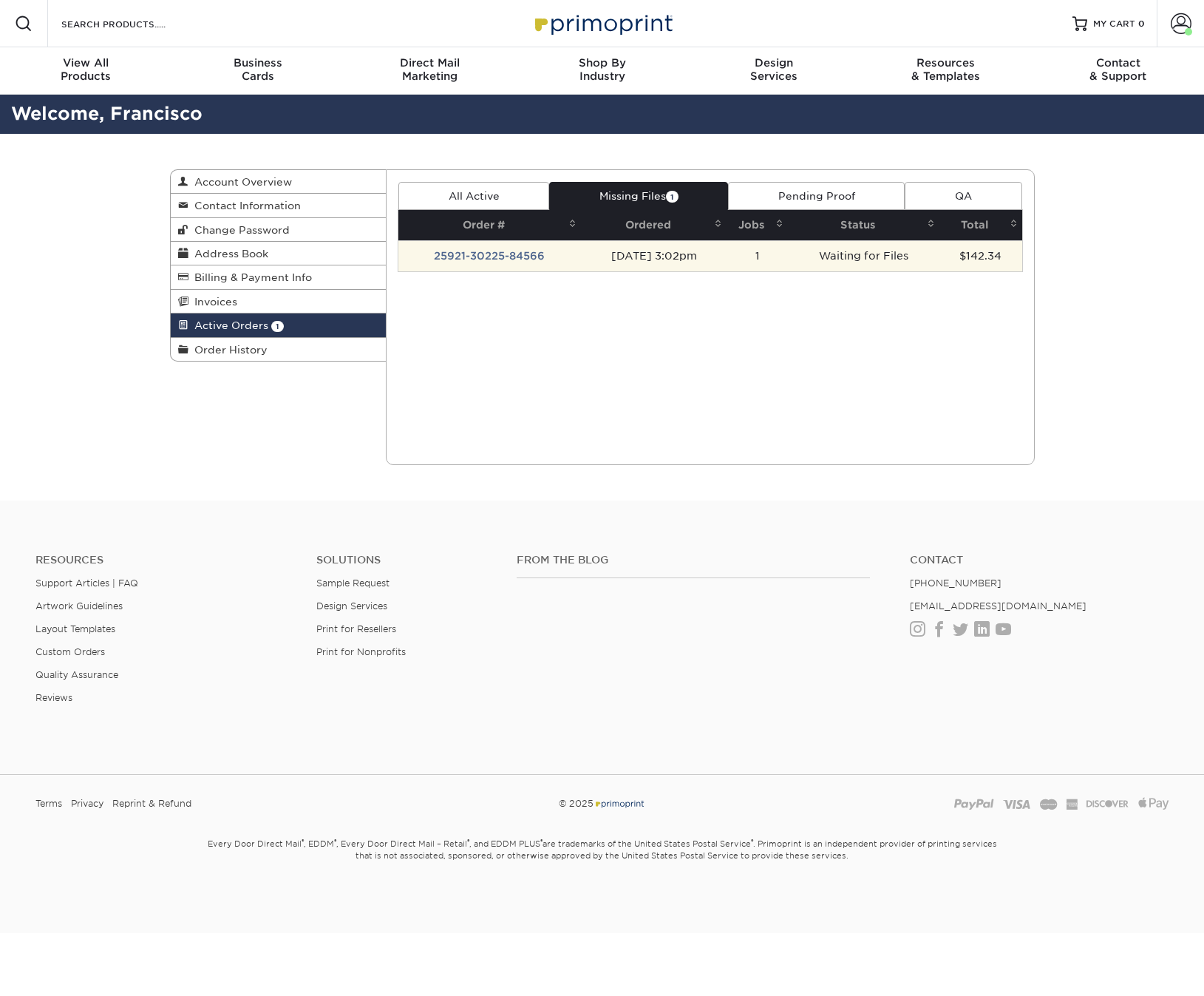
click at [644, 249] on td "[DATE] 3:02pm" at bounding box center [653, 256] width 145 height 31
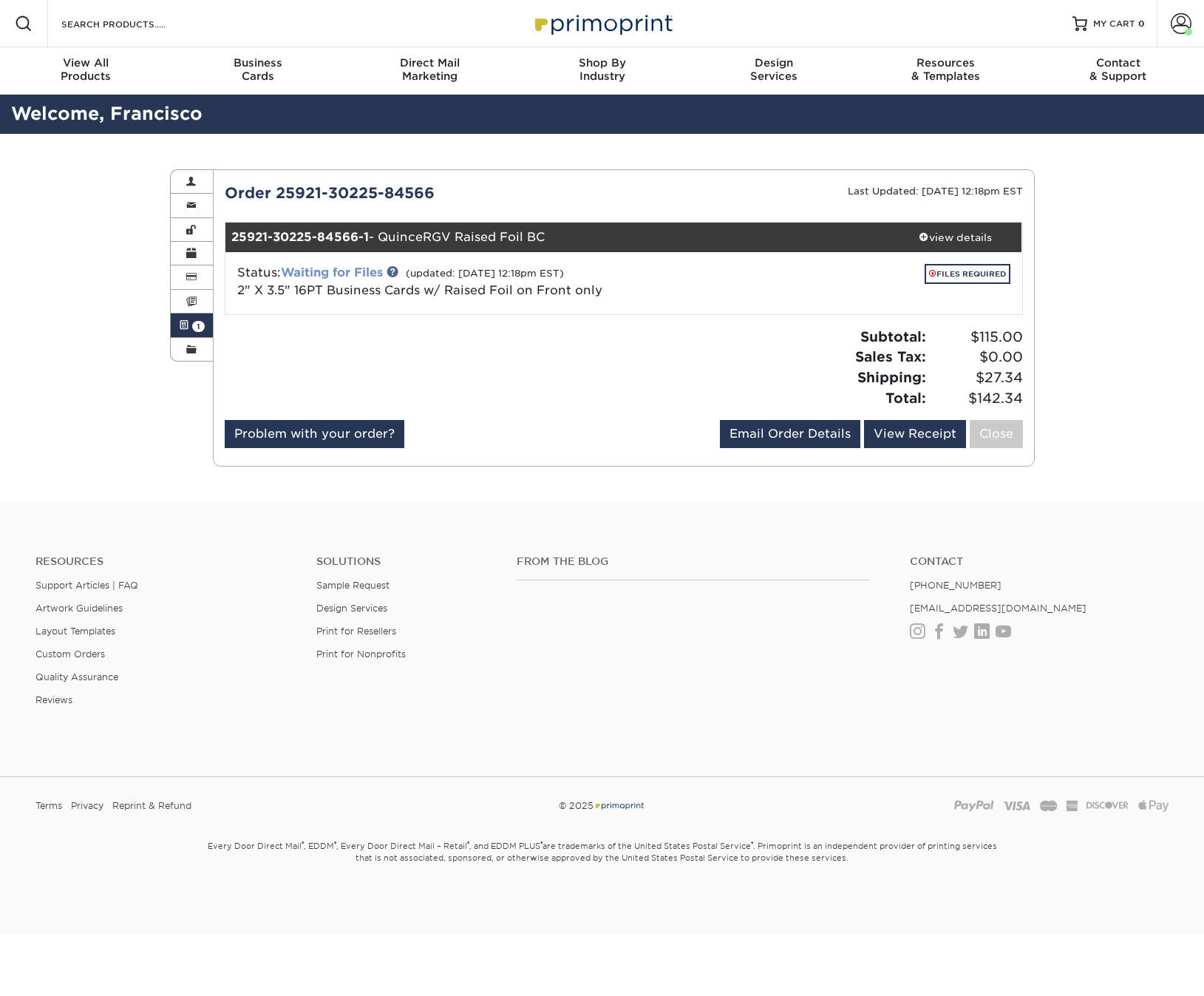
click at [331, 270] on link "Waiting for Files" at bounding box center [332, 272] width 102 height 14
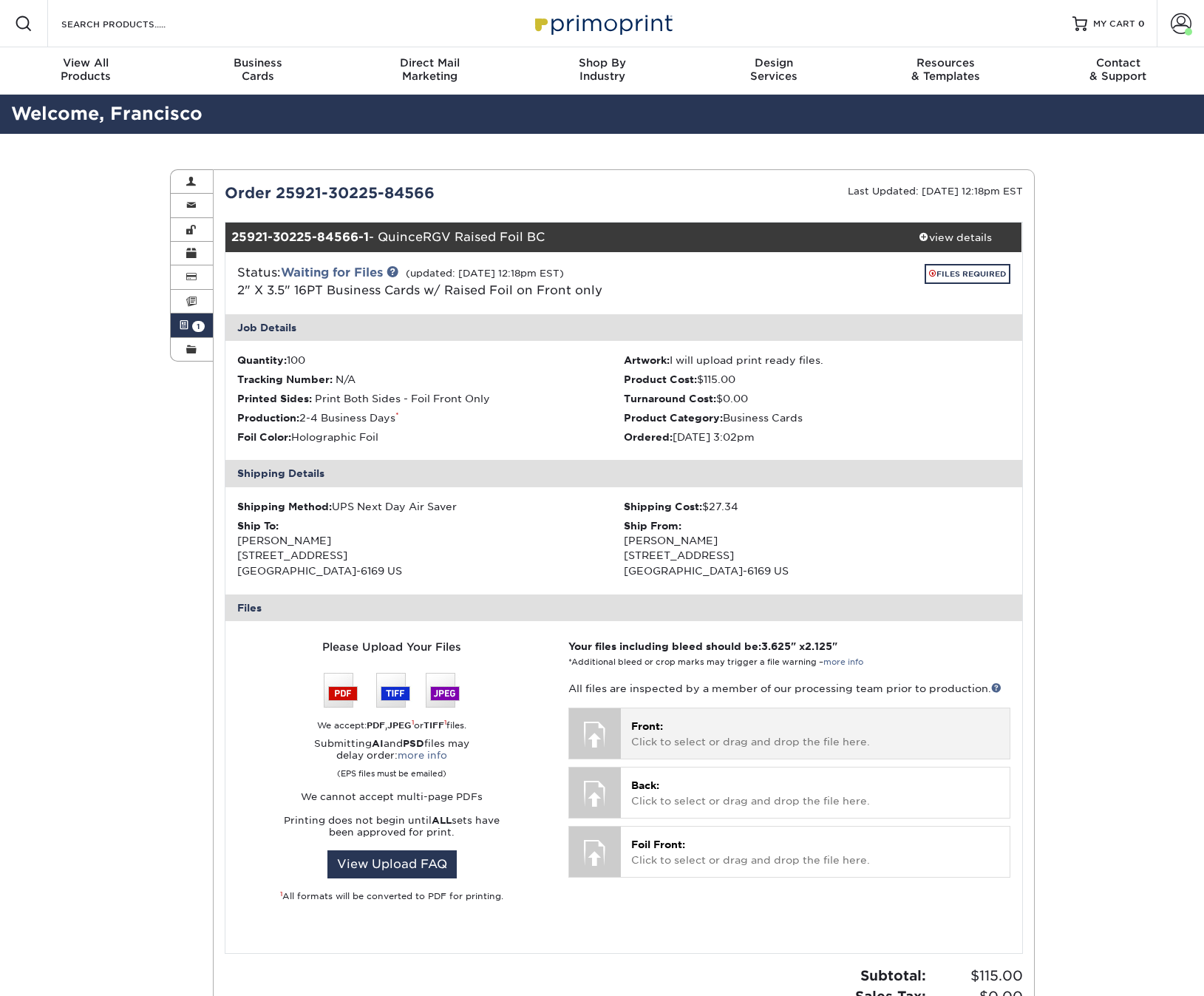
click at [618, 722] on div at bounding box center [595, 734] width 51 height 51
click at [597, 736] on div at bounding box center [595, 734] width 51 height 51
click at [654, 721] on span "Front:" at bounding box center [647, 726] width 32 height 11
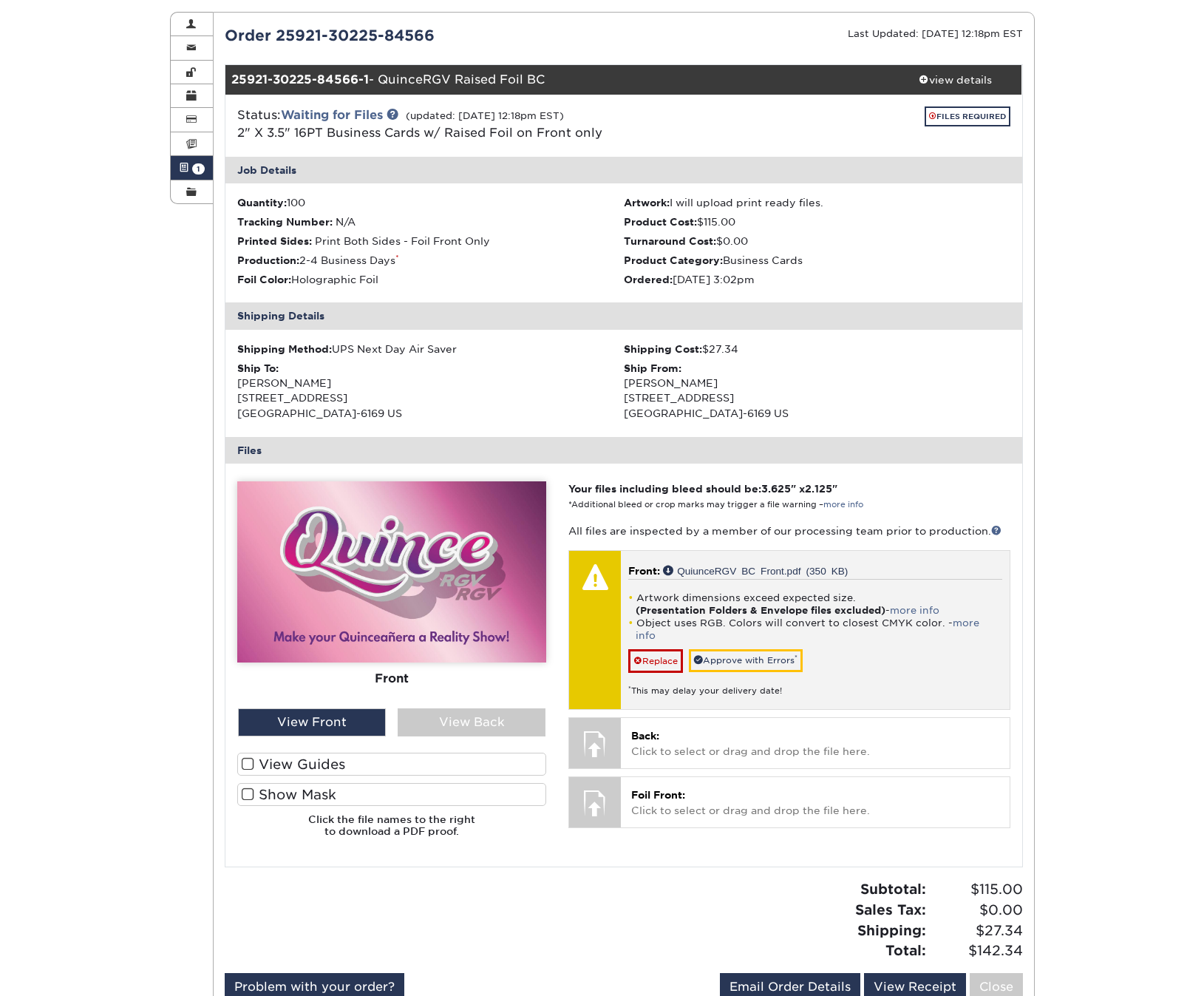
scroll to position [159, 0]
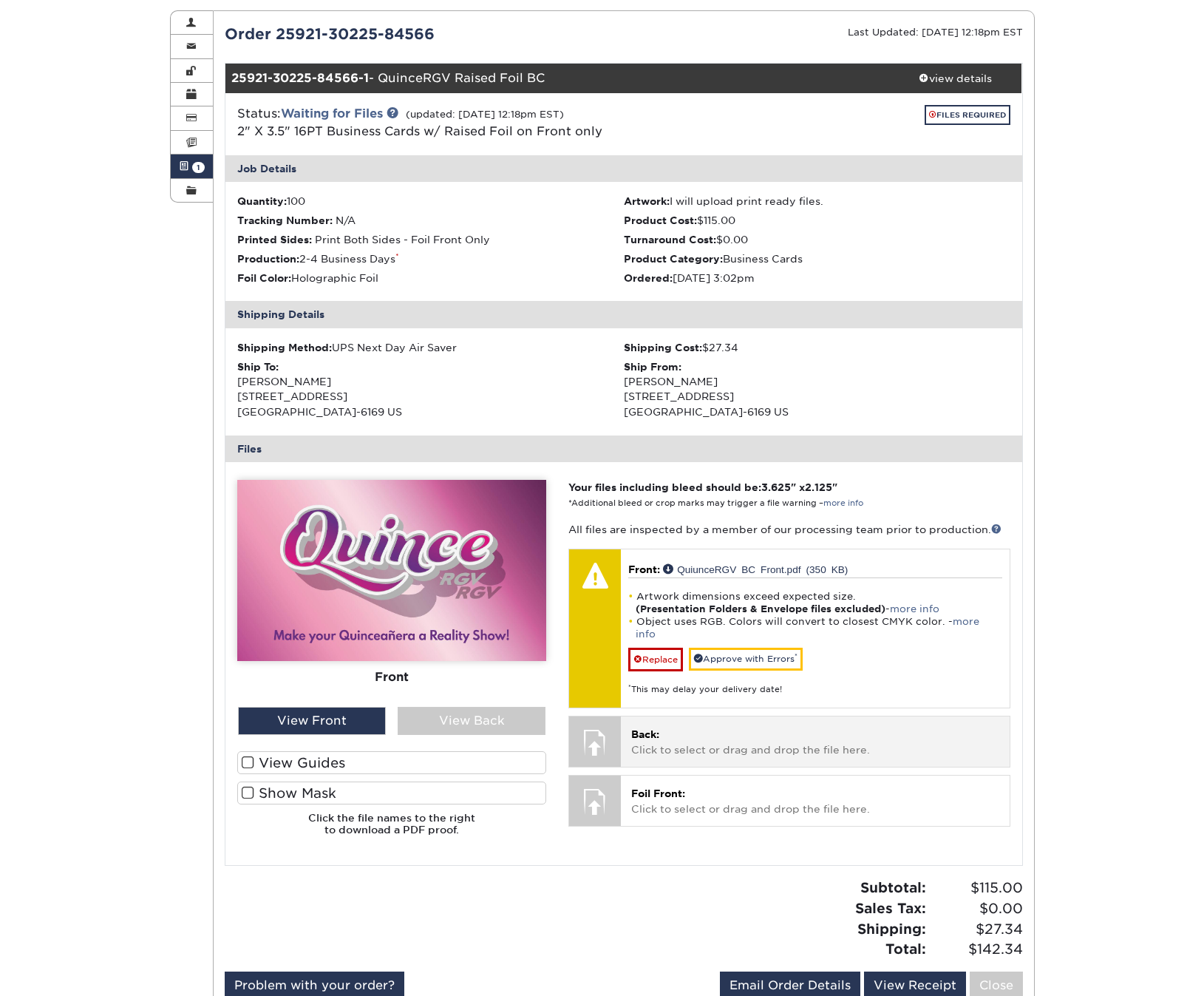
click at [703, 727] on p "Back: Click to select or drag and drop the file here." at bounding box center [815, 742] width 368 height 30
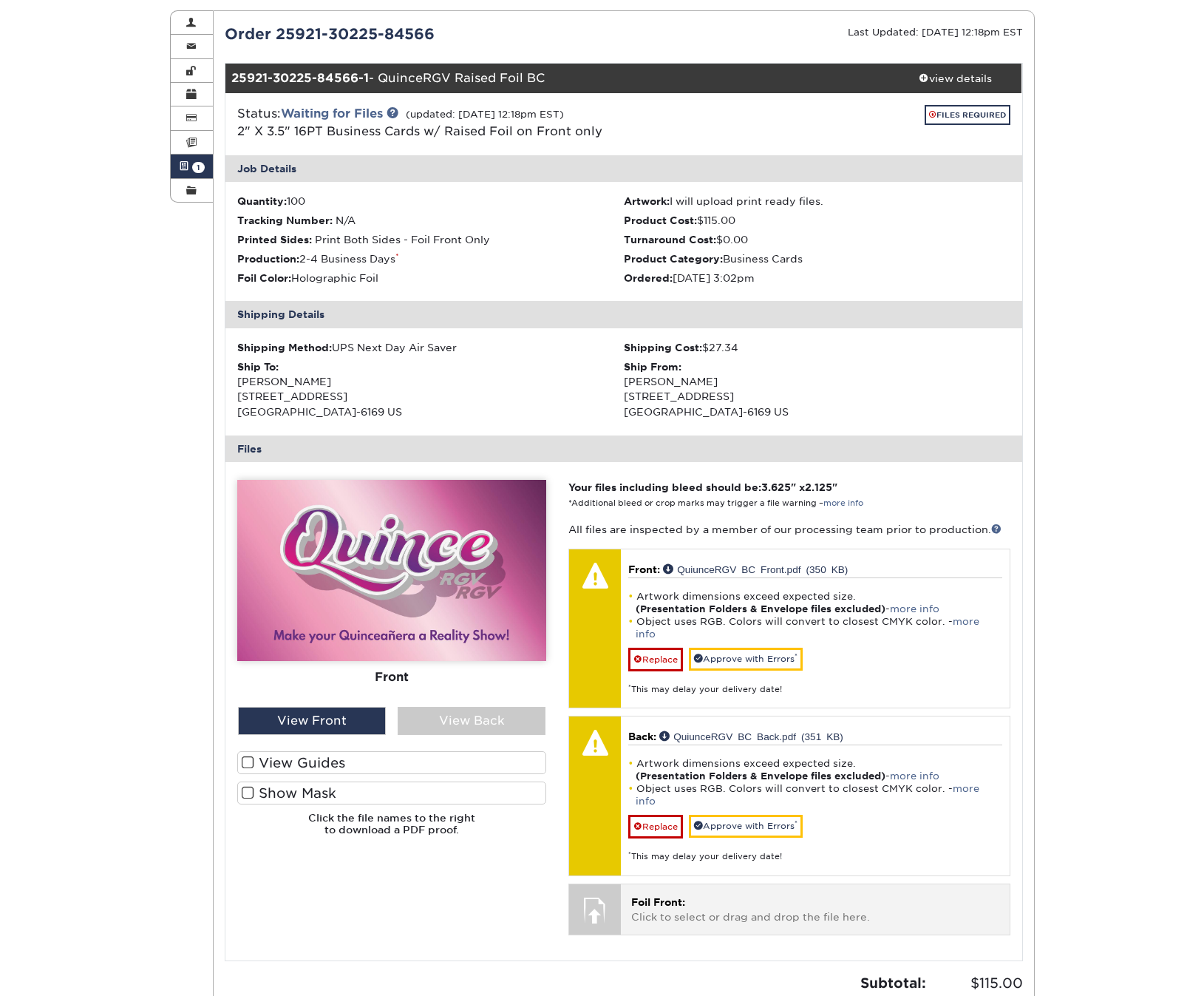
click at [739, 895] on p "Foil Front: Click to select or drag and drop the file here." at bounding box center [815, 909] width 368 height 30
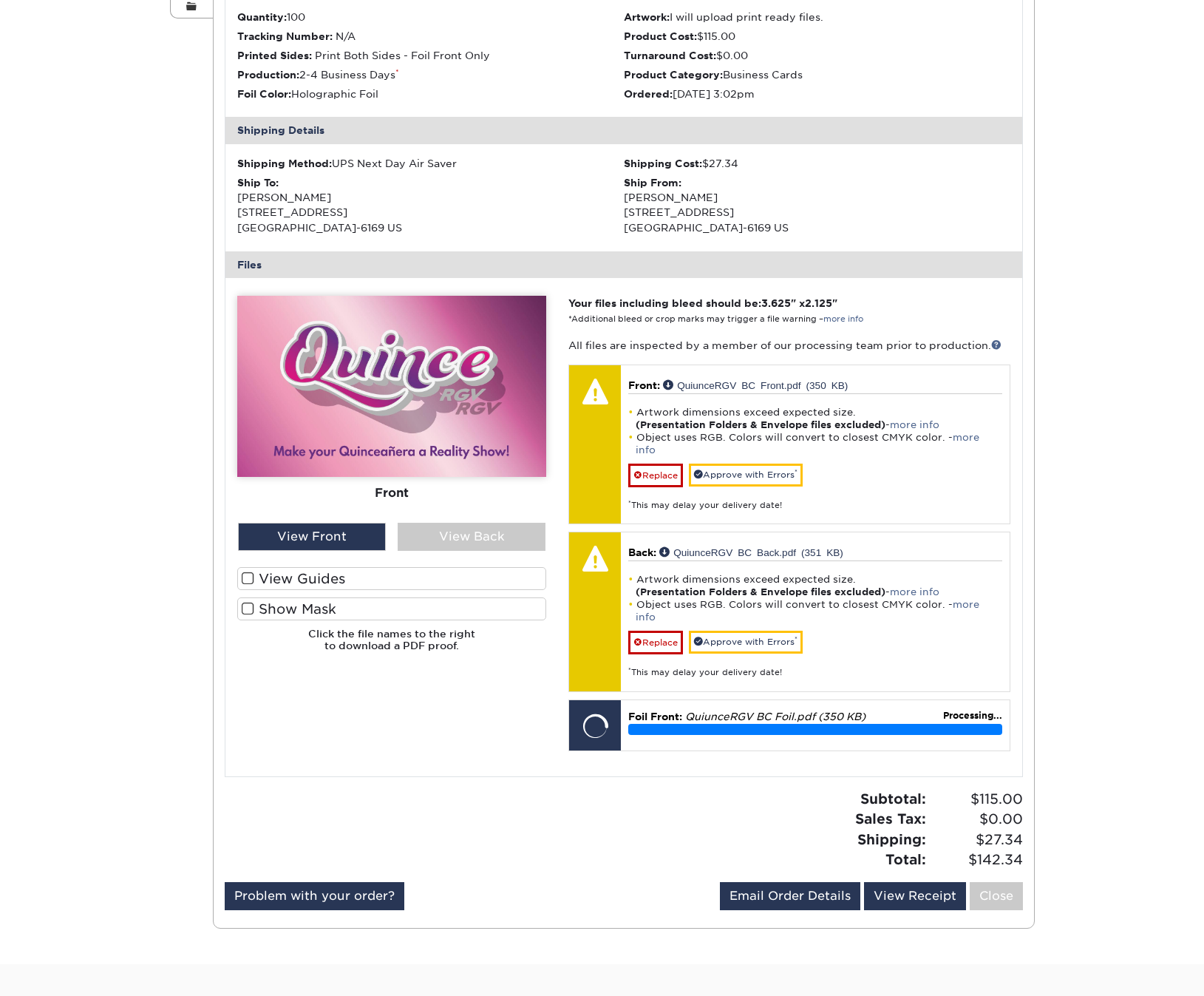
scroll to position [346, 0]
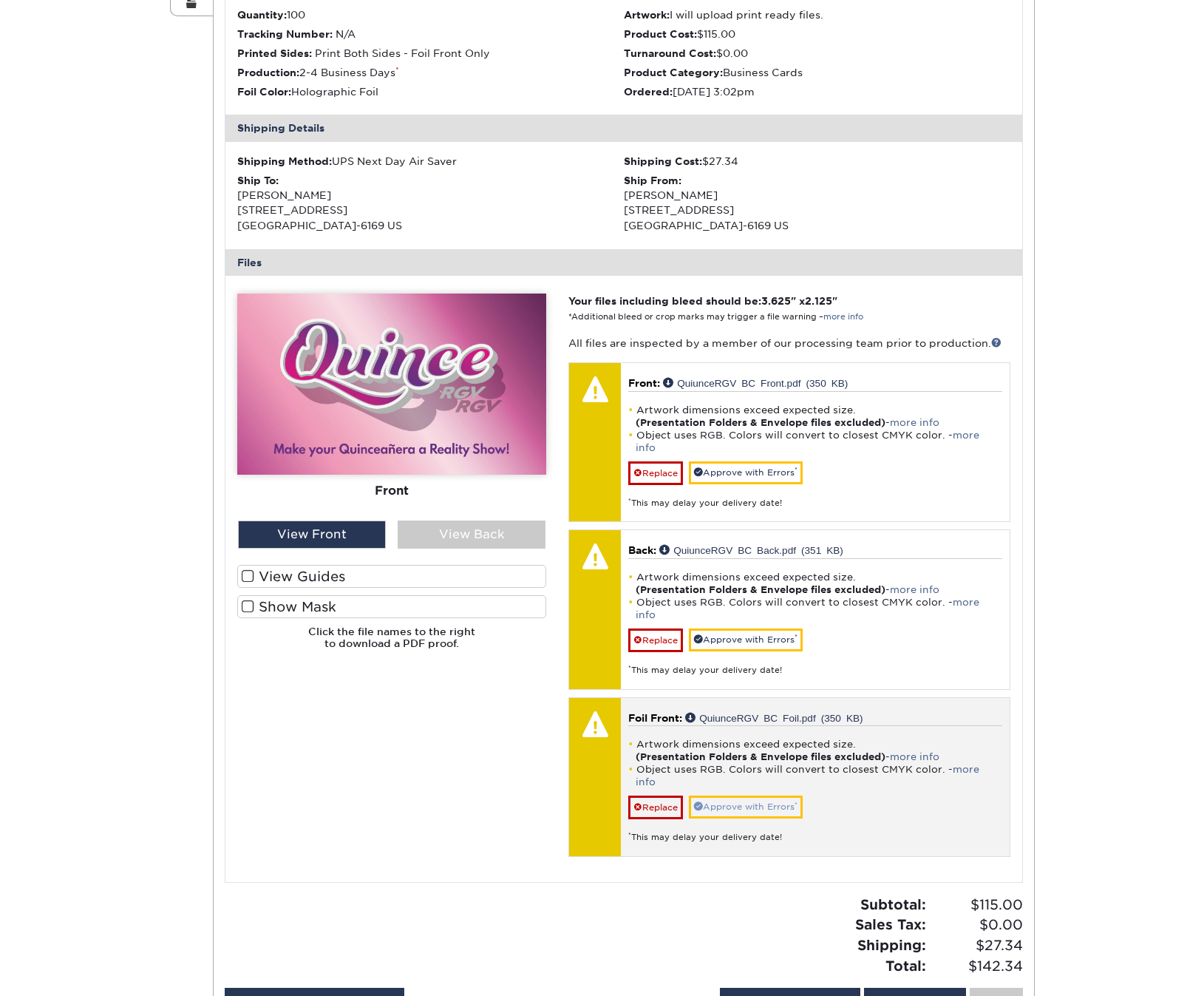
click at [774, 796] on link "Approve with Errors *" at bounding box center [746, 807] width 114 height 23
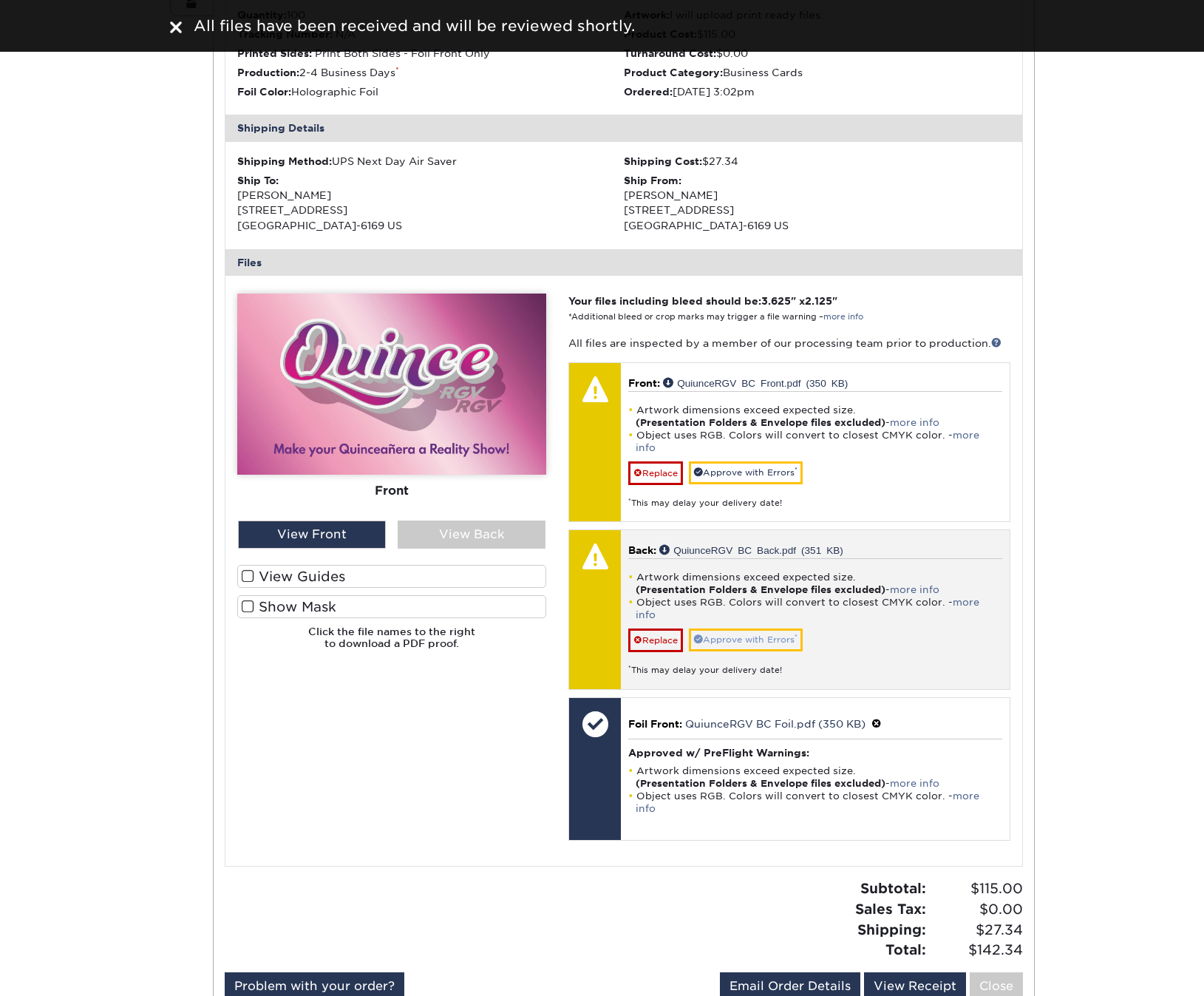
click at [778, 628] on link "Approve with Errors *" at bounding box center [746, 640] width 114 height 23
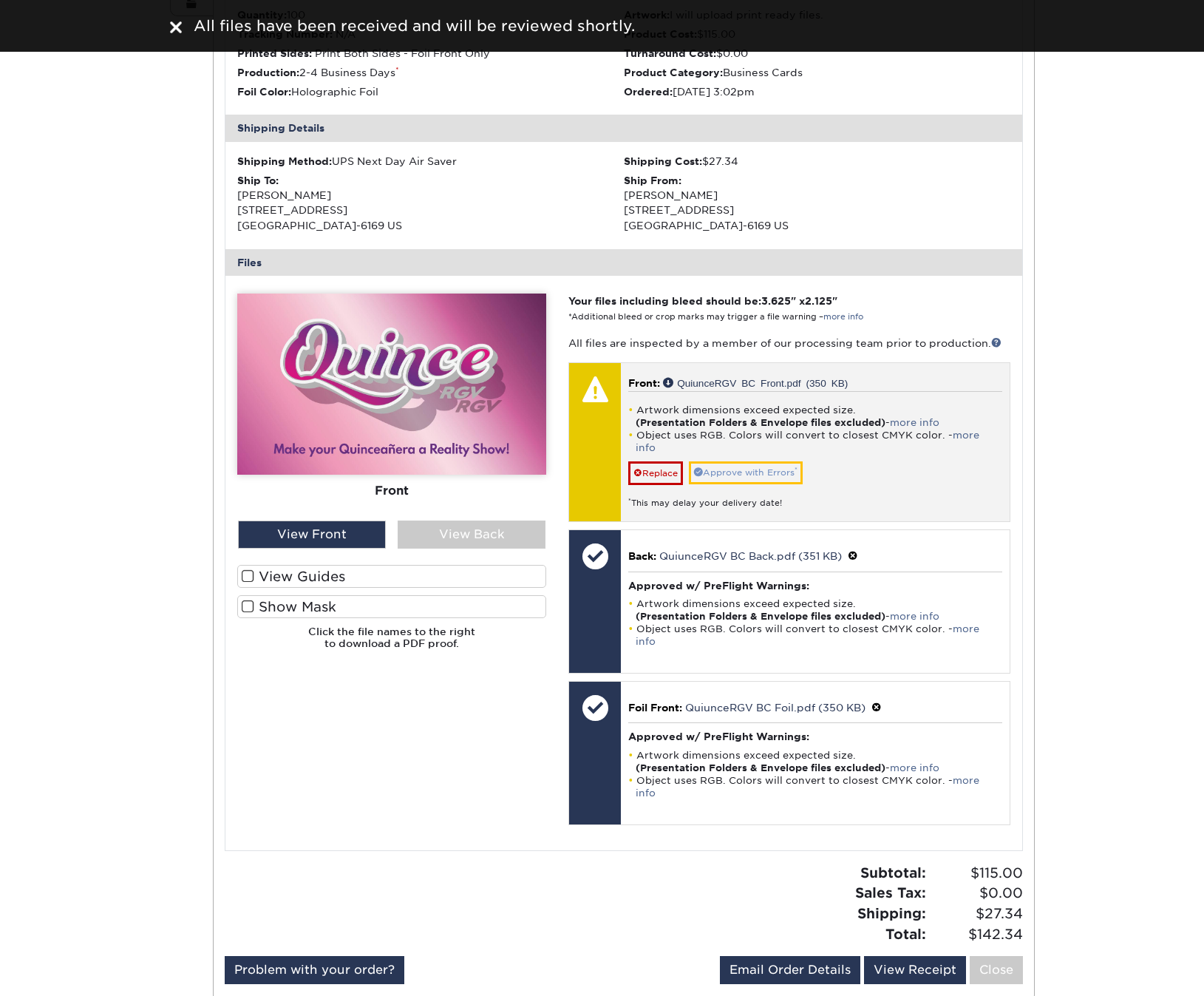
click at [779, 462] on link "Approve with Errors *" at bounding box center [746, 473] width 114 height 23
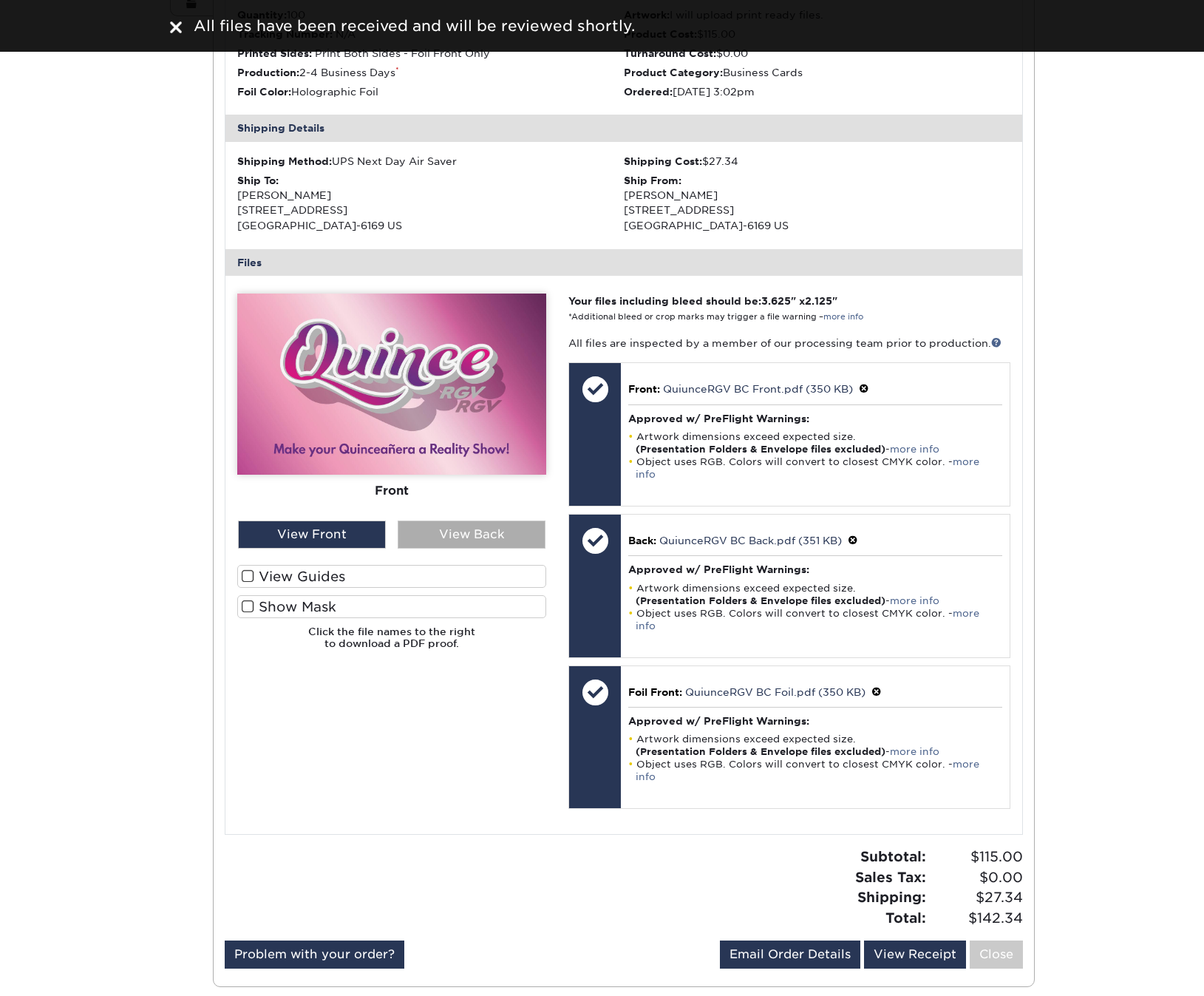
click at [463, 522] on div "View Back" at bounding box center [471, 534] width 148 height 28
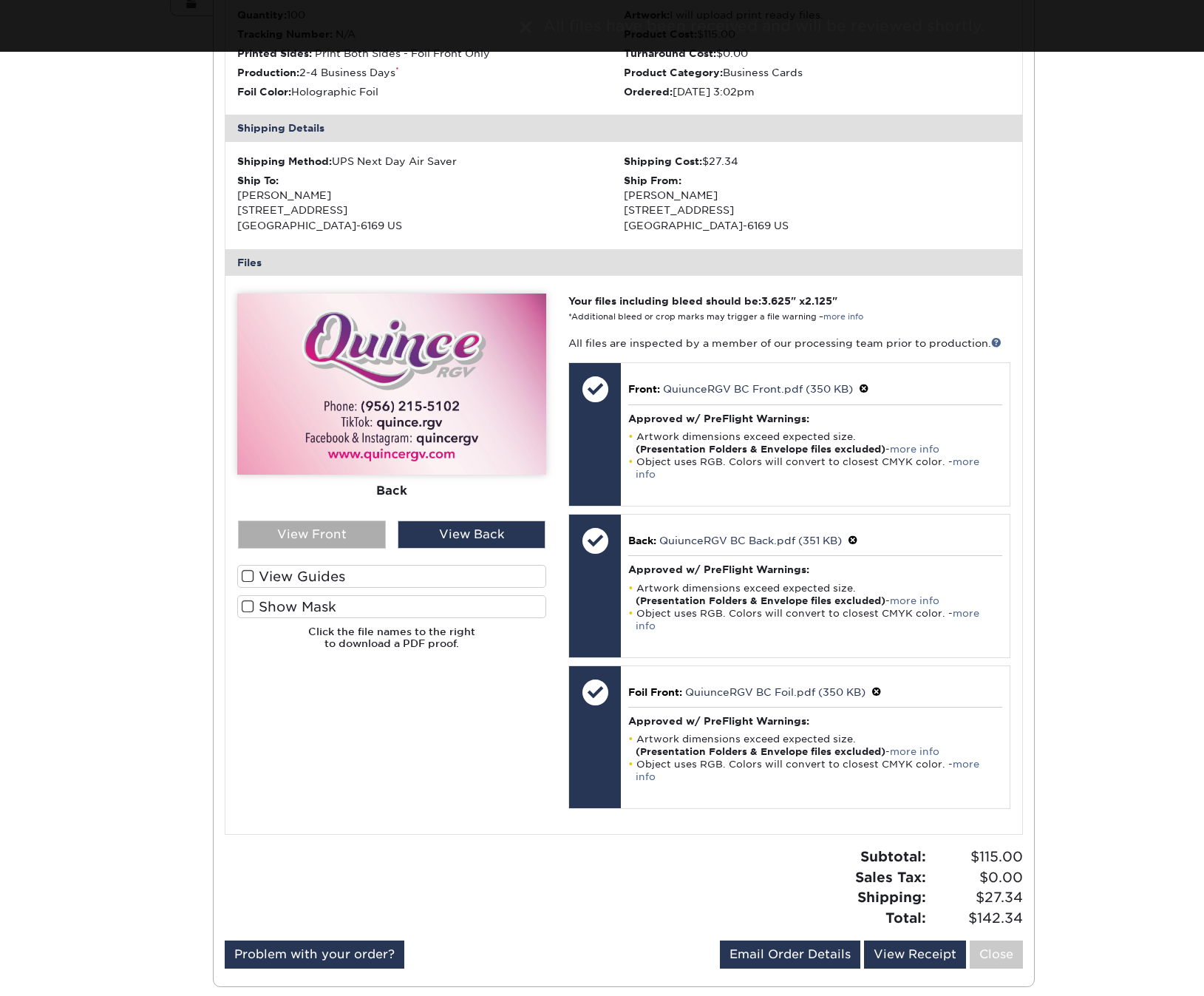
click at [346, 521] on div "View Front" at bounding box center [311, 534] width 148 height 28
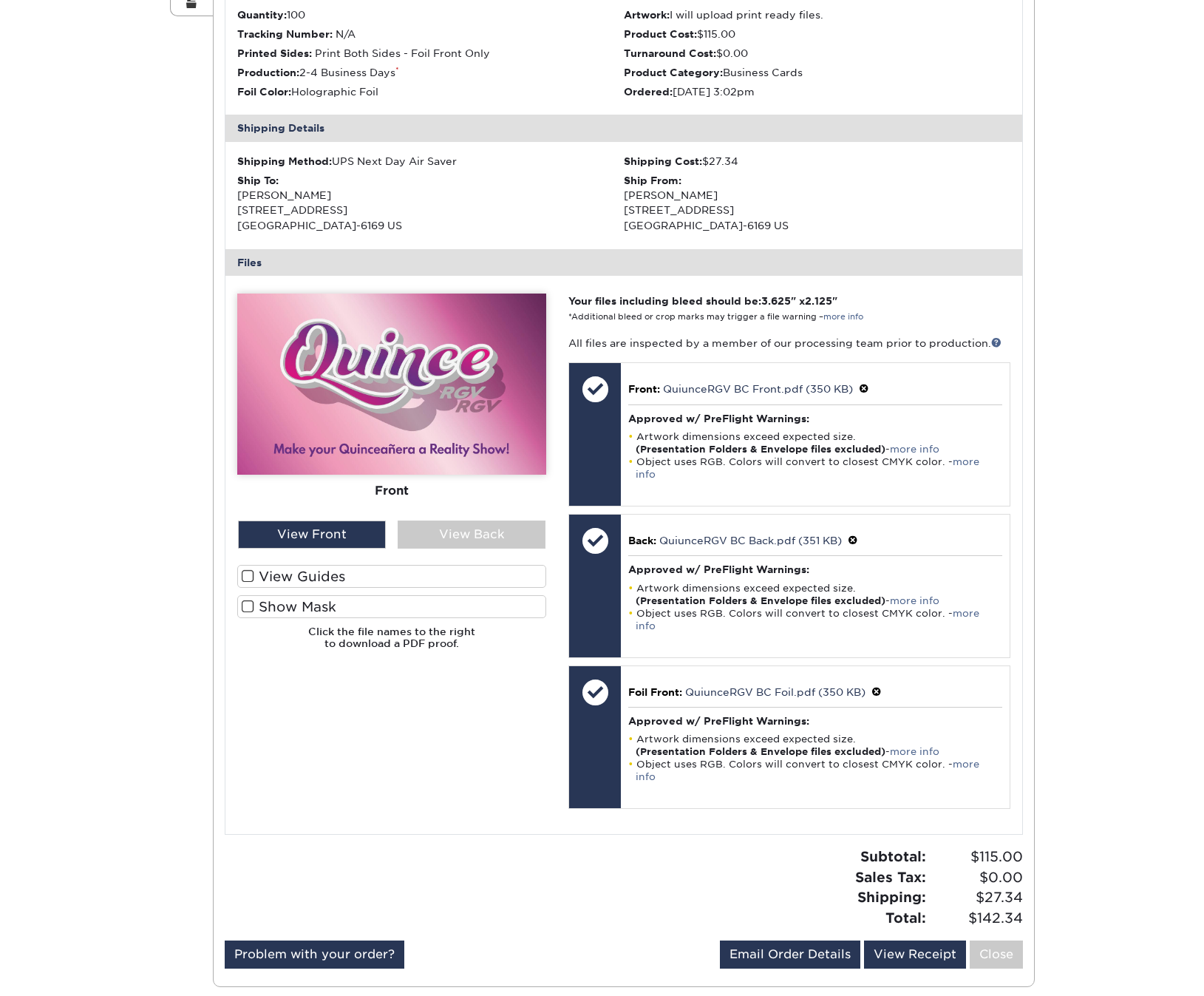
click at [244, 601] on span at bounding box center [247, 606] width 12 height 14
click at [0, 0] on input "Show Mask" at bounding box center [0, 0] width 0 height 0
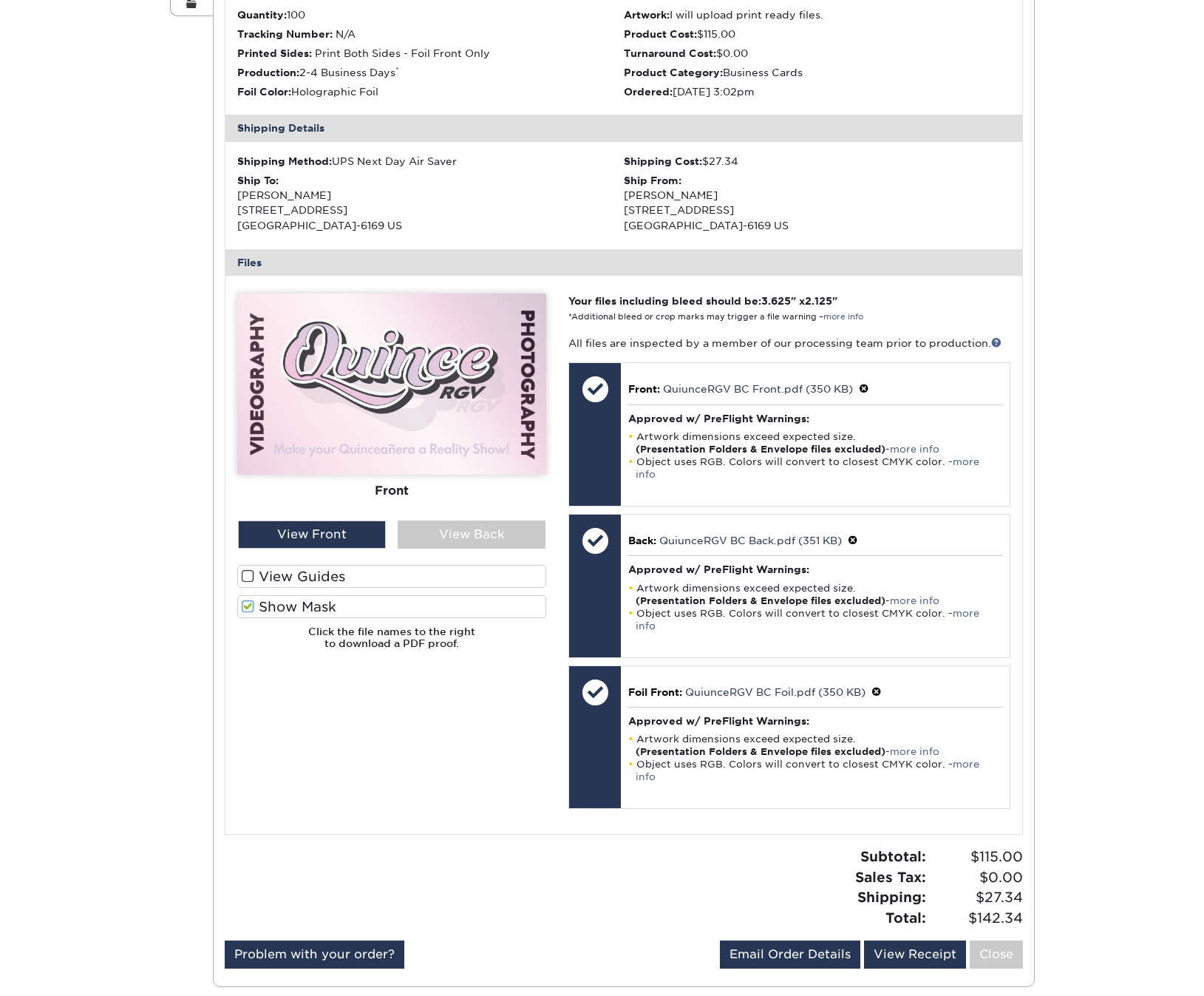
click at [248, 570] on span at bounding box center [247, 576] width 12 height 14
click at [0, 0] on input "View Guides" at bounding box center [0, 0] width 0 height 0
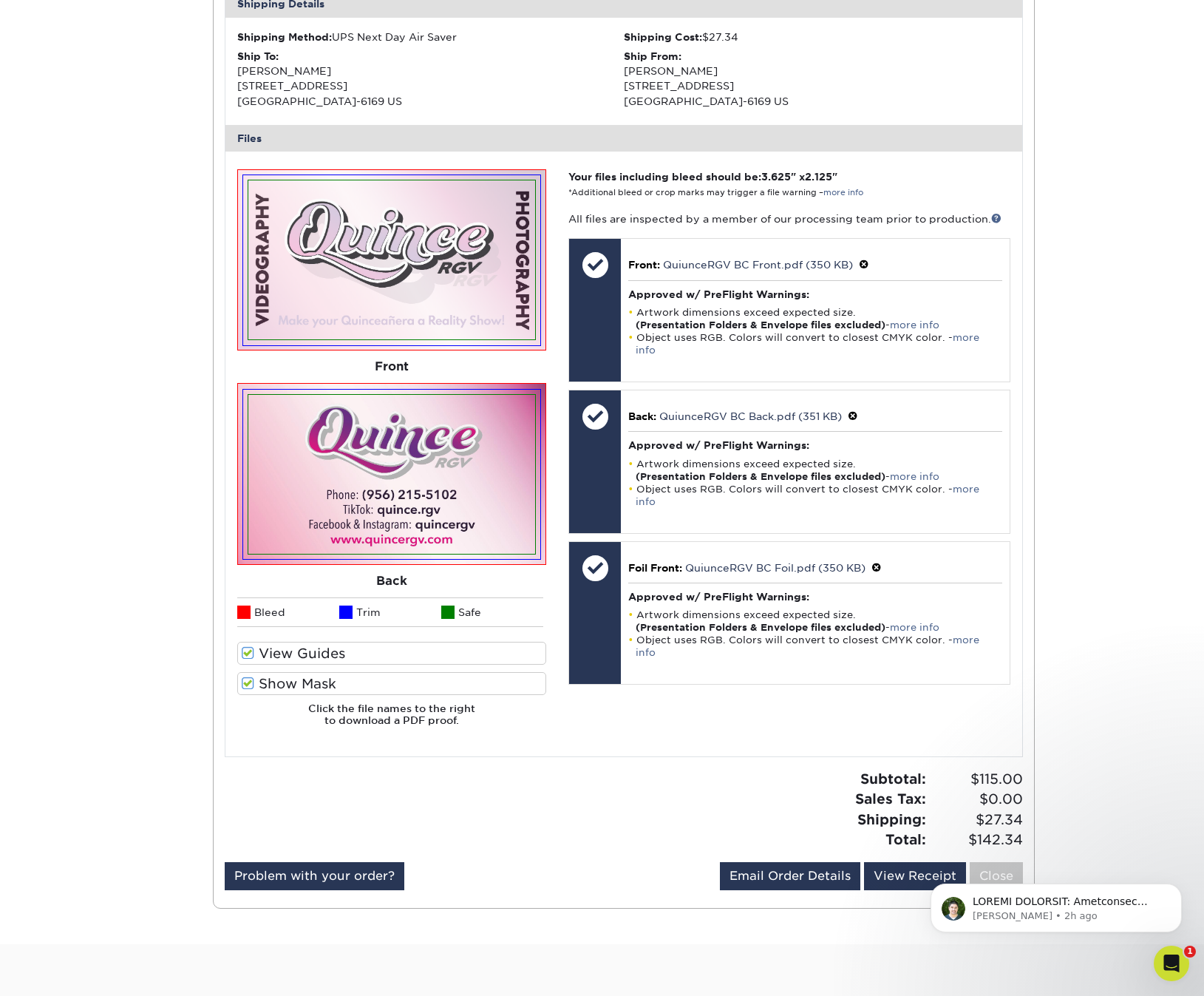
scroll to position [468, 0]
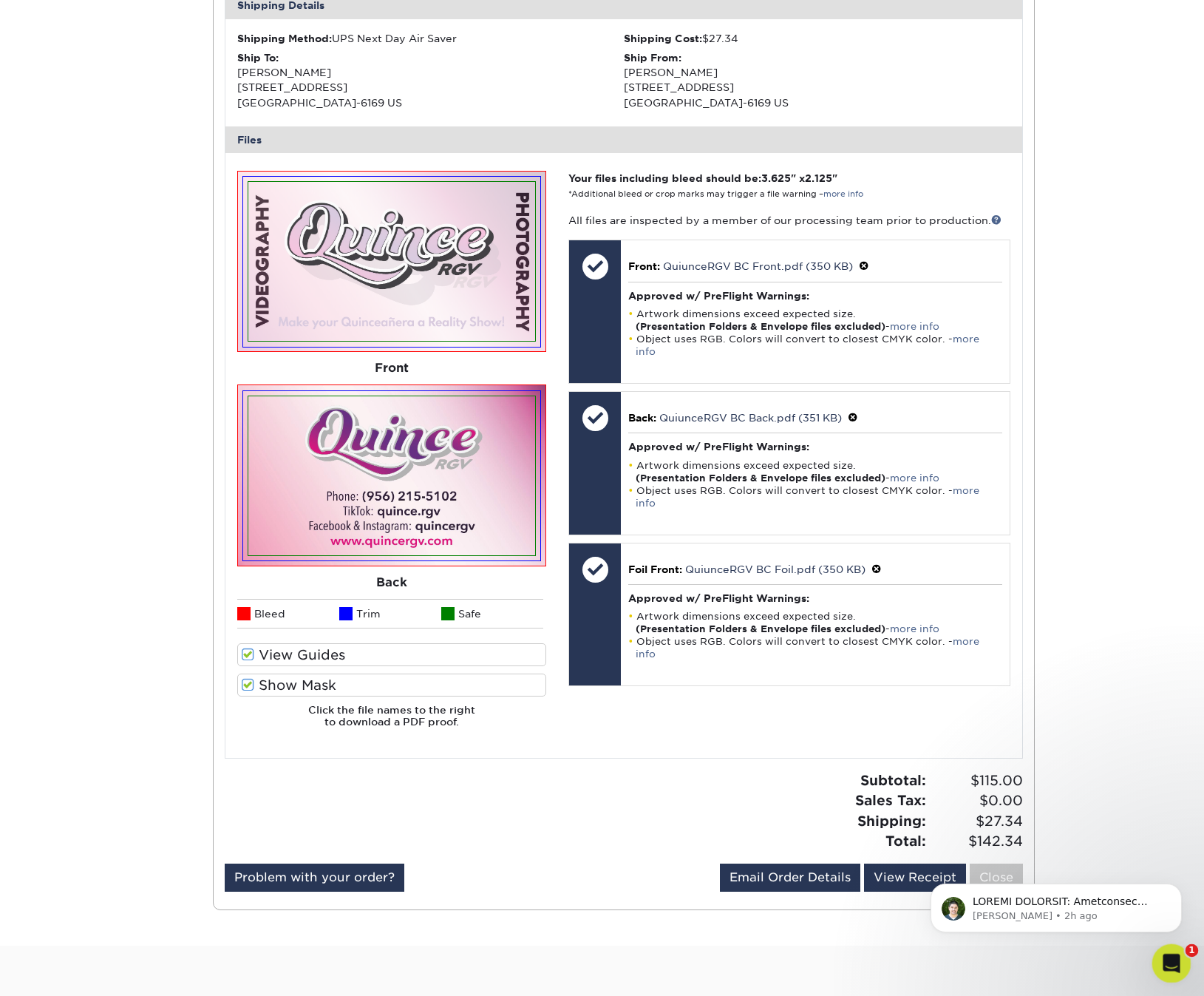
click at [1169, 957] on icon "Open Intercom Messenger" at bounding box center [1170, 962] width 25 height 25
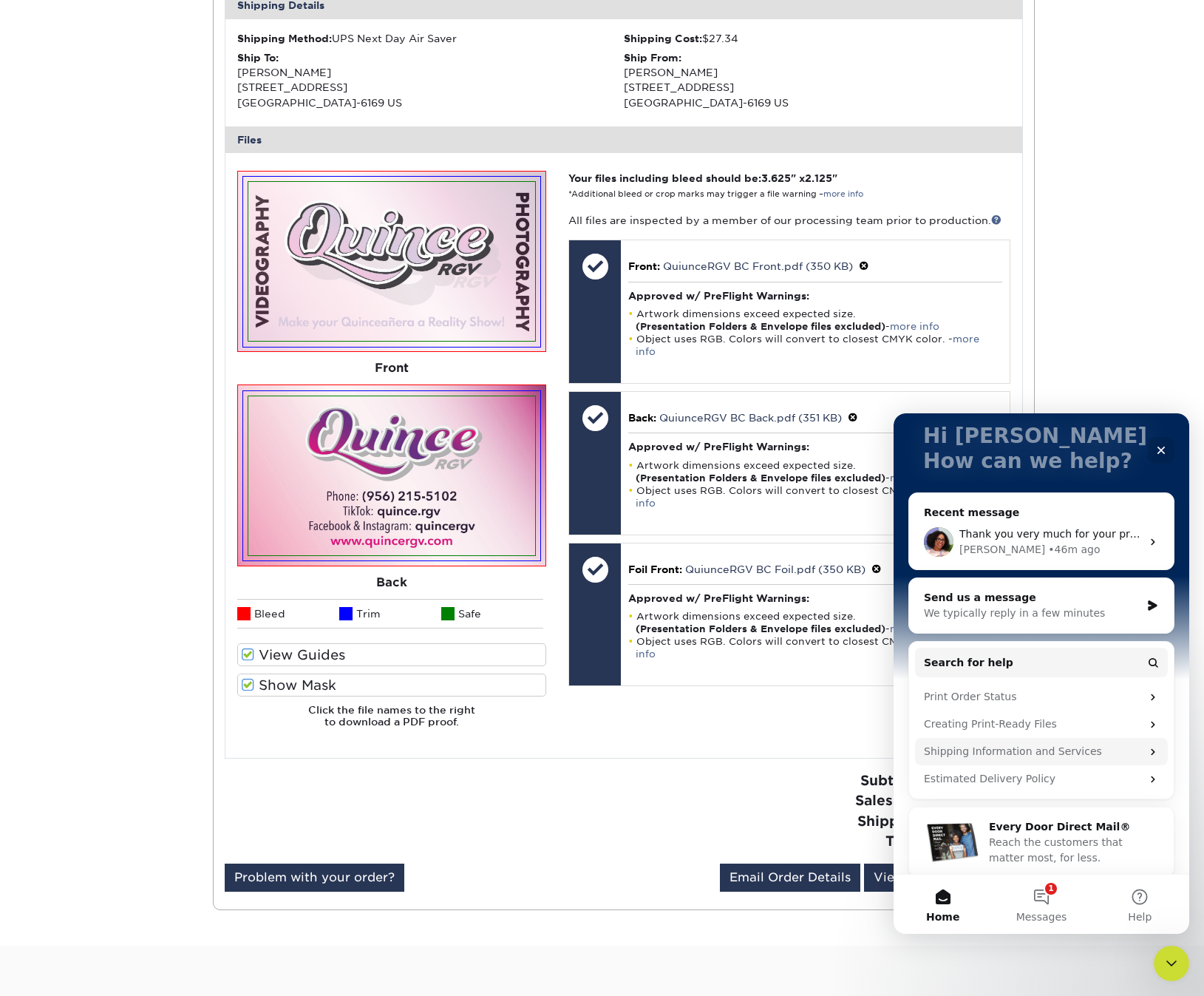
scroll to position [92, 0]
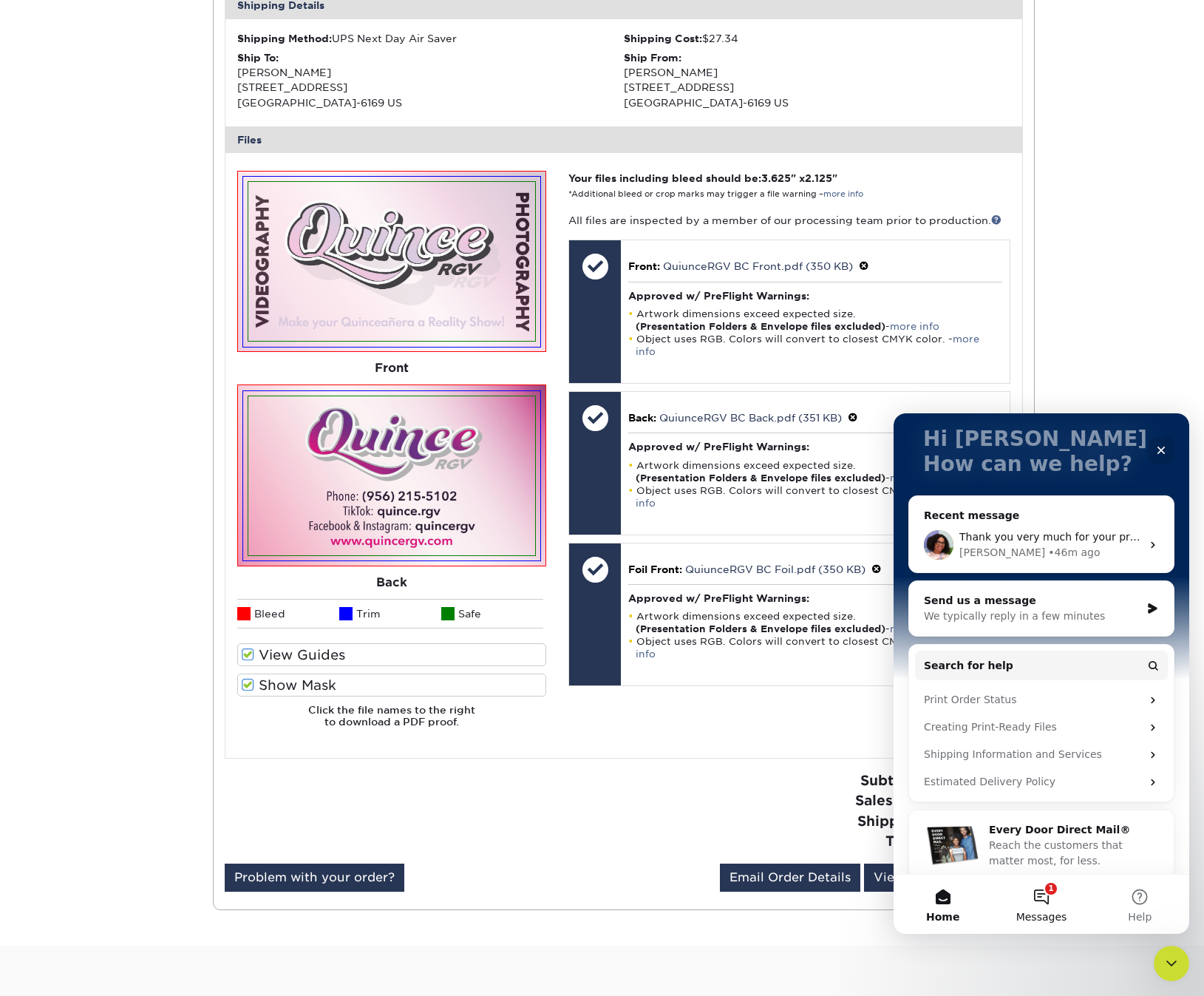
click at [1042, 898] on button "1 Messages" at bounding box center [1041, 904] width 98 height 59
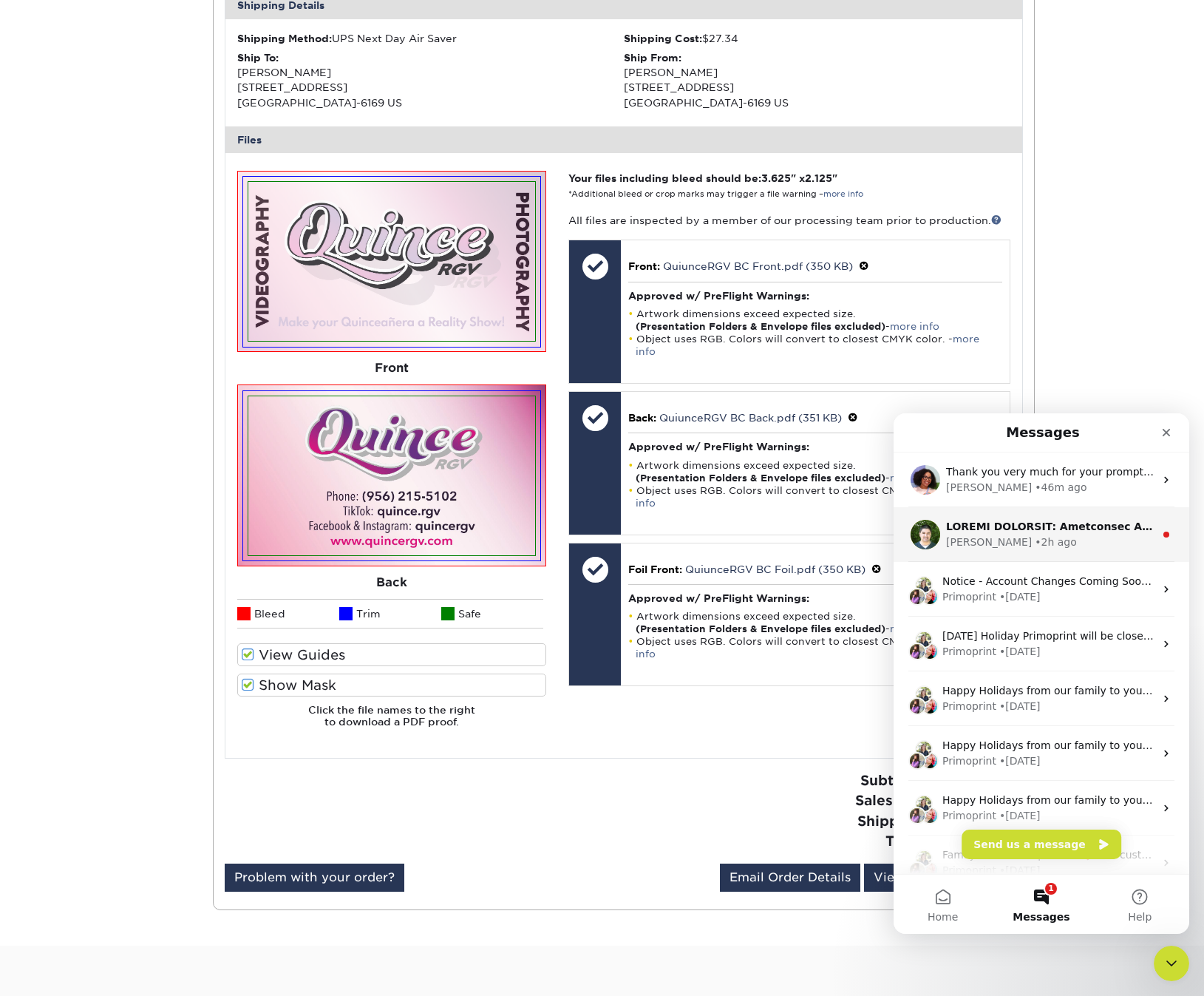
click at [1077, 542] on div "[PERSON_NAME] • 2h ago" at bounding box center [1050, 542] width 208 height 16
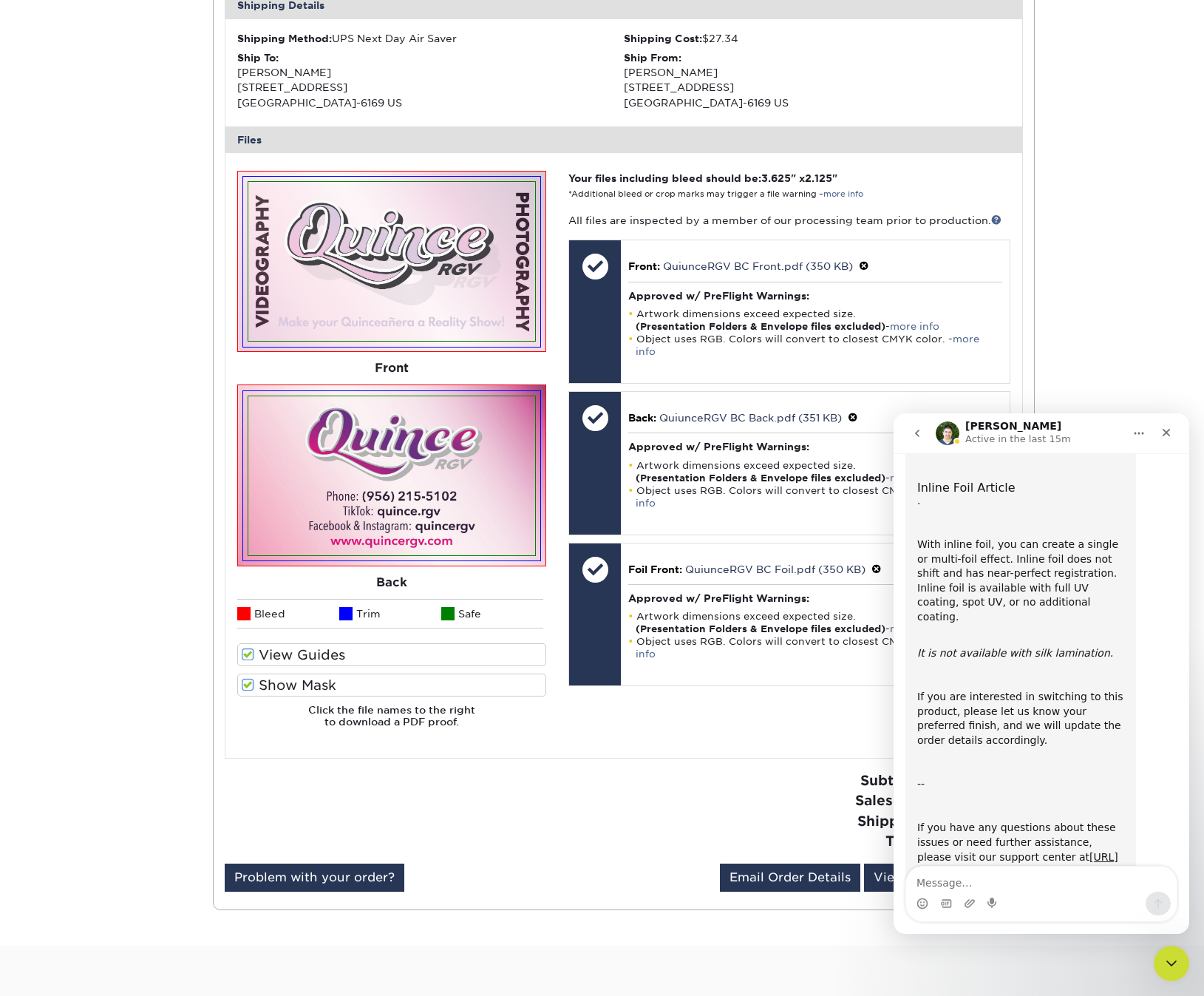
scroll to position [886, 0]
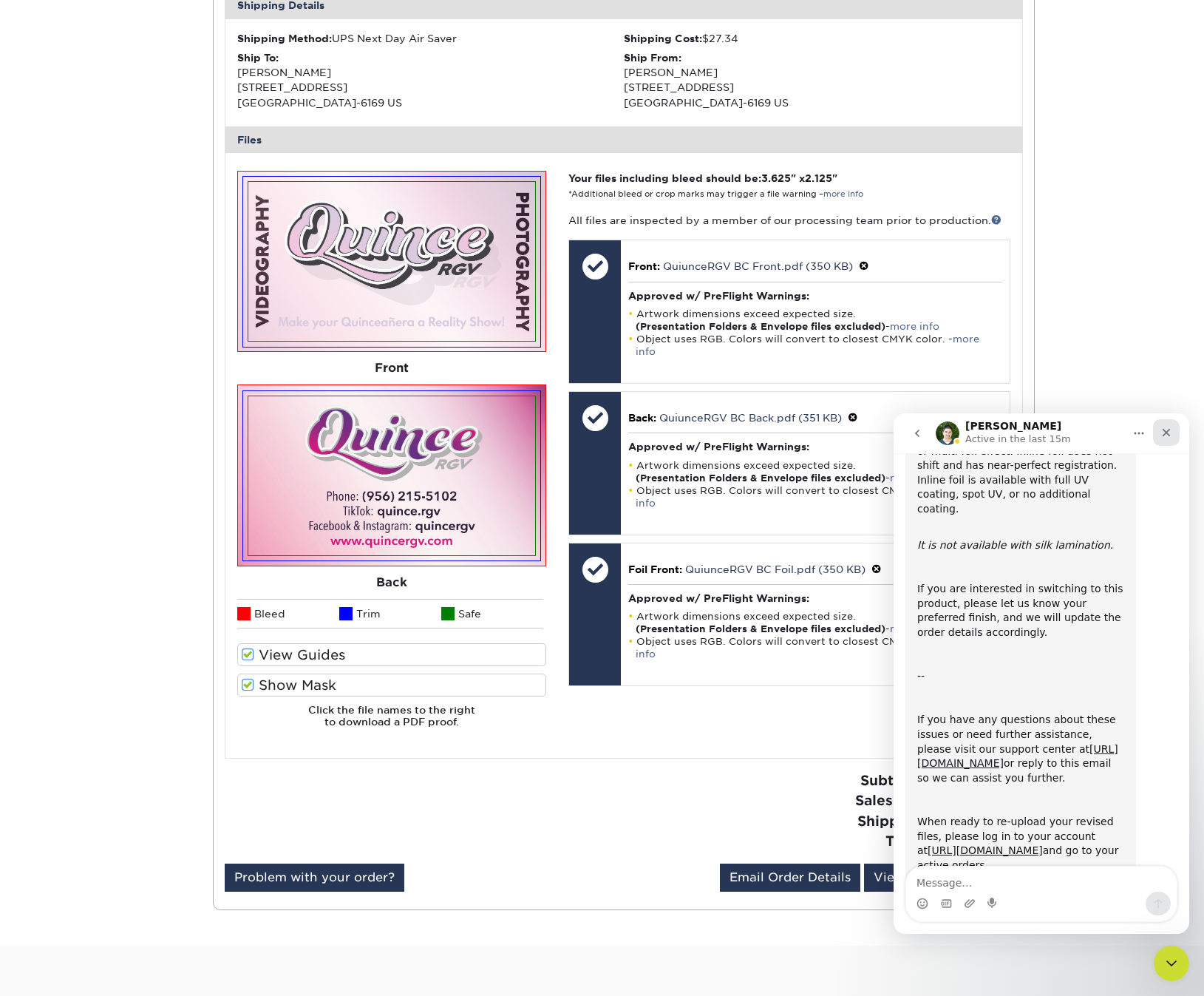
click at [1171, 429] on icon "Close" at bounding box center [1166, 432] width 11 height 11
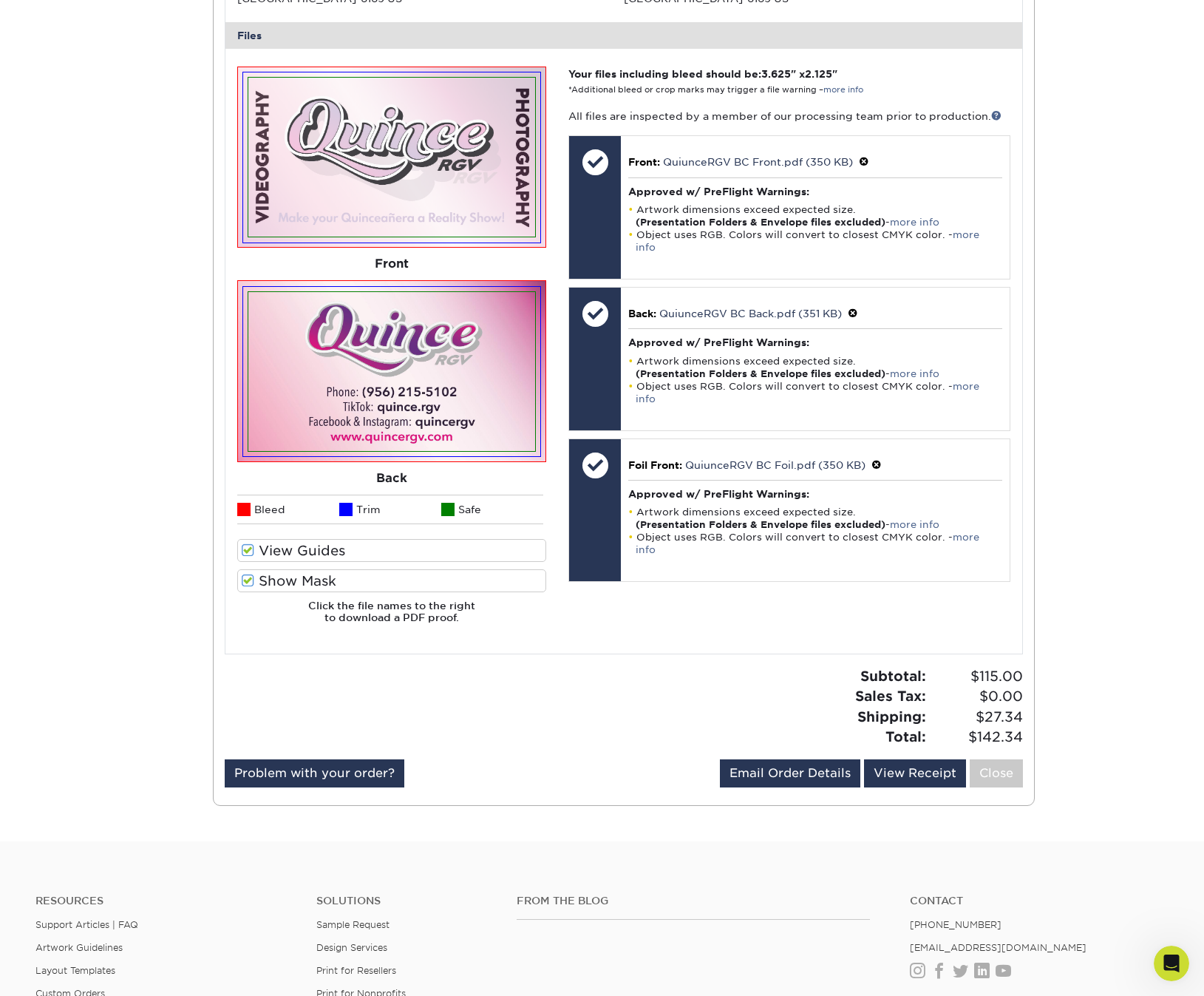
scroll to position [599, 0]
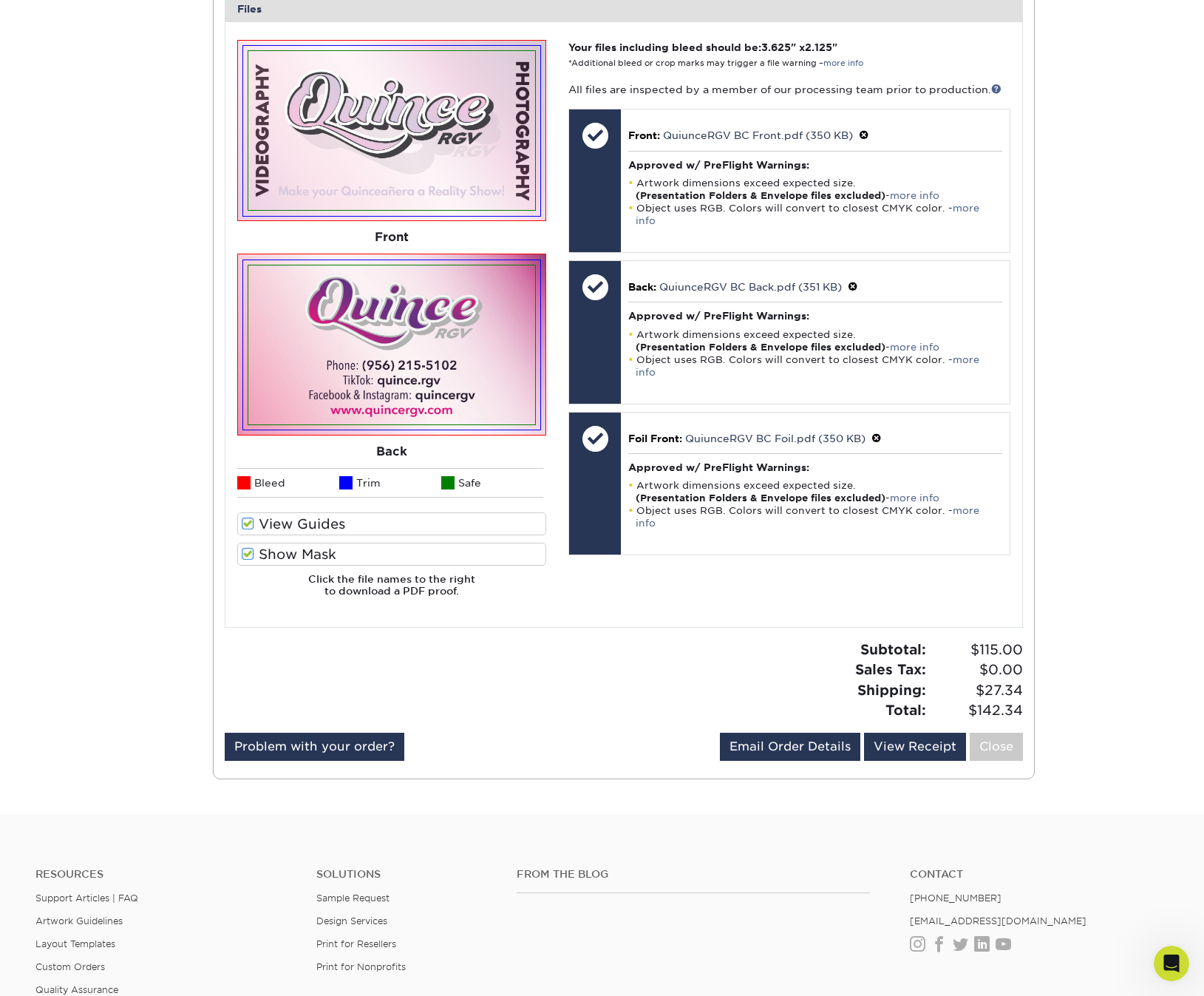
click at [999, 743] on link "Close" at bounding box center [996, 747] width 53 height 28
